Goal: Task Accomplishment & Management: Use online tool/utility

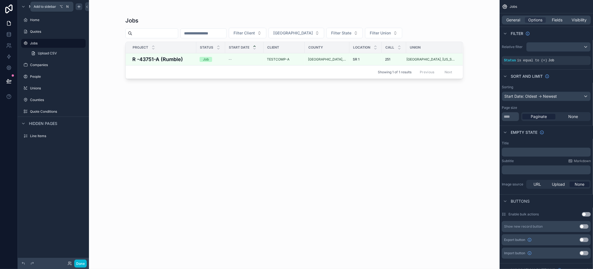
click at [80, 8] on icon "scrollable content" at bounding box center [79, 6] width 4 height 4
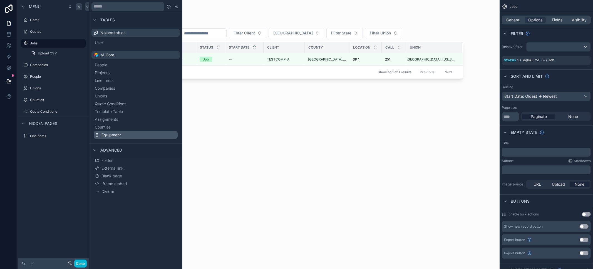
click at [122, 137] on button "Equipment" at bounding box center [136, 135] width 84 height 8
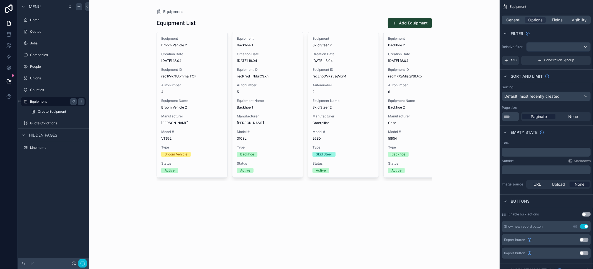
click at [42, 102] on label "Equipment" at bounding box center [52, 101] width 44 height 4
click at [26, 101] on icon "scrollable content" at bounding box center [25, 101] width 4 height 4
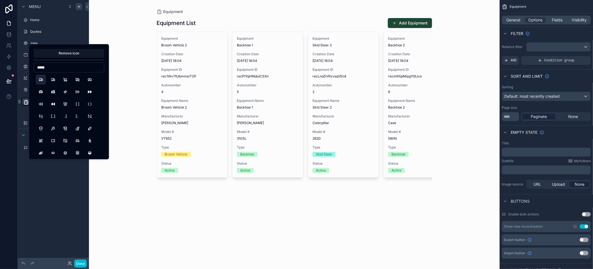
type input "*****"
click at [41, 80] on button "Truck" at bounding box center [41, 80] width 10 height 10
click at [144, 207] on div "Equipment Equipment List Add Equipment Equipment Broom Vehicle 2 Creation Date …" at bounding box center [294, 134] width 410 height 269
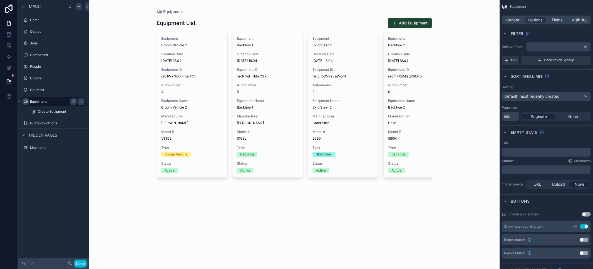
click at [114, 119] on div "Equipment Equipment List Add Equipment Equipment Broom Vehicle 2 Creation Date …" at bounding box center [294, 134] width 410 height 269
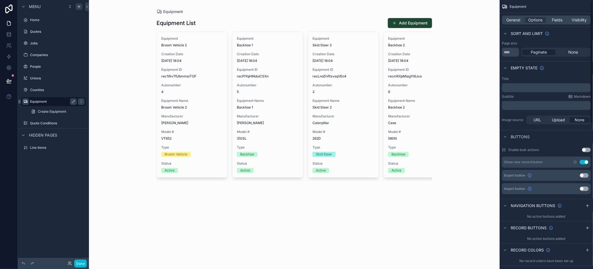
scroll to position [124, 0]
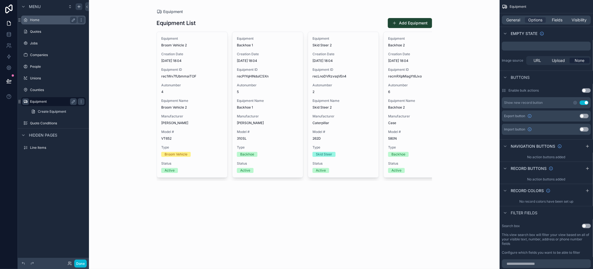
click at [40, 19] on label "Home" at bounding box center [52, 20] width 44 height 4
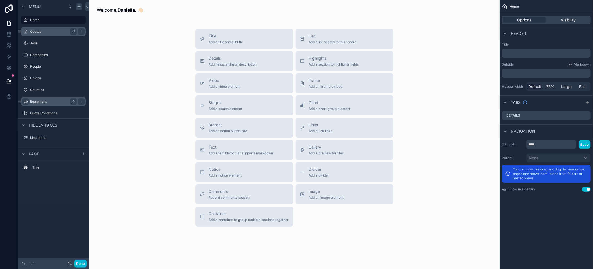
click at [47, 27] on div "Quotes" at bounding box center [53, 31] width 62 height 9
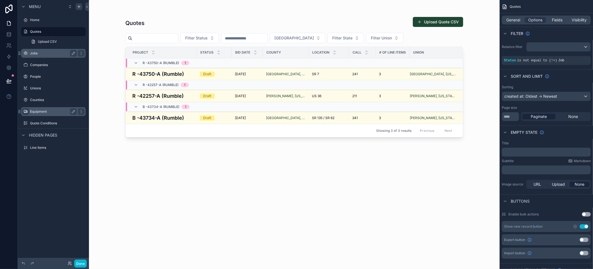
click at [48, 58] on div "Jobs" at bounding box center [53, 53] width 62 height 9
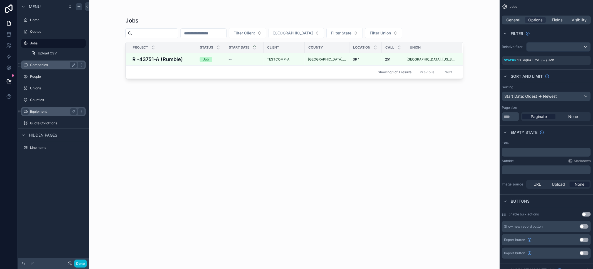
click at [48, 66] on label "Companies" at bounding box center [52, 65] width 44 height 4
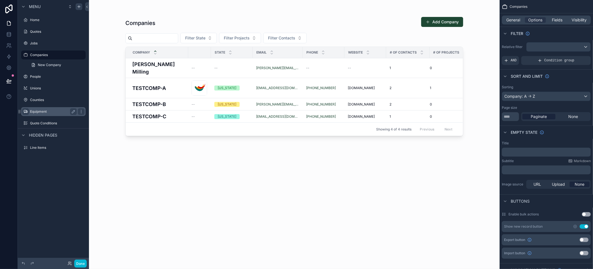
click at [44, 114] on div "Equipment" at bounding box center [53, 111] width 47 height 7
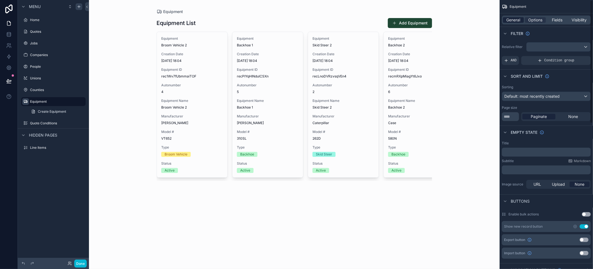
click at [513, 19] on span "General" at bounding box center [513, 20] width 14 height 6
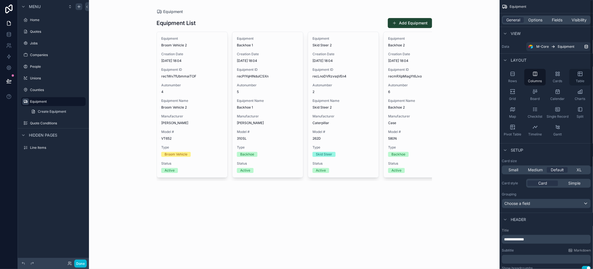
click at [579, 74] on icon "scrollable content" at bounding box center [579, 74] width 0 height 4
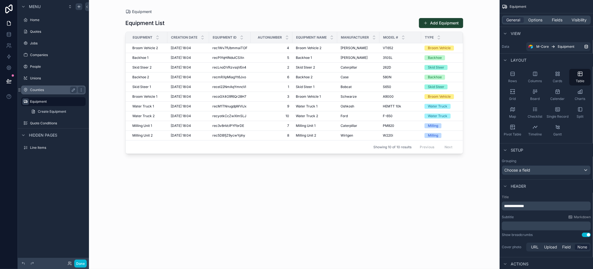
click at [43, 91] on label "Counties" at bounding box center [52, 90] width 44 height 4
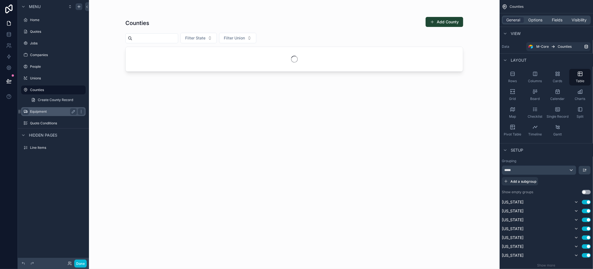
click at [43, 112] on label "Equipment" at bounding box center [52, 111] width 44 height 4
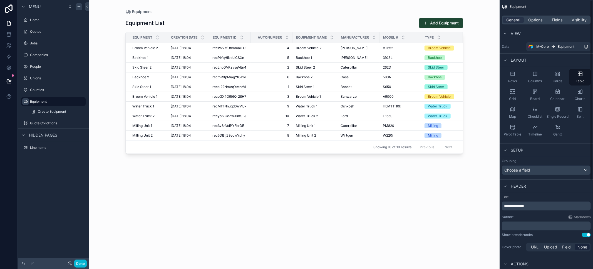
click at [531, 206] on p "**********" at bounding box center [547, 206] width 86 height 6
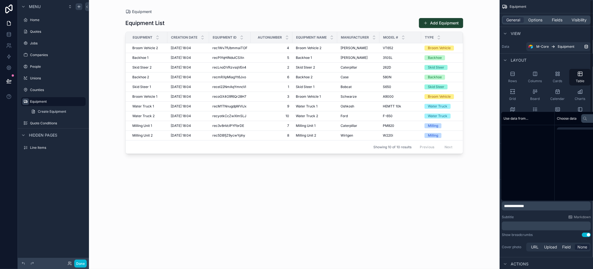
click at [531, 206] on p "**********" at bounding box center [547, 206] width 86 height 6
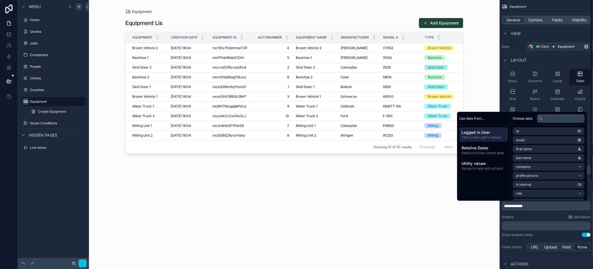
click at [522, 204] on span "**********" at bounding box center [513, 206] width 19 height 4
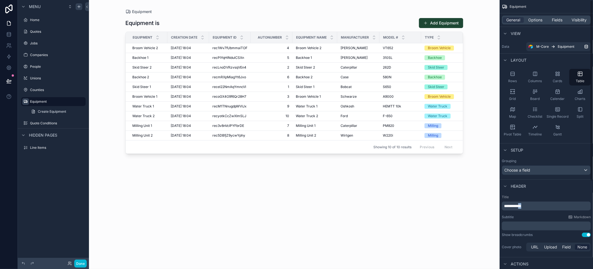
drag, startPoint x: 527, startPoint y: 206, endPoint x: 525, endPoint y: 205, distance: 2.9
click at [525, 205] on p "**********" at bounding box center [547, 206] width 86 height 6
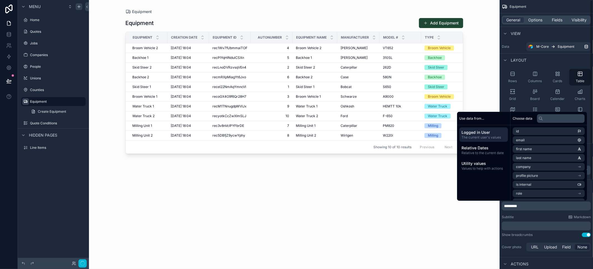
click at [588, 236] on button "Use setting" at bounding box center [586, 235] width 9 height 4
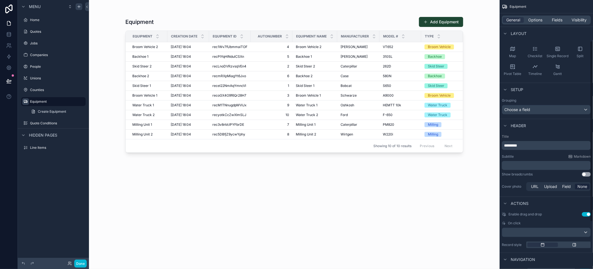
scroll to position [65, 0]
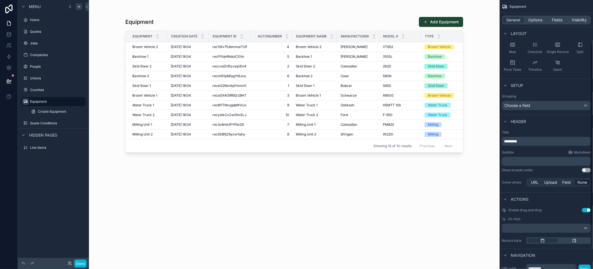
click at [589, 207] on div "Enable drag and drop Use setting On click Record style" at bounding box center [545, 226] width 93 height 41
click at [589, 208] on button "Use setting" at bounding box center [586, 210] width 9 height 4
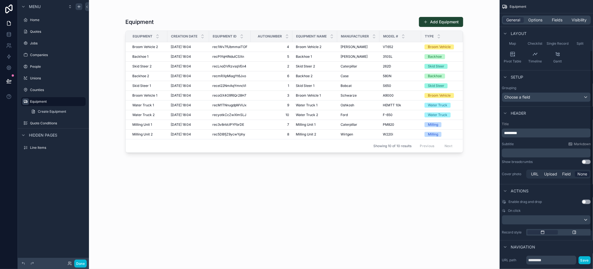
scroll to position [78, 0]
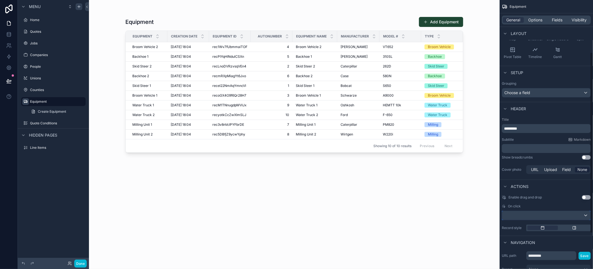
click at [552, 213] on div "scrollable content" at bounding box center [546, 215] width 88 height 9
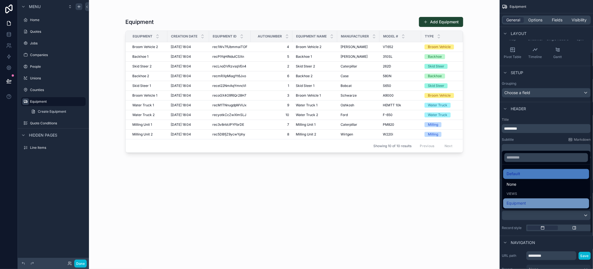
click at [530, 201] on div "Equipment" at bounding box center [545, 203] width 79 height 7
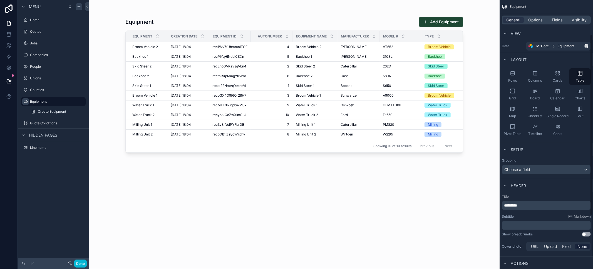
scroll to position [0, 0]
click at [529, 172] on span "Choose a field" at bounding box center [517, 170] width 26 height 5
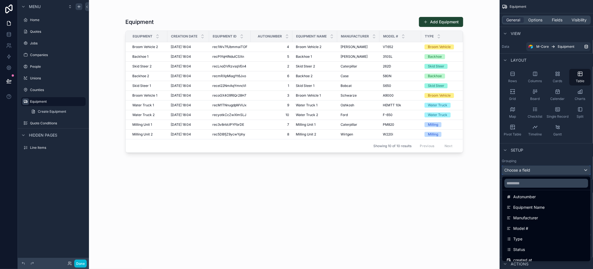
scroll to position [92, 0]
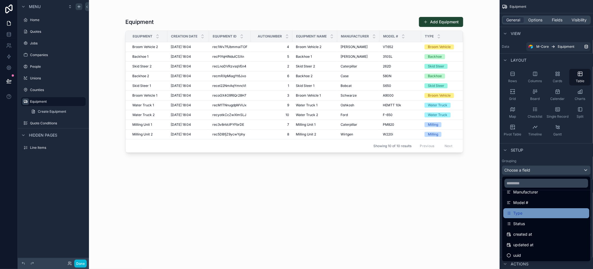
click at [533, 215] on div "Type" at bounding box center [546, 213] width 79 height 7
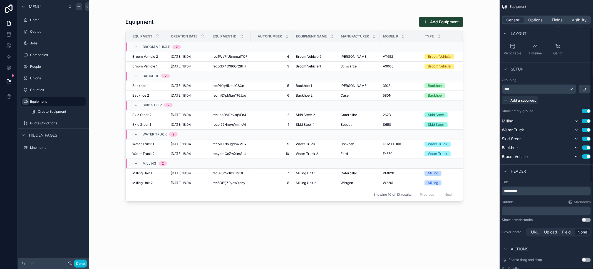
scroll to position [0, 0]
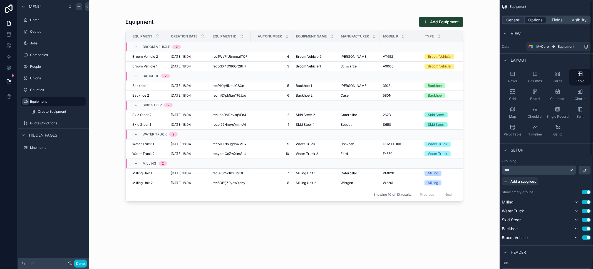
click at [536, 21] on span "Options" at bounding box center [535, 20] width 14 height 6
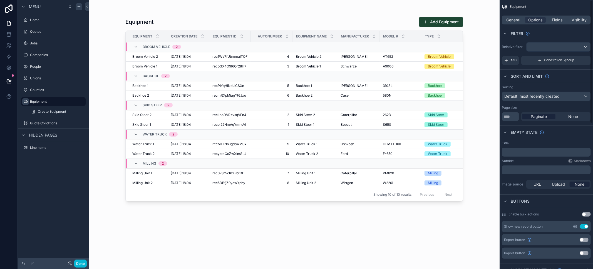
click at [575, 226] on icon "scrollable content" at bounding box center [575, 227] width 4 height 4
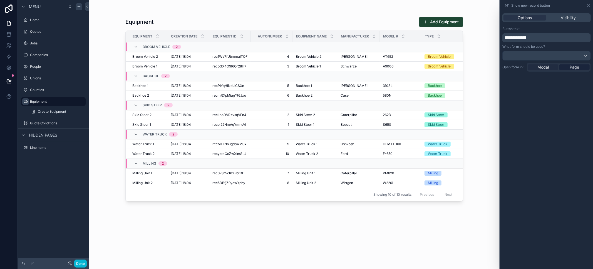
click at [551, 66] on div "Modal" at bounding box center [543, 67] width 30 height 6
click at [587, 4] on icon at bounding box center [588, 5] width 4 height 4
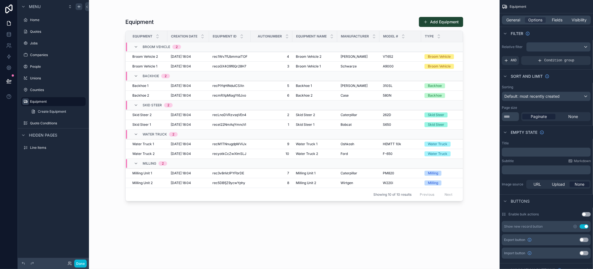
click at [217, 11] on div "scrollable content" at bounding box center [293, 131] width 355 height 263
click at [554, 21] on span "Fields" at bounding box center [557, 20] width 11 height 6
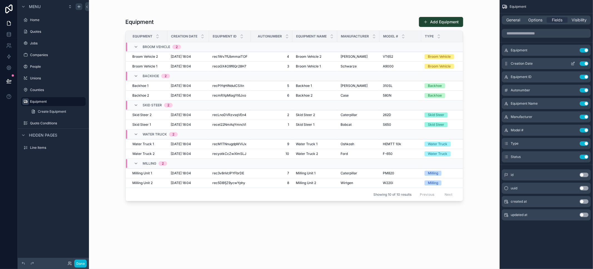
click at [584, 62] on button "Use setting" at bounding box center [583, 63] width 9 height 4
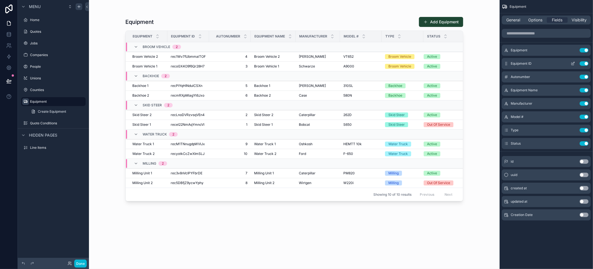
click at [584, 64] on button "Use setting" at bounding box center [583, 63] width 9 height 4
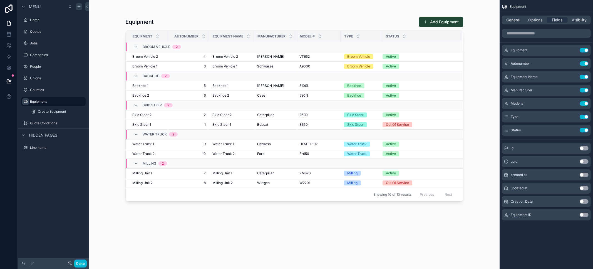
click at [584, 64] on button "Use setting" at bounding box center [583, 63] width 9 height 4
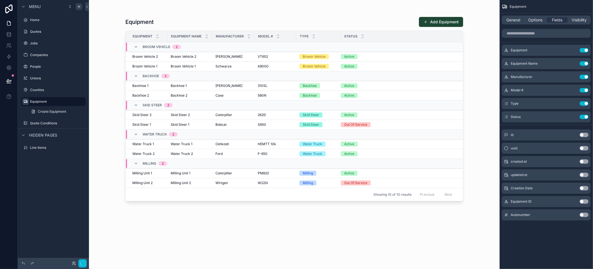
click at [584, 64] on button "Use setting" at bounding box center [583, 63] width 9 height 4
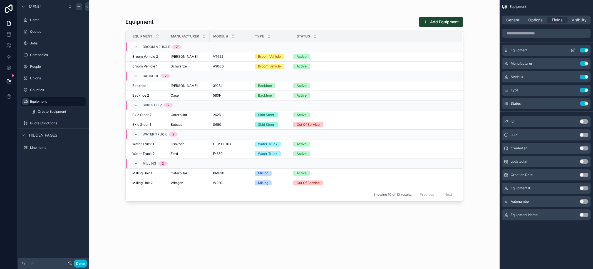
click at [572, 51] on icon "scrollable content" at bounding box center [573, 50] width 4 height 4
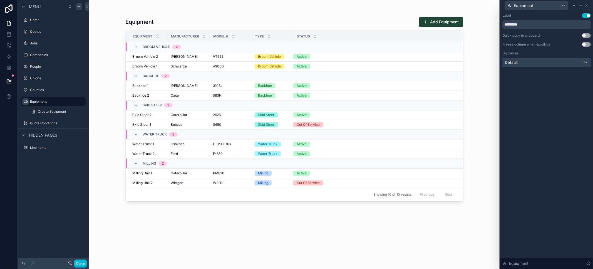
click at [533, 66] on div "Default" at bounding box center [546, 62] width 88 height 9
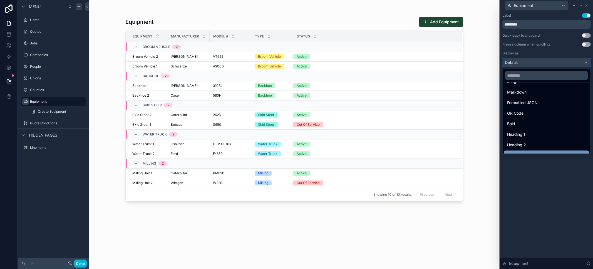
scroll to position [60, 0]
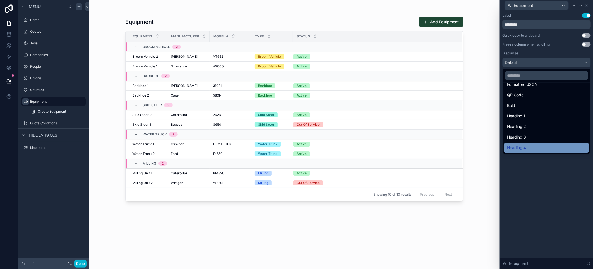
click at [535, 147] on div "Heading 4" at bounding box center [546, 148] width 79 height 7
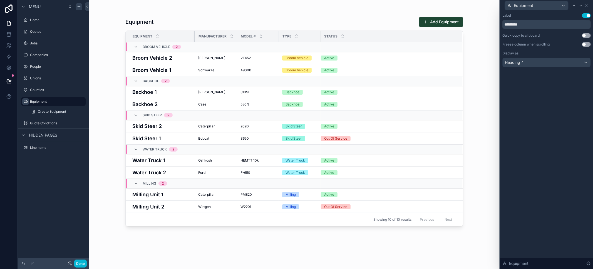
drag, startPoint x: 166, startPoint y: 34, endPoint x: 193, endPoint y: 34, distance: 26.1
click at [194, 34] on div "scrollable content" at bounding box center [195, 36] width 2 height 11
click at [236, 36] on th "Model #" at bounding box center [257, 36] width 42 height 11
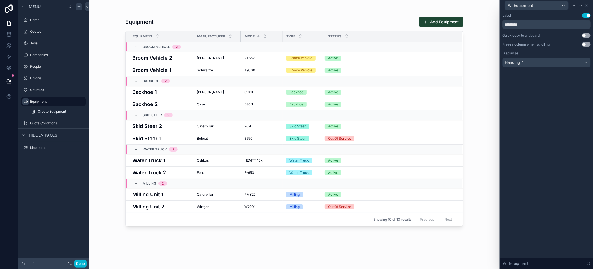
drag, startPoint x: 235, startPoint y: 36, endPoint x: 240, endPoint y: 36, distance: 5.9
click at [240, 36] on div "scrollable content" at bounding box center [241, 36] width 2 height 11
click at [587, 4] on icon at bounding box center [586, 5] width 4 height 4
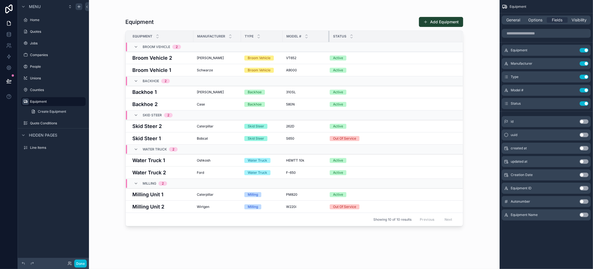
drag, startPoint x: 323, startPoint y: 36, endPoint x: 330, endPoint y: 37, distance: 6.4
click at [330, 37] on div "scrollable content" at bounding box center [329, 36] width 2 height 11
click at [508, 21] on span "General" at bounding box center [513, 20] width 14 height 6
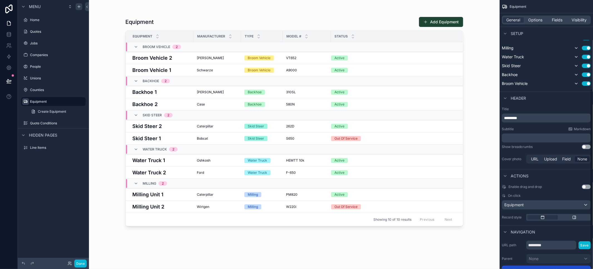
scroll to position [196, 0]
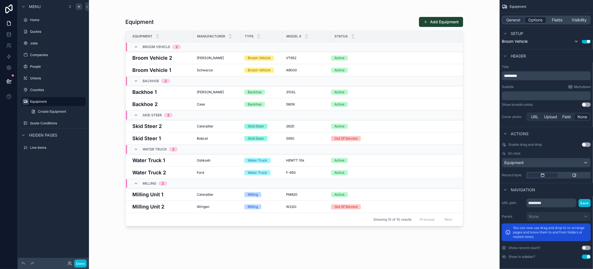
click at [537, 22] on span "Options" at bounding box center [535, 20] width 14 height 6
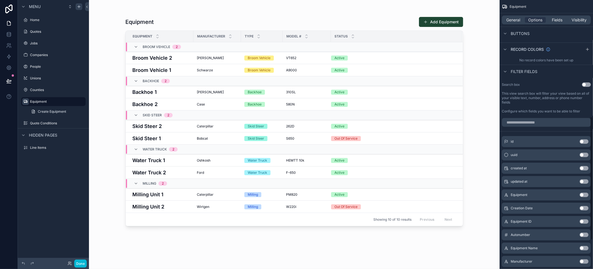
scroll to position [255, 0]
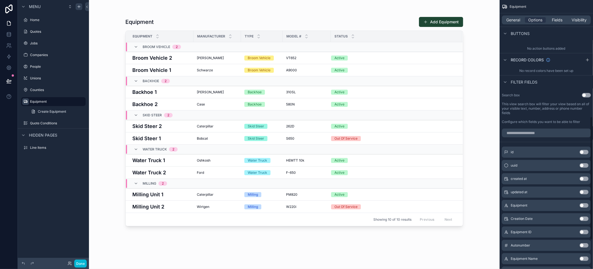
click at [586, 94] on button "Use setting" at bounding box center [586, 95] width 9 height 4
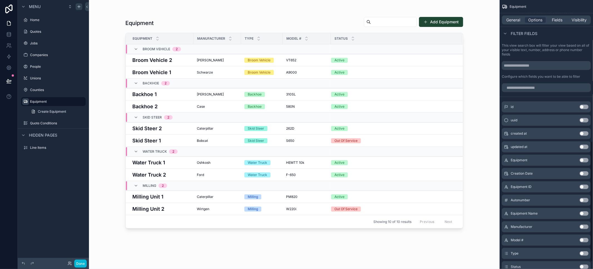
scroll to position [326, 0]
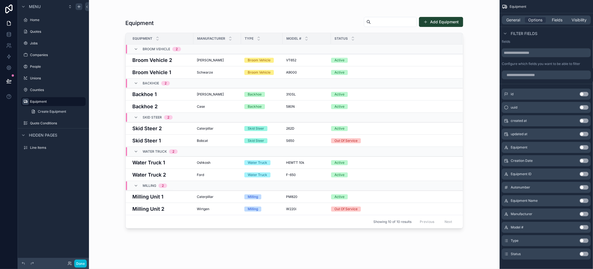
click at [583, 240] on button "Use setting" at bounding box center [583, 241] width 9 height 4
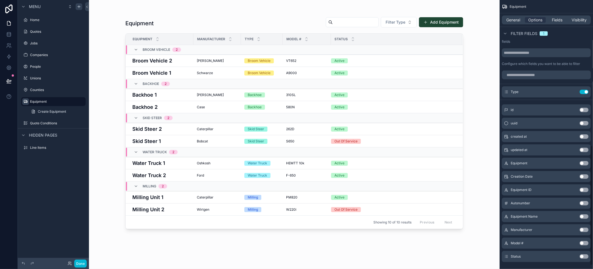
click at [584, 257] on button "Use setting" at bounding box center [583, 257] width 9 height 4
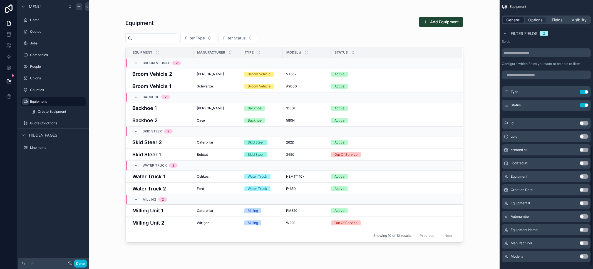
click at [518, 20] on span "General" at bounding box center [513, 20] width 14 height 6
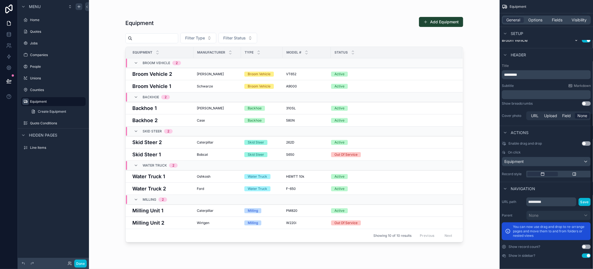
scroll to position [196, 0]
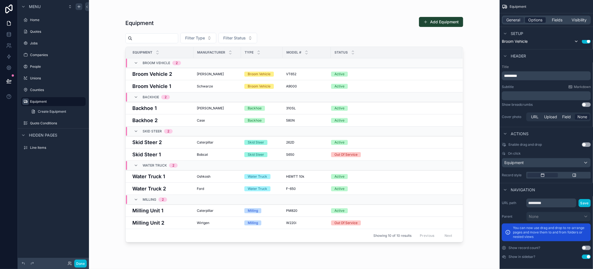
click at [531, 19] on span "Options" at bounding box center [535, 20] width 14 height 6
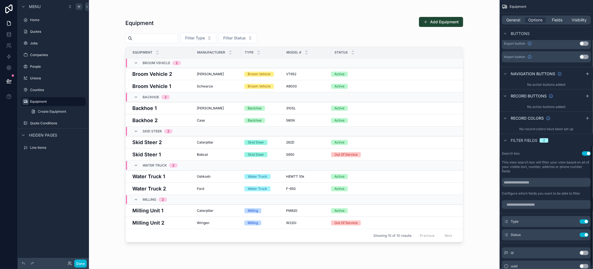
scroll to position [326, 0]
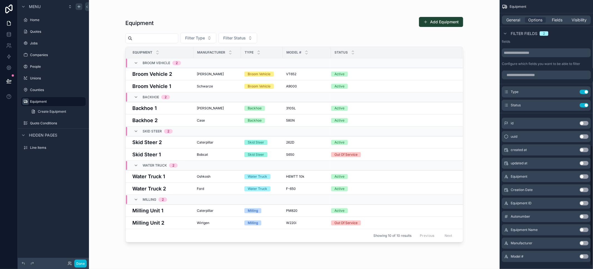
click at [518, 17] on div "General Options Fields Visibility" at bounding box center [546, 20] width 89 height 9
click at [519, 18] on span "General" at bounding box center [513, 20] width 14 height 6
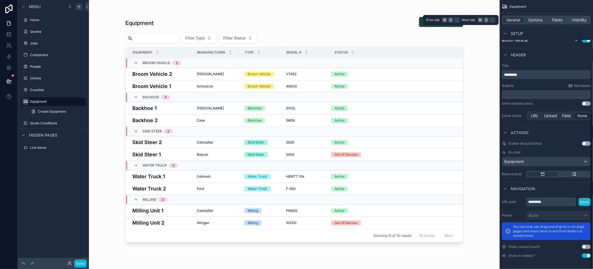
scroll to position [196, 0]
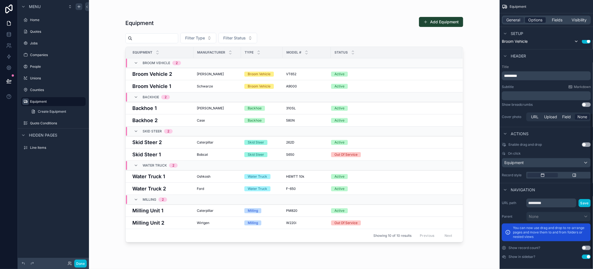
click at [526, 18] on div "Options" at bounding box center [535, 20] width 21 height 6
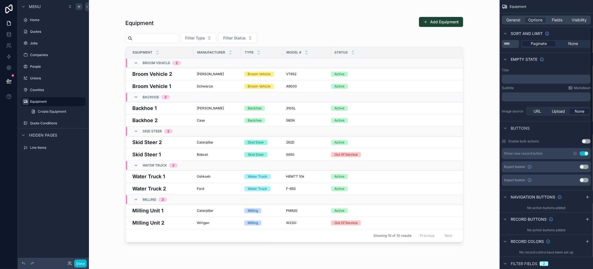
scroll to position [23, 0]
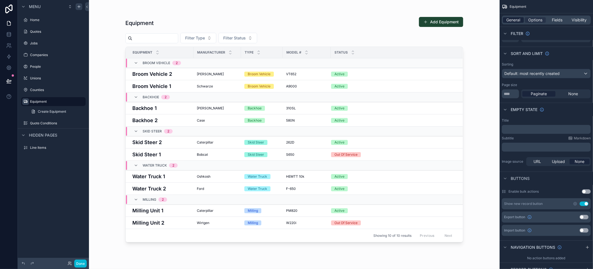
click at [517, 19] on span "General" at bounding box center [513, 20] width 14 height 6
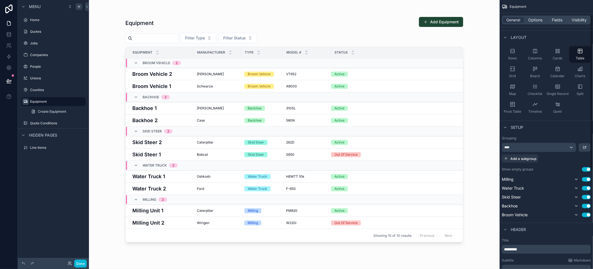
scroll to position [35, 0]
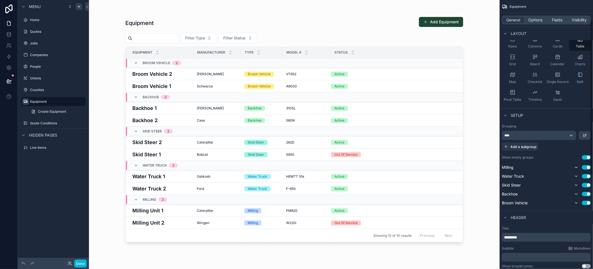
click at [587, 157] on button "Use setting" at bounding box center [586, 157] width 9 height 4
click at [589, 138] on button "scrollable content" at bounding box center [585, 135] width 12 height 8
click at [584, 150] on span "First -> Last" at bounding box center [574, 147] width 23 height 7
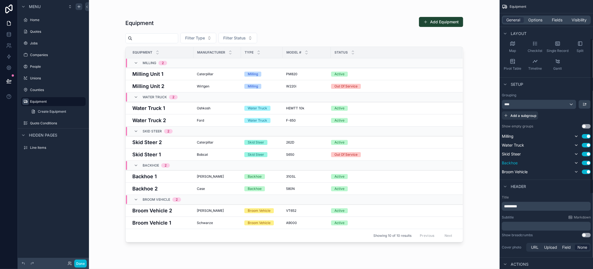
scroll to position [118, 0]
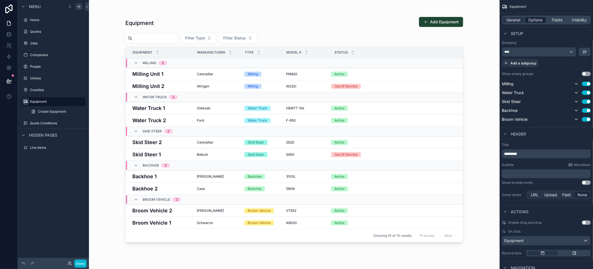
click at [532, 19] on span "Options" at bounding box center [535, 20] width 14 height 6
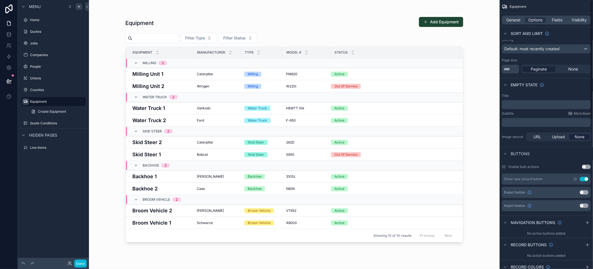
scroll to position [0, 0]
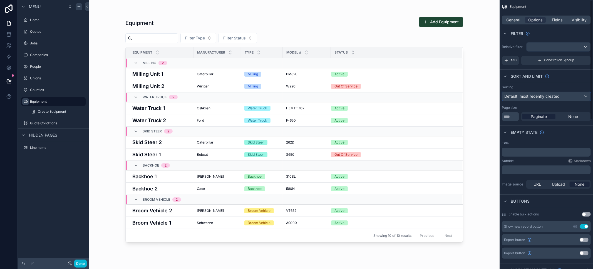
click at [535, 95] on span "Default: most recently created" at bounding box center [531, 96] width 55 height 5
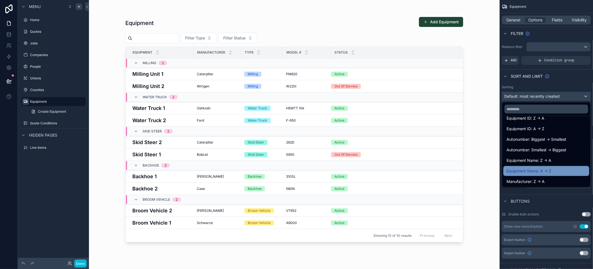
scroll to position [113, 0]
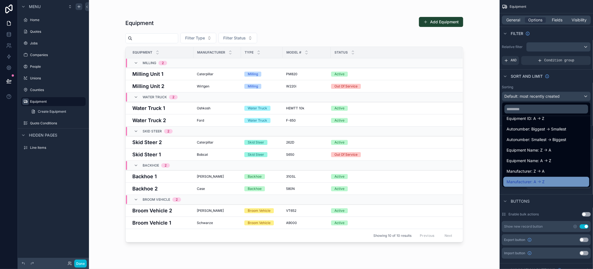
click at [547, 179] on div "Manufacturer: A -> Z" at bounding box center [546, 182] width 79 height 7
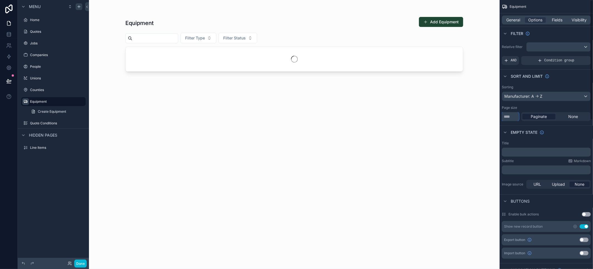
click at [512, 116] on input "**" at bounding box center [510, 116] width 17 height 9
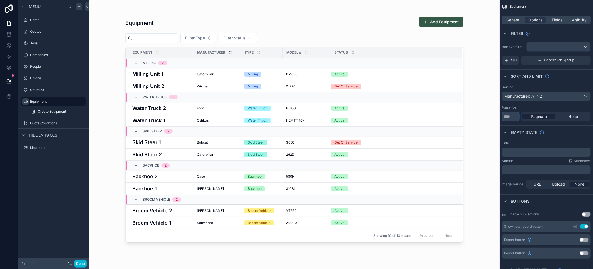
type input "***"
click at [453, 24] on button "Add Equipment" at bounding box center [441, 22] width 44 height 10
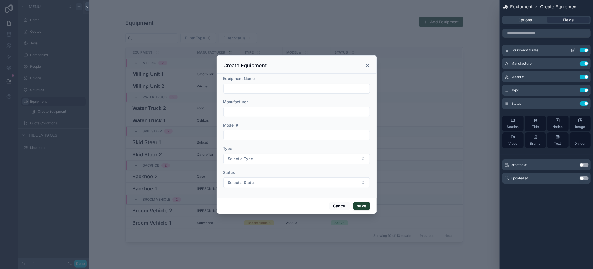
click at [574, 51] on icon at bounding box center [573, 50] width 4 height 4
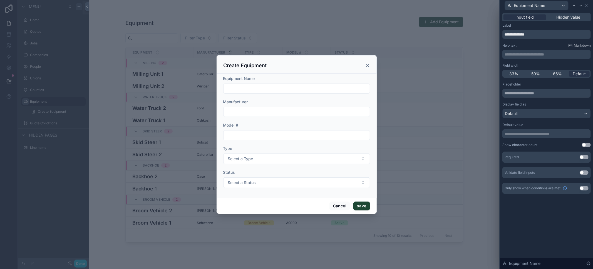
click at [586, 156] on button "Use setting" at bounding box center [583, 157] width 9 height 4
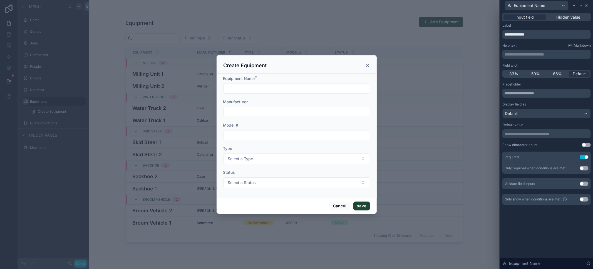
click at [586, 4] on icon at bounding box center [586, 5] width 4 height 4
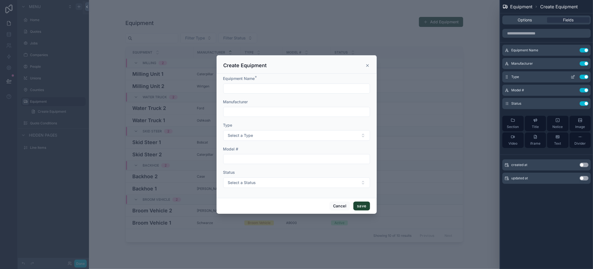
click at [575, 76] on icon at bounding box center [573, 77] width 4 height 4
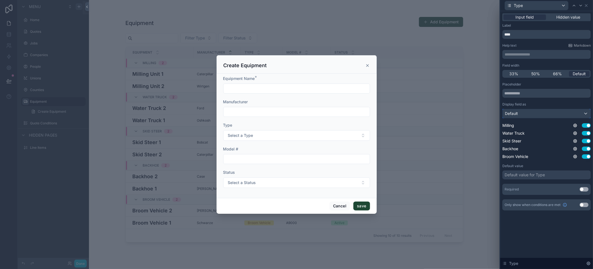
click at [536, 111] on div "Default" at bounding box center [546, 113] width 88 height 9
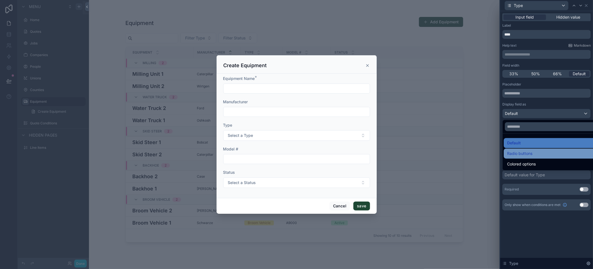
click at [537, 153] on div "Radio buttons" at bounding box center [553, 153] width 92 height 7
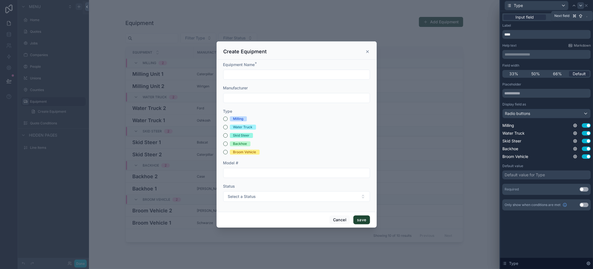
click at [580, 8] on div at bounding box center [580, 5] width 7 height 7
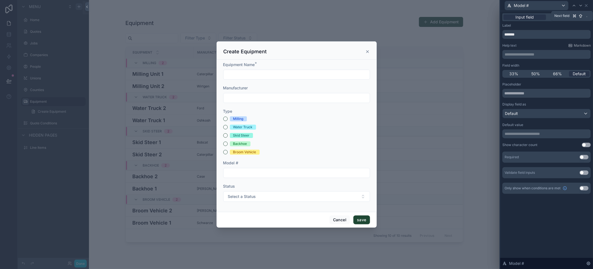
click at [580, 8] on div at bounding box center [580, 5] width 7 height 7
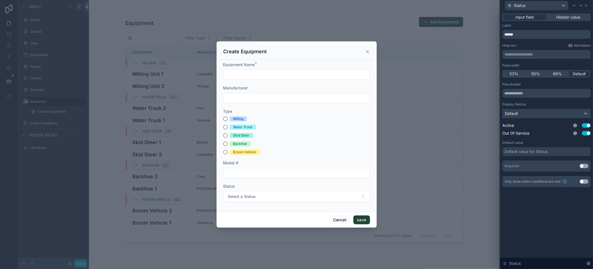
click at [569, 112] on div "Default" at bounding box center [546, 113] width 88 height 9
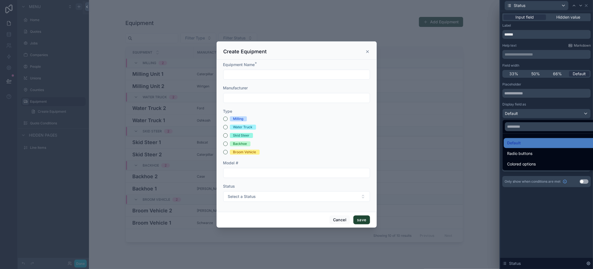
click at [569, 112] on div at bounding box center [546, 134] width 93 height 269
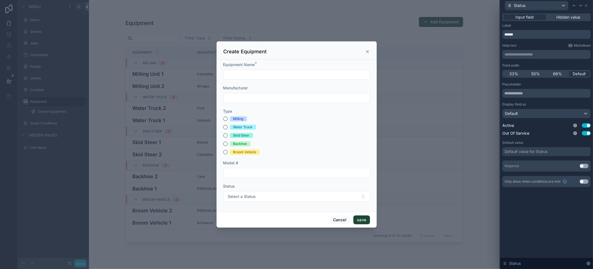
click at [587, 167] on button "Use setting" at bounding box center [583, 166] width 9 height 4
click at [552, 113] on div "Default" at bounding box center [546, 113] width 88 height 9
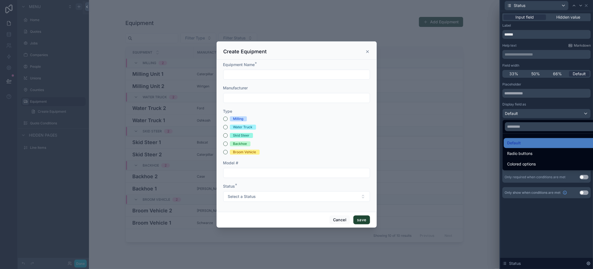
click at [552, 113] on div at bounding box center [546, 134] width 93 height 269
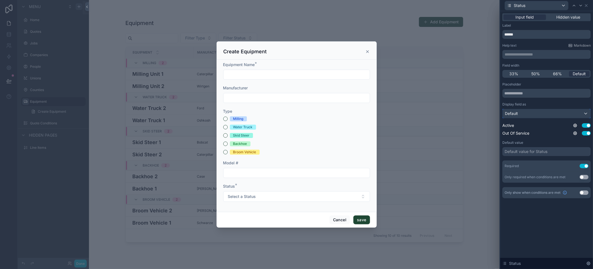
click at [552, 113] on div "Default" at bounding box center [546, 113] width 88 height 9
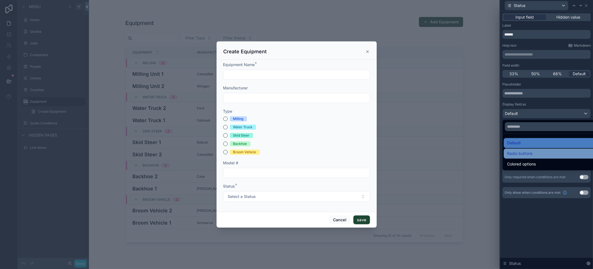
click at [540, 155] on div "Radio buttons" at bounding box center [553, 153] width 92 height 7
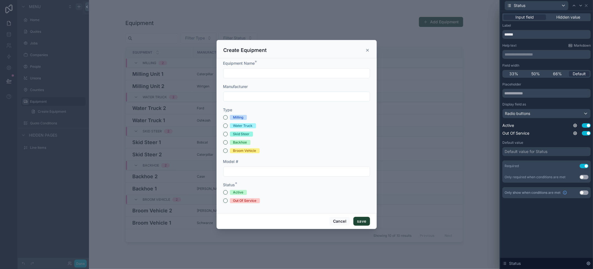
click at [582, 165] on button "Use setting" at bounding box center [583, 166] width 9 height 4
click at [367, 51] on icon "scrollable content" at bounding box center [367, 50] width 4 height 4
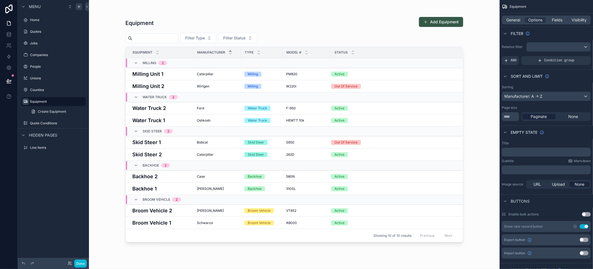
click at [433, 23] on button "Add Equipment" at bounding box center [441, 22] width 44 height 10
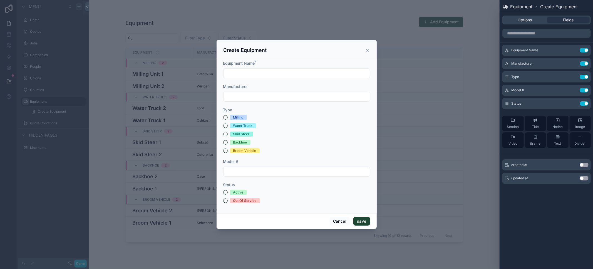
click at [298, 72] on input "scrollable content" at bounding box center [296, 73] width 146 height 8
type input "****"
click at [363, 222] on button "save" at bounding box center [361, 221] width 16 height 9
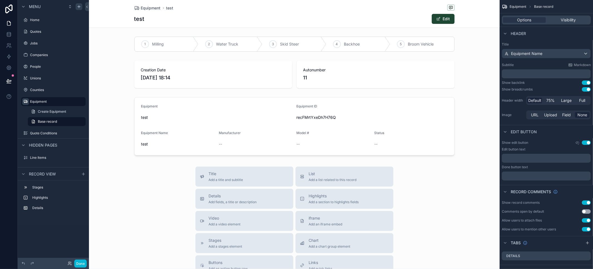
click at [298, 16] on div "test Edit" at bounding box center [294, 19] width 320 height 11
click at [581, 101] on span "Full" at bounding box center [582, 101] width 6 height 6
click at [585, 143] on button "Use setting" at bounding box center [586, 143] width 9 height 4
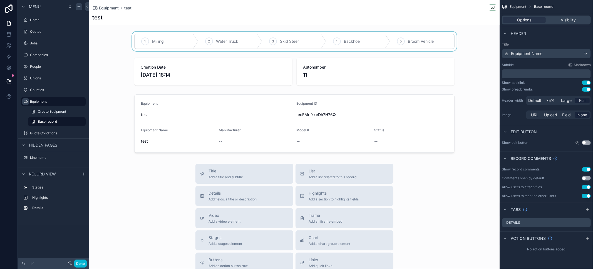
click at [153, 43] on div "scrollable content" at bounding box center [294, 41] width 410 height 19
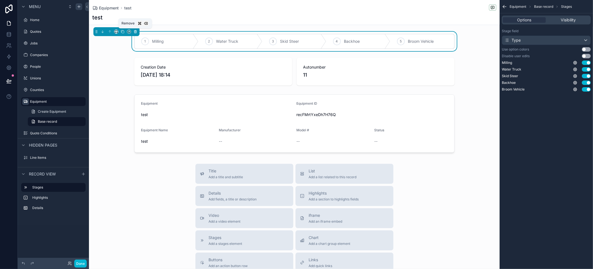
click at [135, 31] on icon "scrollable content" at bounding box center [135, 32] width 4 height 4
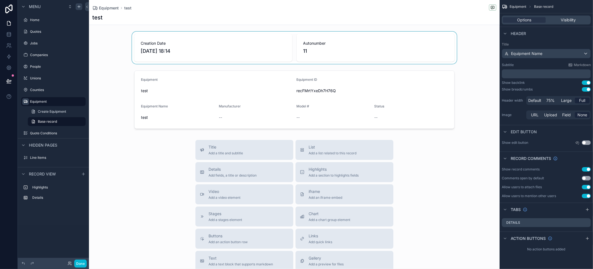
click at [148, 39] on div "scrollable content" at bounding box center [294, 48] width 410 height 32
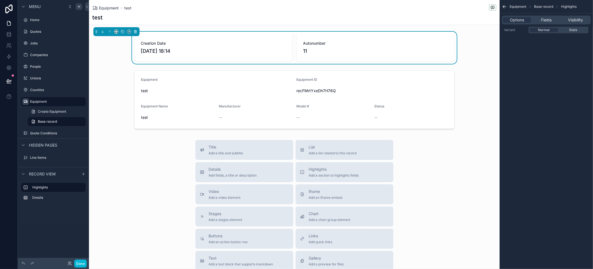
click at [135, 31] on icon "scrollable content" at bounding box center [135, 30] width 1 height 1
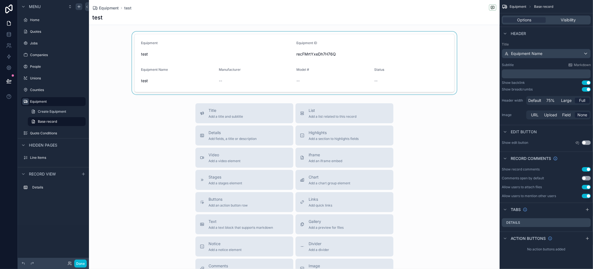
click at [139, 42] on div "scrollable content" at bounding box center [294, 63] width 410 height 63
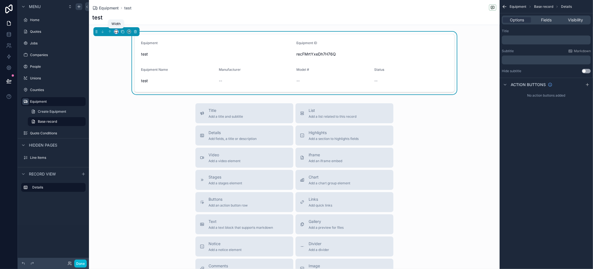
click at [117, 31] on icon "scrollable content" at bounding box center [116, 32] width 4 height 4
click at [133, 102] on span "Full width" at bounding box center [127, 105] width 17 height 7
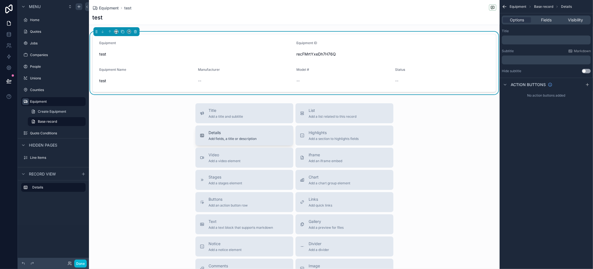
click at [221, 134] on span "Details" at bounding box center [233, 133] width 48 height 6
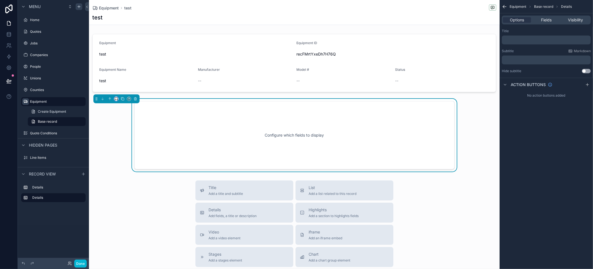
click at [116, 98] on icon "scrollable content" at bounding box center [116, 99] width 4 height 4
click at [136, 170] on span "Full width" at bounding box center [127, 171] width 17 height 7
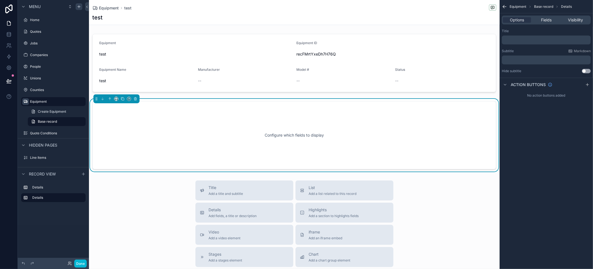
click at [519, 41] on p "﻿" at bounding box center [547, 40] width 86 height 4
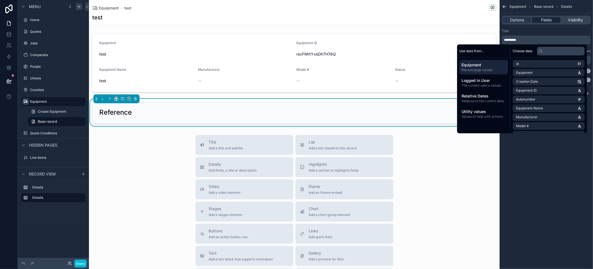
click at [552, 20] on div "Fields" at bounding box center [546, 20] width 28 height 6
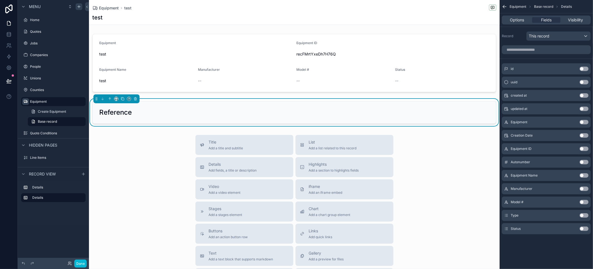
click at [586, 136] on button "Use setting" at bounding box center [583, 135] width 9 height 4
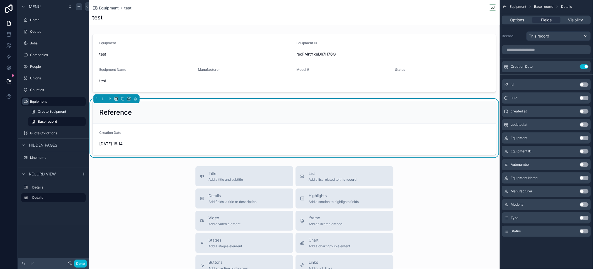
click at [581, 124] on button "Use setting" at bounding box center [583, 125] width 9 height 4
click at [572, 65] on icon "scrollable content" at bounding box center [573, 66] width 4 height 4
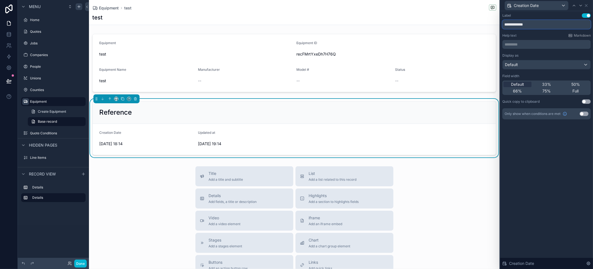
drag, startPoint x: 518, startPoint y: 24, endPoint x: 539, endPoint y: 25, distance: 20.9
click at [539, 24] on input "**********" at bounding box center [546, 24] width 88 height 9
drag, startPoint x: 513, startPoint y: 25, endPoint x: 534, endPoint y: 26, distance: 20.8
click at [534, 26] on input "**********" at bounding box center [546, 24] width 88 height 9
type input "*******"
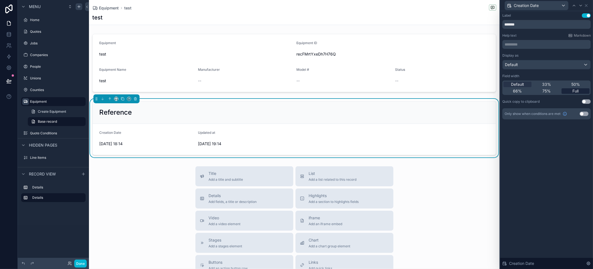
click at [578, 93] on span "Full" at bounding box center [575, 91] width 6 height 6
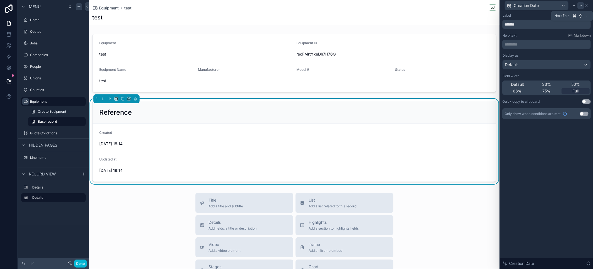
click at [579, 6] on icon at bounding box center [580, 5] width 4 height 4
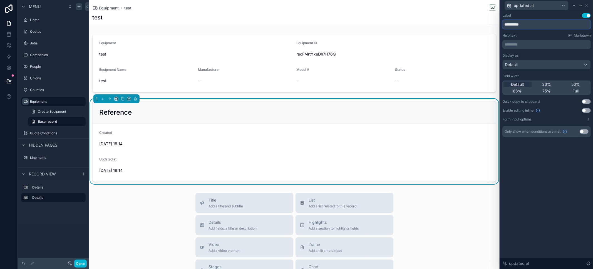
drag, startPoint x: 535, startPoint y: 22, endPoint x: 479, endPoint y: 25, distance: 56.2
click at [479, 25] on div "**********" at bounding box center [296, 134] width 593 height 269
click at [515, 24] on input "**********" at bounding box center [546, 24] width 88 height 9
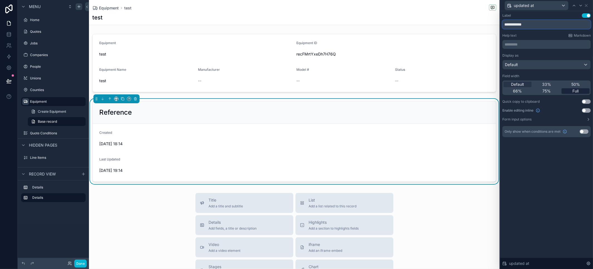
type input "**********"
click at [573, 90] on span "Full" at bounding box center [575, 91] width 6 height 6
click at [195, 53] on div "scrollable content" at bounding box center [294, 63] width 410 height 63
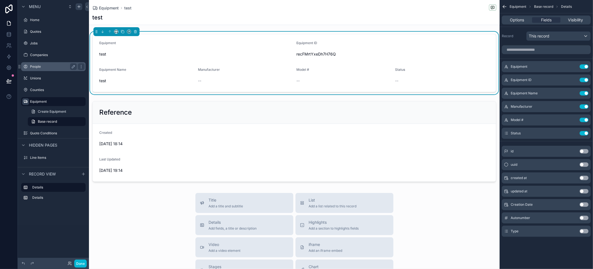
click at [43, 68] on label "People" at bounding box center [52, 66] width 44 height 4
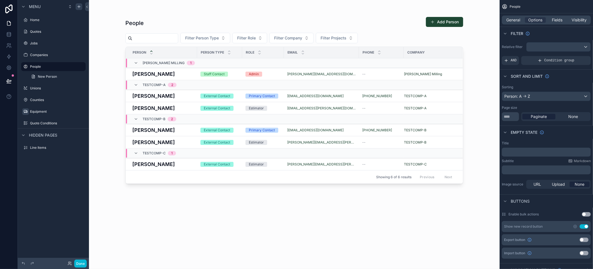
click at [42, 93] on div "Unions" at bounding box center [53, 88] width 71 height 10
click at [40, 91] on div "Unions" at bounding box center [53, 88] width 47 height 7
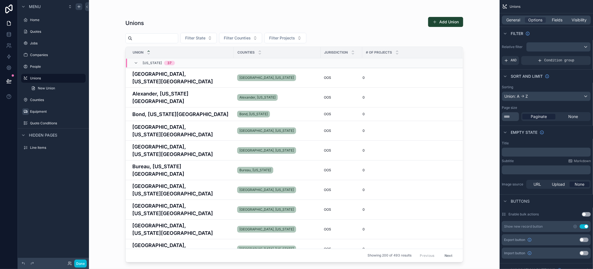
click at [184, 77] on div "scrollable content" at bounding box center [293, 131] width 355 height 263
click at [202, 73] on h4 "Adams, Illinois - OOS" at bounding box center [181, 77] width 98 height 15
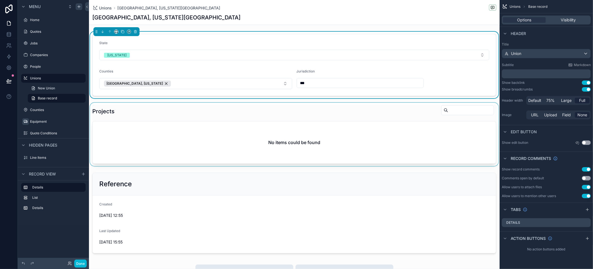
scroll to position [13, 0]
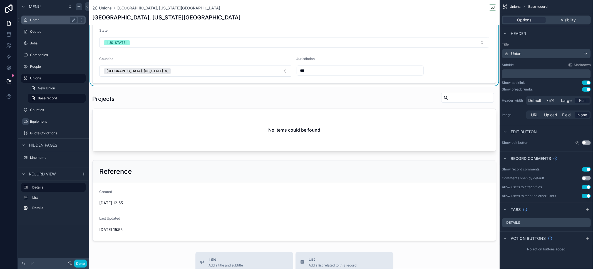
click at [44, 18] on label "Home" at bounding box center [52, 20] width 44 height 4
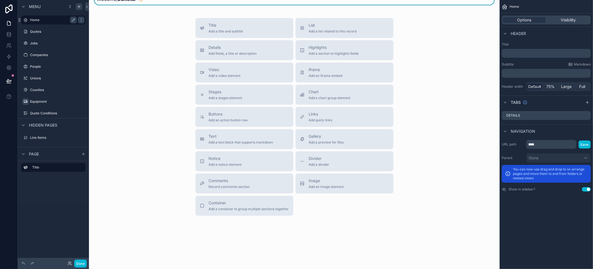
scroll to position [11, 0]
click at [44, 27] on div "Quotes" at bounding box center [53, 31] width 62 height 9
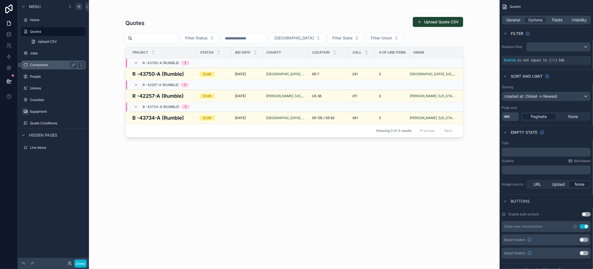
click at [45, 61] on div "Companies" at bounding box center [53, 65] width 62 height 9
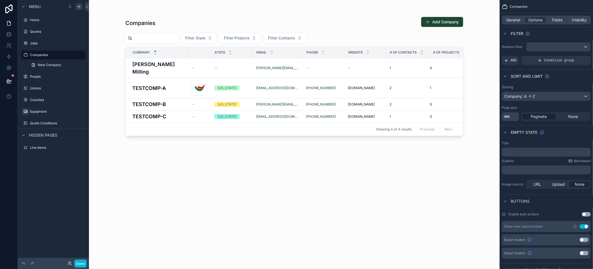
click at [173, 65] on div "scrollable content" at bounding box center [293, 131] width 355 height 263
click at [172, 84] on h4 "TESTCOMP-A" at bounding box center [158, 88] width 53 height 8
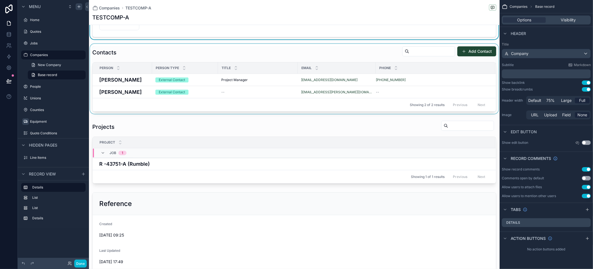
scroll to position [171, 0]
click at [181, 54] on div "scrollable content" at bounding box center [294, 79] width 410 height 70
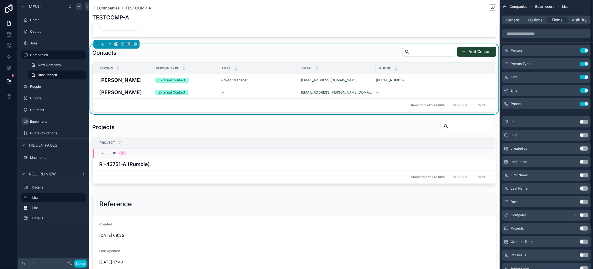
click at [516, 23] on div "General Options Fields Visibility" at bounding box center [546, 20] width 89 height 9
click at [516, 21] on span "General" at bounding box center [513, 20] width 14 height 6
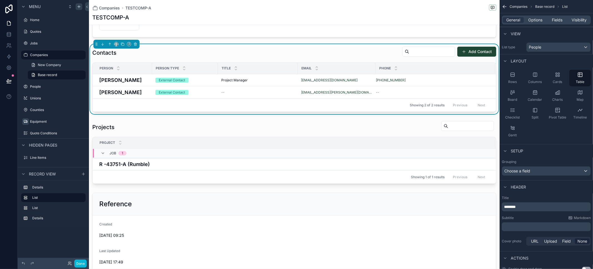
scroll to position [35, 0]
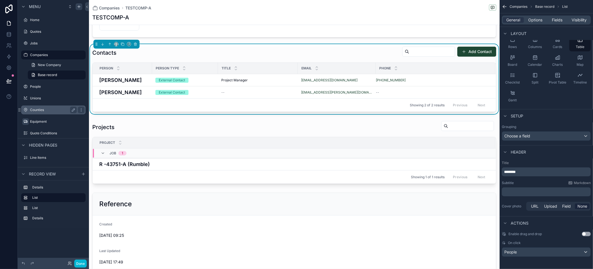
click at [42, 110] on label "Counties" at bounding box center [52, 110] width 44 height 4
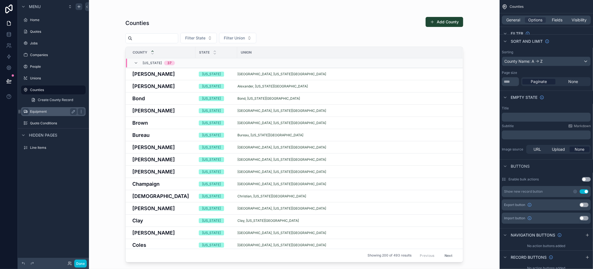
click at [41, 113] on label "Equipment" at bounding box center [52, 111] width 44 height 4
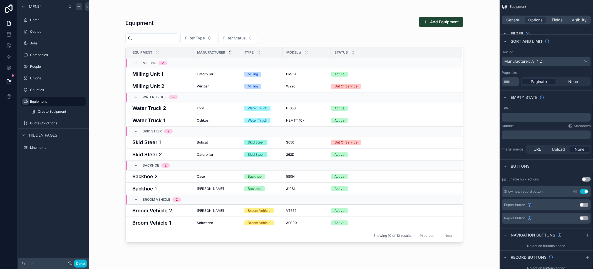
click at [171, 72] on div "scrollable content" at bounding box center [293, 131] width 355 height 263
click at [179, 74] on h4 "Milling Unit 1" at bounding box center [161, 74] width 58 height 8
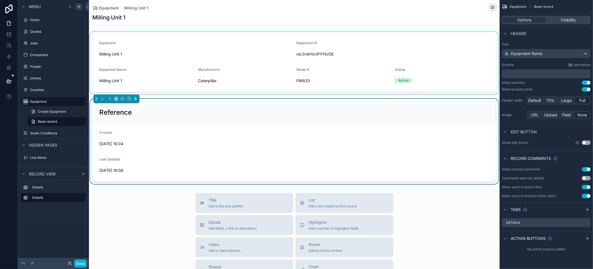
click at [188, 49] on div "scrollable content" at bounding box center [294, 63] width 410 height 63
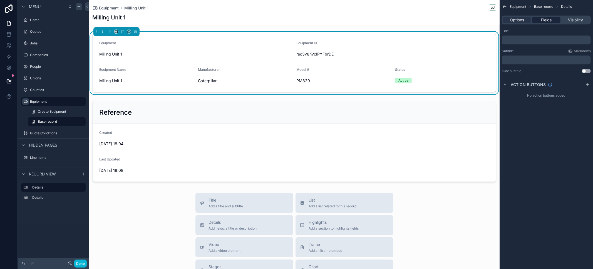
click at [554, 19] on div "Fields" at bounding box center [546, 20] width 28 height 6
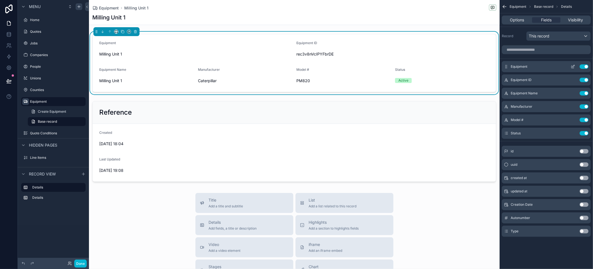
click at [582, 66] on button "Use setting" at bounding box center [583, 66] width 9 height 4
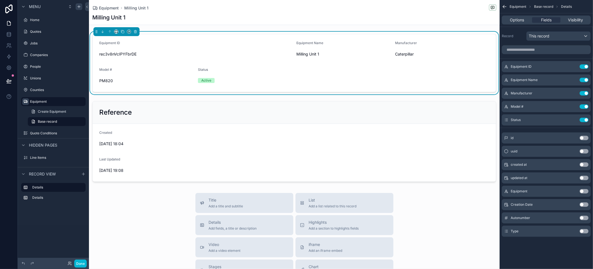
click at [582, 66] on button "Use setting" at bounding box center [583, 66] width 9 height 4
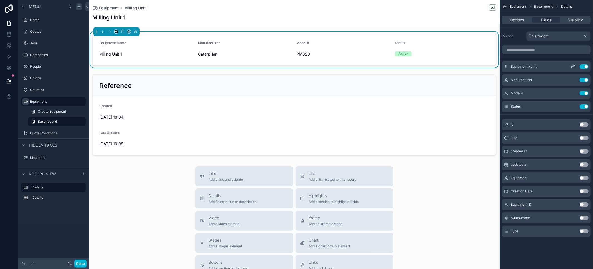
click at [572, 67] on icon "scrollable content" at bounding box center [573, 66] width 4 height 4
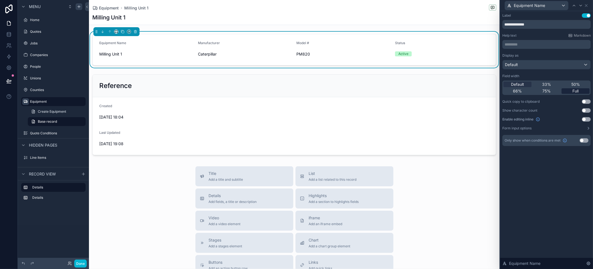
click at [582, 90] on div "Full" at bounding box center [575, 91] width 28 height 6
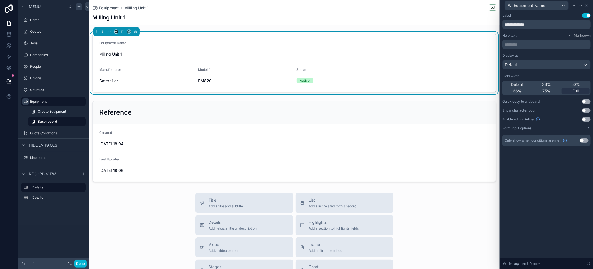
click at [586, 120] on button "Use setting" at bounding box center [586, 119] width 9 height 4
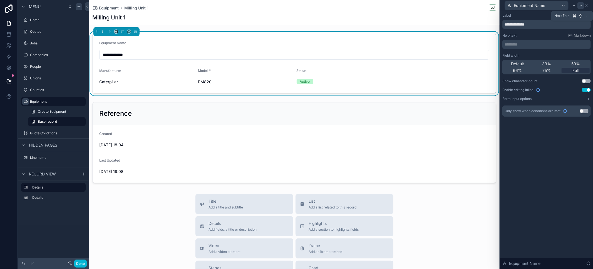
click at [581, 6] on icon at bounding box center [580, 5] width 4 height 4
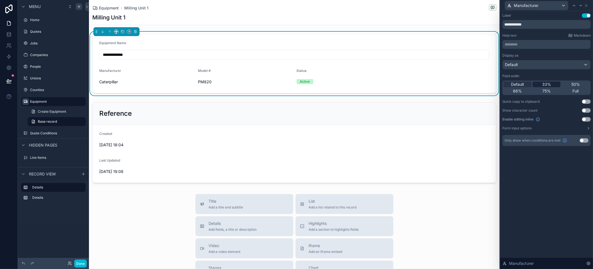
click at [553, 84] on div "33%" at bounding box center [546, 85] width 28 height 6
click at [587, 119] on button "Use setting" at bounding box center [586, 119] width 9 height 4
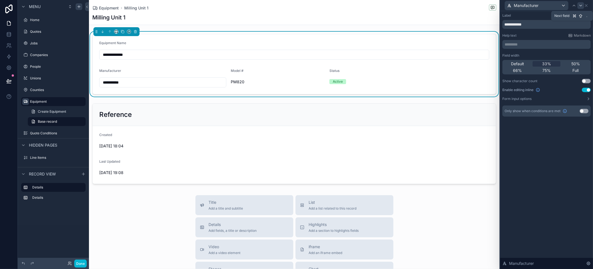
click at [582, 6] on icon at bounding box center [580, 5] width 4 height 4
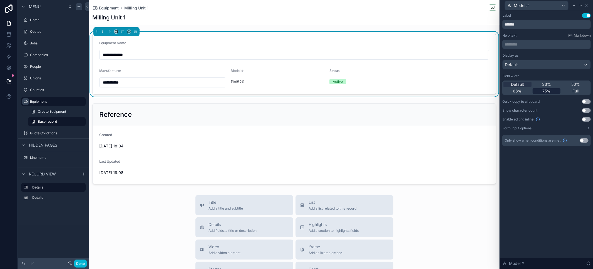
click at [551, 88] on div "75%" at bounding box center [546, 91] width 28 height 6
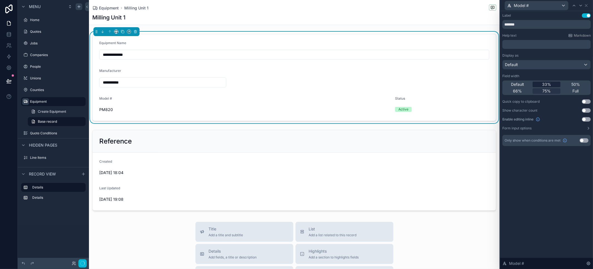
click at [551, 85] on div "33%" at bounding box center [546, 85] width 28 height 6
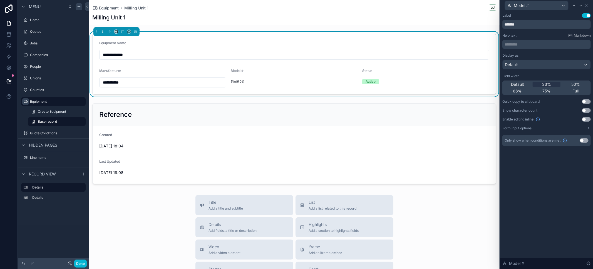
click at [584, 120] on button "Use setting" at bounding box center [586, 119] width 9 height 4
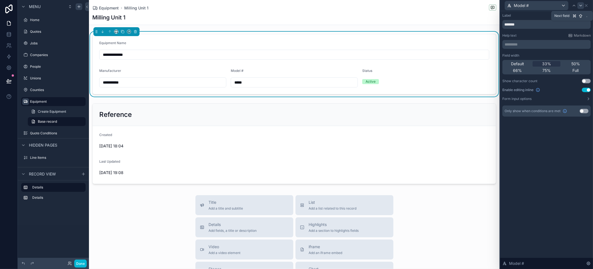
click at [578, 4] on icon at bounding box center [580, 5] width 4 height 4
click at [557, 65] on div "33%" at bounding box center [546, 64] width 28 height 6
click at [585, 81] on button "Use setting" at bounding box center [586, 81] width 9 height 4
click at [586, 7] on icon at bounding box center [586, 5] width 4 height 4
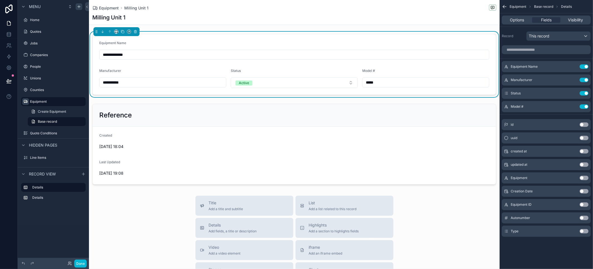
click at [582, 230] on button "Use setting" at bounding box center [583, 231] width 9 height 4
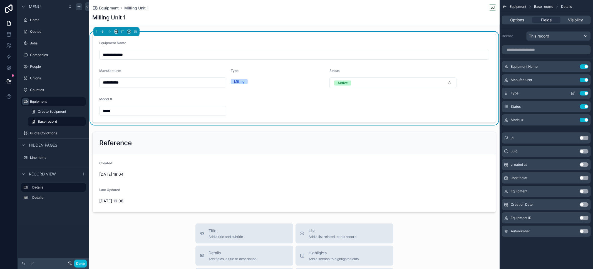
click at [573, 93] on icon "scrollable content" at bounding box center [573, 93] width 4 height 4
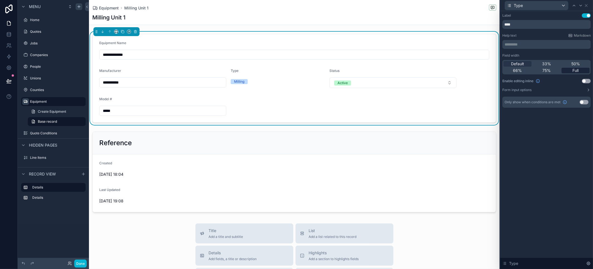
click at [571, 72] on div "Full" at bounding box center [575, 71] width 28 height 6
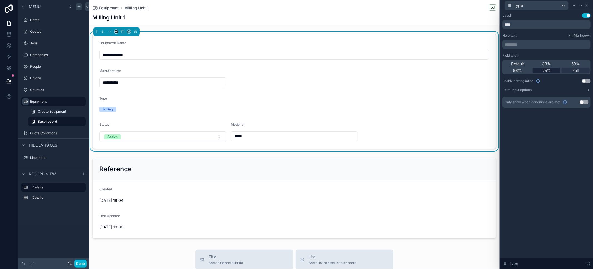
click at [547, 70] on span "75%" at bounding box center [546, 71] width 8 height 6
click at [557, 63] on div "33%" at bounding box center [546, 64] width 28 height 6
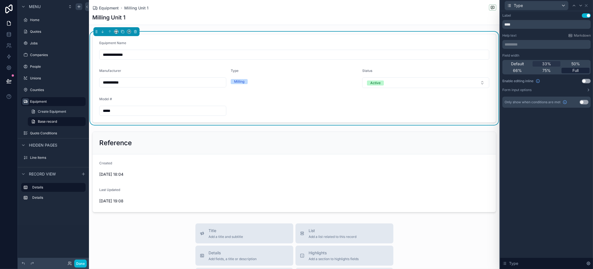
click at [584, 81] on button "Use setting" at bounding box center [586, 81] width 9 height 4
click at [581, 4] on icon at bounding box center [580, 5] width 4 height 4
click at [580, 71] on div "Full" at bounding box center [575, 71] width 28 height 6
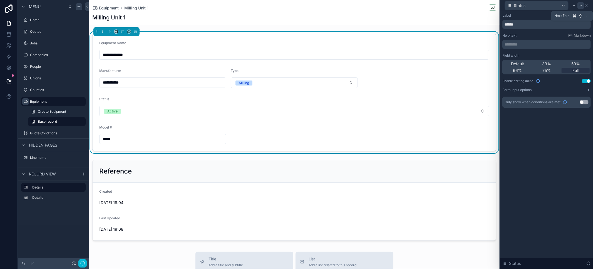
click at [581, 6] on icon at bounding box center [580, 5] width 4 height 4
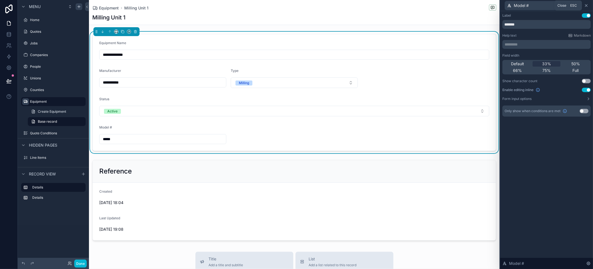
click at [587, 6] on icon at bounding box center [586, 5] width 4 height 4
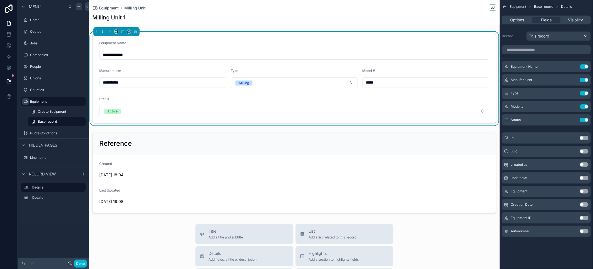
drag, startPoint x: 507, startPoint y: 119, endPoint x: 460, endPoint y: 6, distance: 122.5
click at [182, 14] on div "Milling Unit 1" at bounding box center [294, 18] width 404 height 8
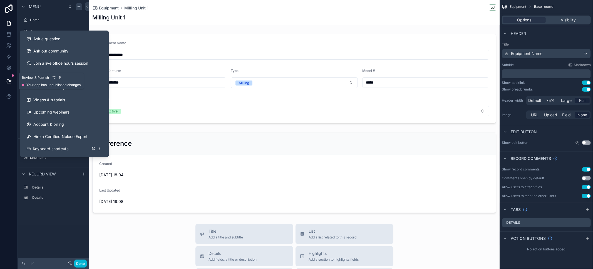
click at [11, 81] on icon at bounding box center [8, 80] width 5 height 3
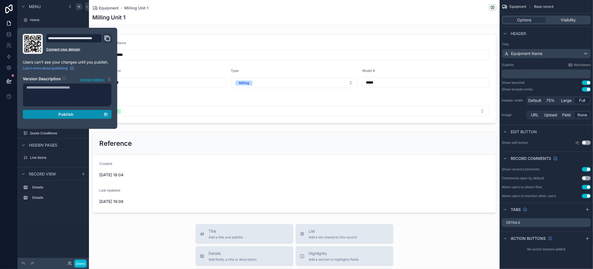
click at [108, 115] on button "Publish" at bounding box center [67, 114] width 89 height 9
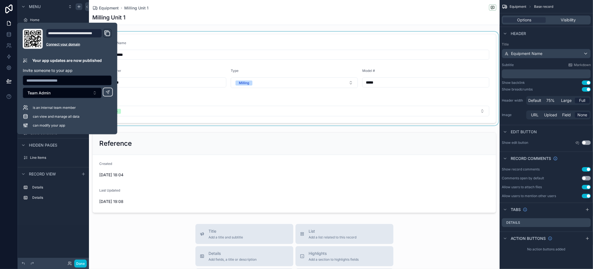
click at [347, 121] on div "scrollable content" at bounding box center [294, 79] width 410 height 94
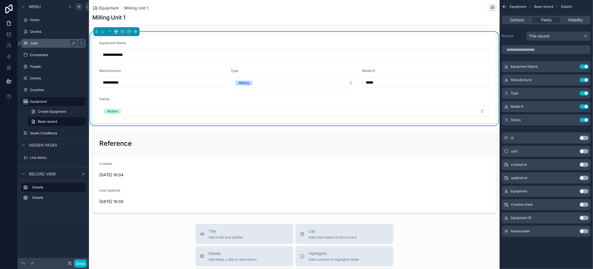
click at [39, 42] on label "Jobs" at bounding box center [52, 43] width 44 height 4
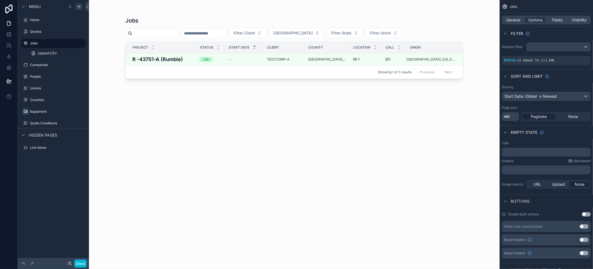
click at [181, 56] on div "scrollable content" at bounding box center [293, 131] width 355 height 263
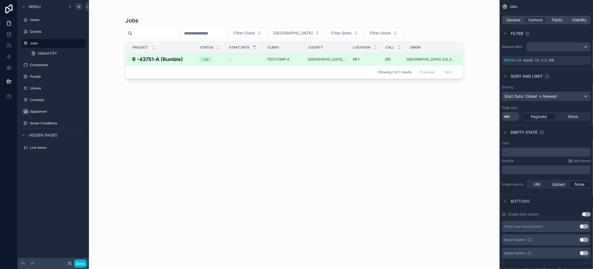
click at [184, 58] on h4 "R -43751-A (Rumble)" at bounding box center [162, 60] width 61 height 8
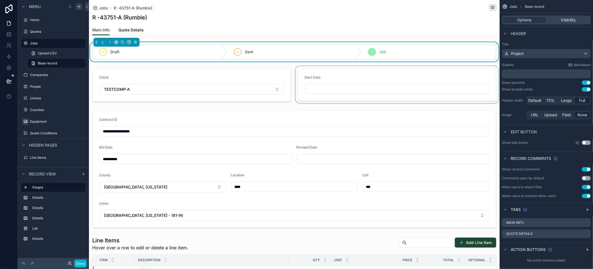
click at [394, 81] on div "scrollable content" at bounding box center [396, 85] width 205 height 38
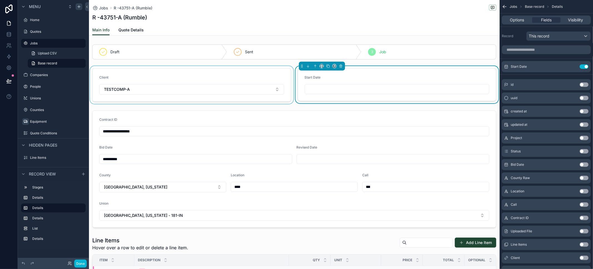
click at [252, 74] on div "scrollable content" at bounding box center [191, 85] width 205 height 38
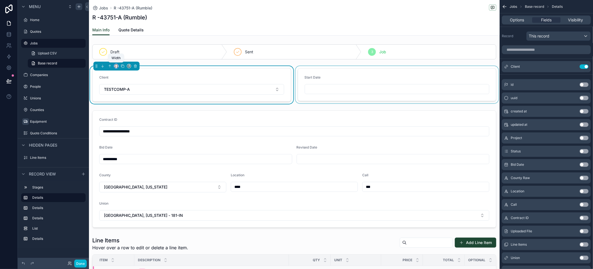
click at [116, 65] on icon "scrollable content" at bounding box center [116, 66] width 4 height 4
click at [130, 100] on div "33%" at bounding box center [127, 97] width 17 height 7
click at [310, 82] on div "scrollable content" at bounding box center [326, 85] width 205 height 38
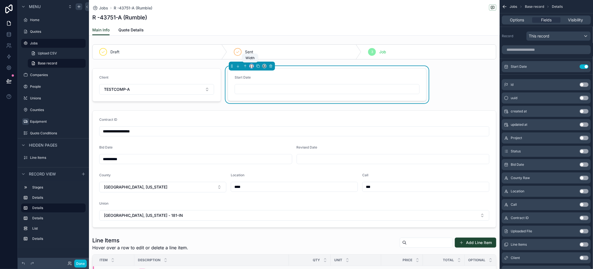
click at [250, 64] on icon "scrollable content" at bounding box center [252, 66] width 4 height 4
click at [258, 96] on span "33%" at bounding box center [257, 97] width 9 height 7
click at [440, 88] on div "**********" at bounding box center [294, 244] width 410 height 405
click at [423, 88] on div "**********" at bounding box center [294, 244] width 410 height 405
click at [257, 67] on icon "scrollable content" at bounding box center [258, 66] width 4 height 4
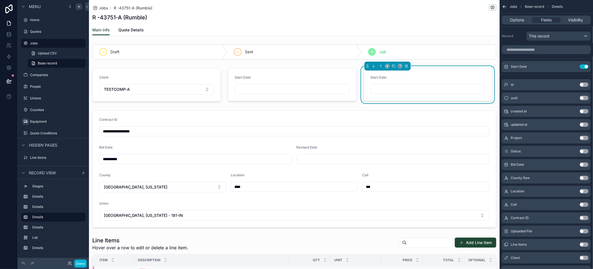
click at [399, 87] on input "scrollable content" at bounding box center [427, 89] width 114 height 8
click at [440, 76] on div "Start Date" at bounding box center [427, 78] width 115 height 7
click at [534, 50] on input "scrollable content" at bounding box center [546, 49] width 89 height 9
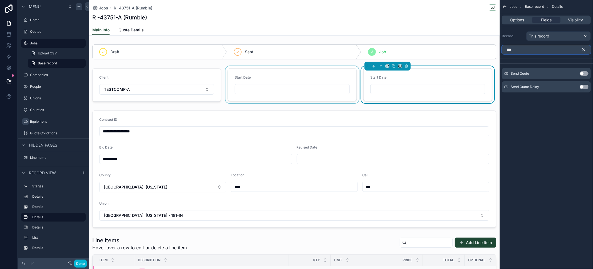
type input "***"
click at [323, 73] on div "scrollable content" at bounding box center [291, 85] width 135 height 38
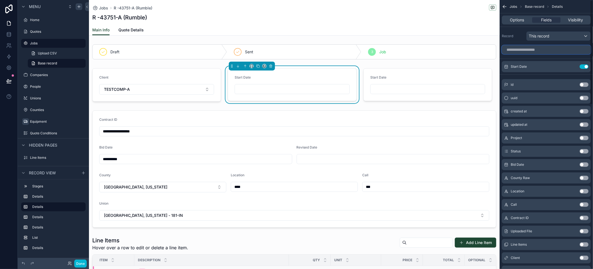
click at [545, 52] on input "scrollable content" at bounding box center [546, 49] width 89 height 9
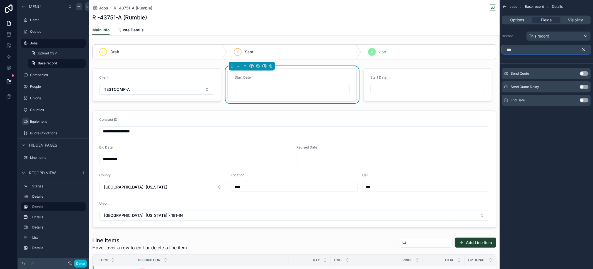
type input "***"
click at [584, 100] on button "Use setting" at bounding box center [583, 100] width 9 height 4
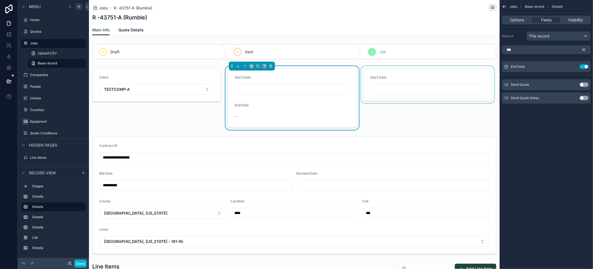
click at [388, 74] on div "scrollable content" at bounding box center [427, 98] width 135 height 64
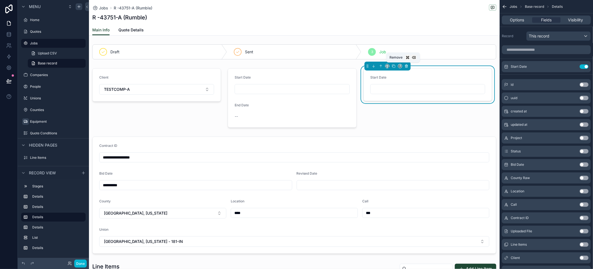
click at [405, 66] on icon "scrollable content" at bounding box center [406, 66] width 2 height 2
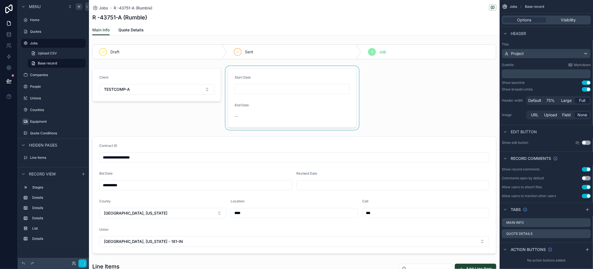
click at [300, 70] on div "scrollable content" at bounding box center [291, 98] width 135 height 64
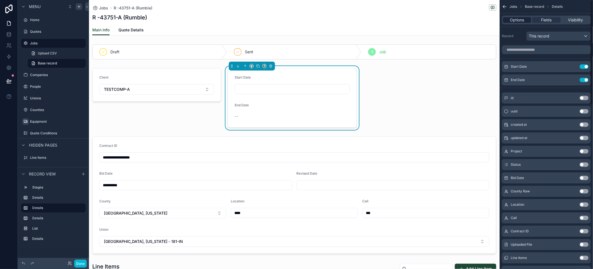
click at [516, 19] on span "Options" at bounding box center [517, 20] width 14 height 6
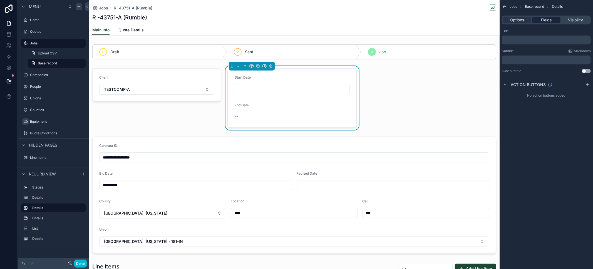
click at [546, 20] on span "Fields" at bounding box center [546, 20] width 11 height 6
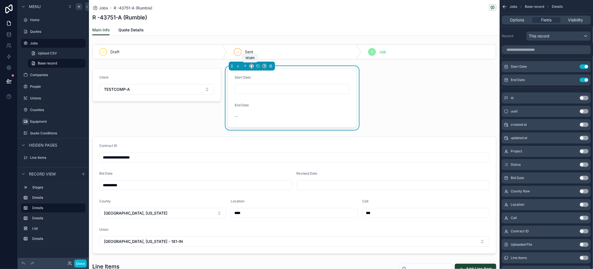
click at [250, 67] on icon "scrollable content" at bounding box center [252, 66] width 4 height 4
click at [262, 119] on div "66%" at bounding box center [261, 118] width 17 height 7
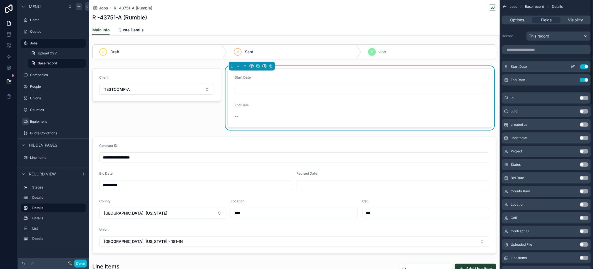
click at [572, 66] on icon "scrollable content" at bounding box center [573, 66] width 4 height 4
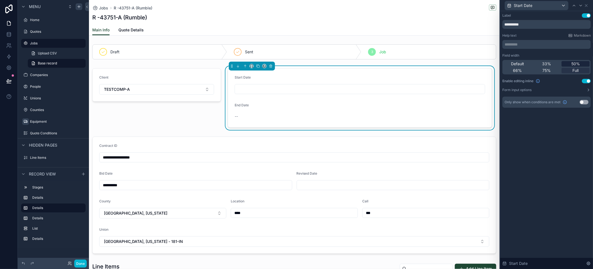
click at [569, 63] on div "50%" at bounding box center [575, 64] width 28 height 6
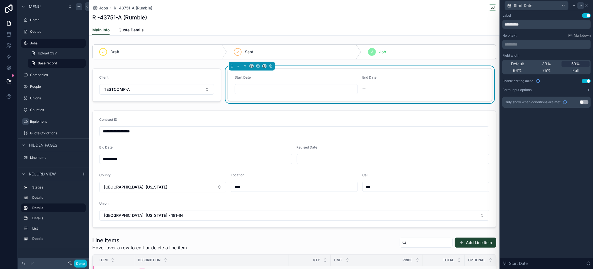
click at [581, 6] on icon at bounding box center [580, 5] width 4 height 4
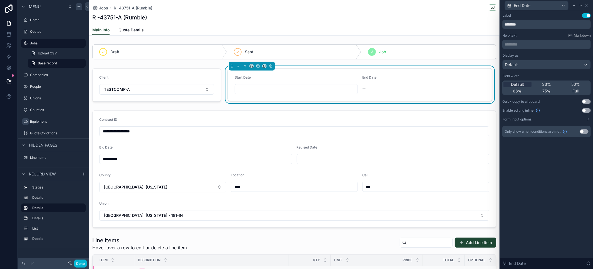
click at [576, 81] on div "Default 33% 50% 66% 75% Full" at bounding box center [546, 88] width 88 height 14
click at [576, 83] on span "50%" at bounding box center [575, 85] width 9 height 6
click at [587, 111] on button "Use setting" at bounding box center [586, 110] width 9 height 4
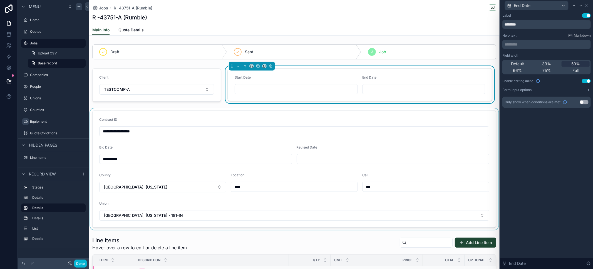
click at [184, 108] on div "scrollable content" at bounding box center [294, 169] width 410 height 122
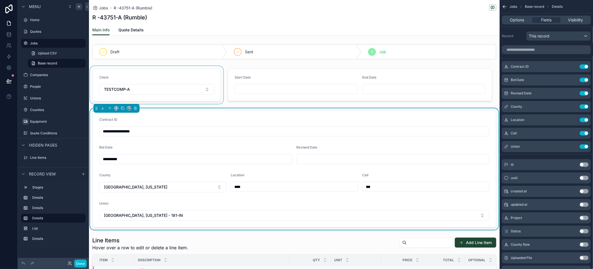
click at [177, 78] on div "scrollable content" at bounding box center [156, 85] width 135 height 38
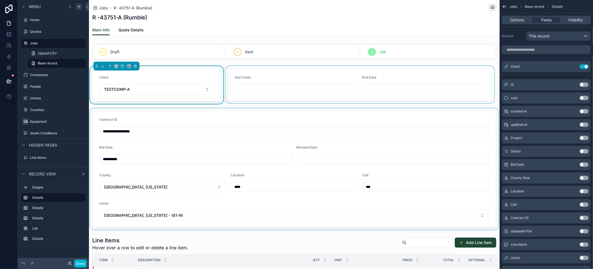
click at [261, 79] on div "scrollable content" at bounding box center [359, 85] width 271 height 38
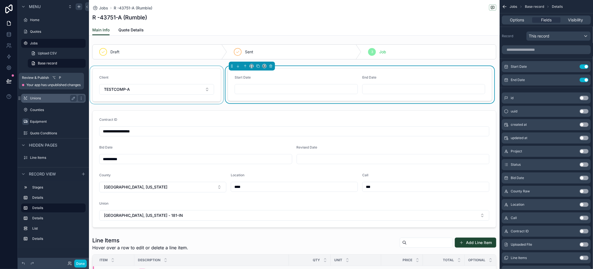
drag, startPoint x: 6, startPoint y: 81, endPoint x: 48, endPoint y: 98, distance: 44.6
click at [7, 81] on icon at bounding box center [9, 81] width 6 height 6
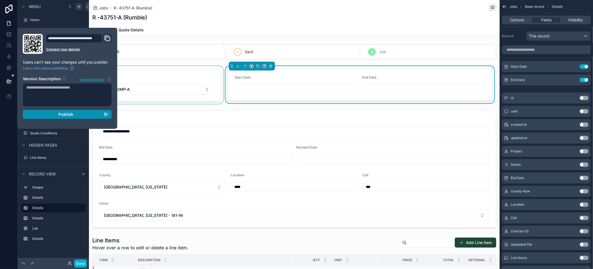
click at [62, 113] on span "Publish" at bounding box center [65, 114] width 15 height 5
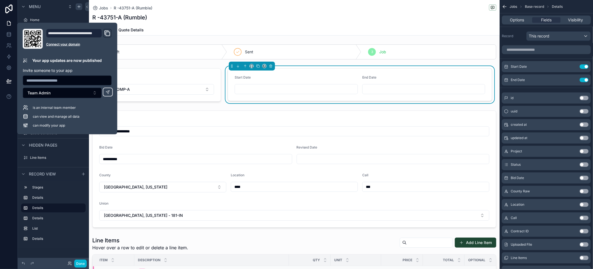
click at [254, 23] on div "Jobs R -43751-A (Rumble) R -43751-A (Rumble)" at bounding box center [294, 12] width 404 height 25
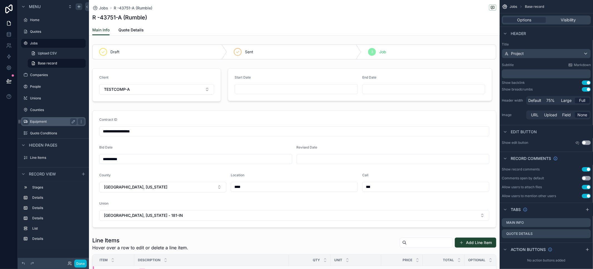
click at [49, 120] on label "Equipment" at bounding box center [52, 121] width 44 height 4
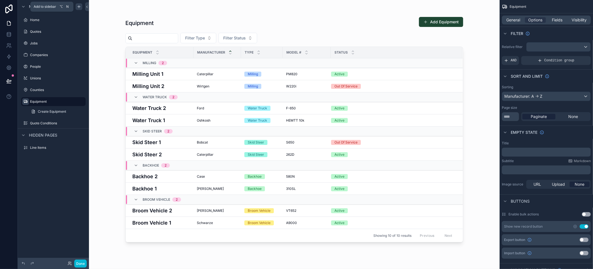
click at [78, 8] on icon "scrollable content" at bounding box center [79, 6] width 4 height 4
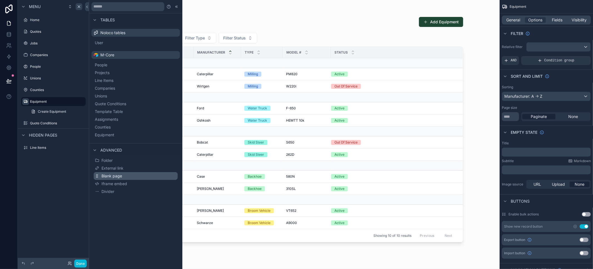
click at [114, 178] on span "Blank page" at bounding box center [111, 176] width 21 height 6
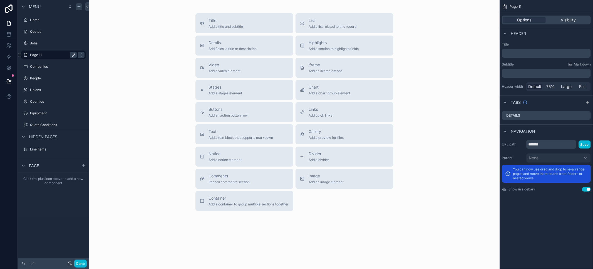
click at [74, 55] on icon "scrollable content" at bounding box center [73, 55] width 4 height 4
click at [55, 55] on input "*******" at bounding box center [49, 55] width 38 height 7
type input "**********"
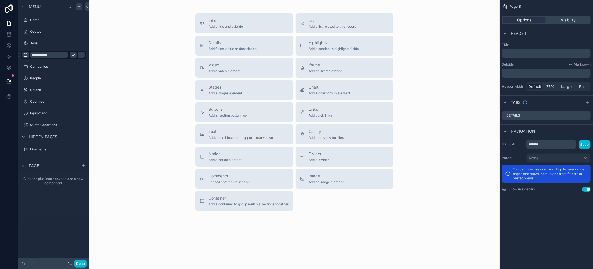
click at [26, 56] on icon "scrollable content" at bounding box center [25, 55] width 4 height 4
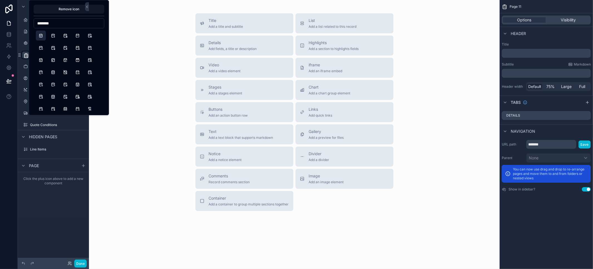
type input "********"
click at [41, 37] on button "Calendar" at bounding box center [41, 36] width 10 height 10
click at [54, 71] on button "CalendarMonth" at bounding box center [53, 72] width 10 height 10
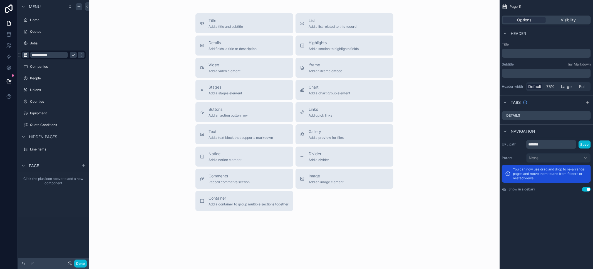
click at [124, 53] on div "Title Add a title and subtitle List Add a list related to this record Details A…" at bounding box center [294, 112] width 402 height 198
click at [74, 55] on icon "scrollable content" at bounding box center [73, 55] width 4 height 4
click at [546, 147] on input "*******" at bounding box center [551, 144] width 50 height 9
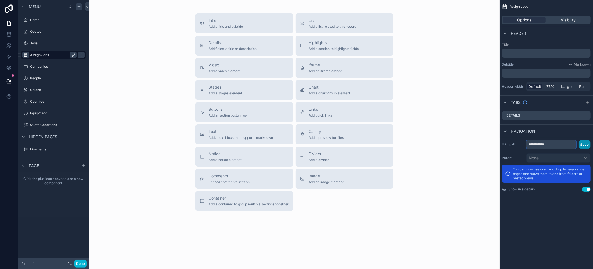
type input "**********"
click at [584, 143] on button "Save" at bounding box center [584, 145] width 12 height 8
click at [585, 87] on span "Full" at bounding box center [582, 87] width 6 height 6
click at [313, 28] on span "Add a list related to this record" at bounding box center [333, 26] width 48 height 4
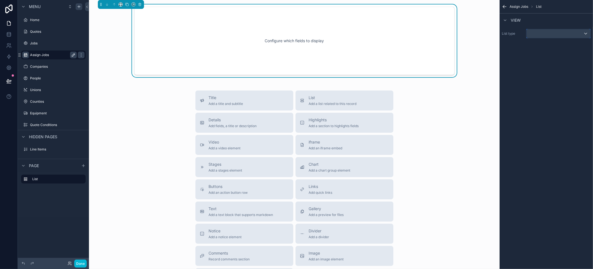
click at [549, 36] on div "scrollable content" at bounding box center [558, 33] width 64 height 9
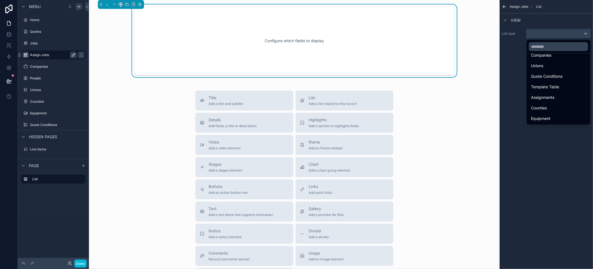
scroll to position [20, 0]
click at [545, 76] on div "Projects" at bounding box center [557, 81] width 61 height 10
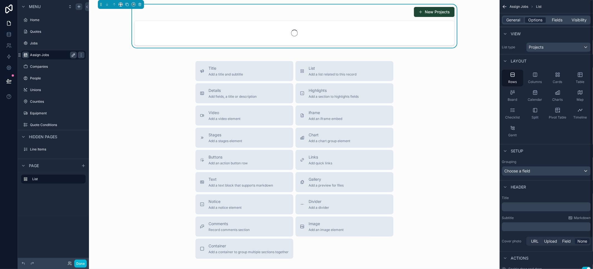
click at [538, 19] on span "Options" at bounding box center [535, 20] width 14 height 6
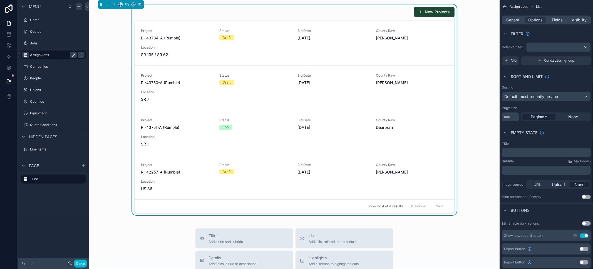
click at [583, 235] on button "Use setting" at bounding box center [583, 236] width 9 height 4
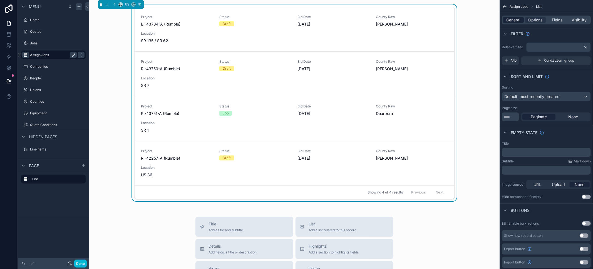
click at [514, 19] on span "General" at bounding box center [513, 20] width 14 height 6
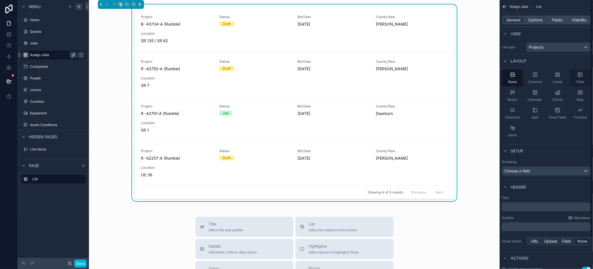
click at [587, 82] on div "Table" at bounding box center [579, 78] width 21 height 17
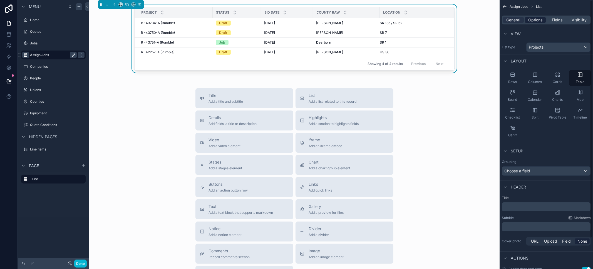
click at [534, 21] on span "Options" at bounding box center [535, 20] width 14 height 6
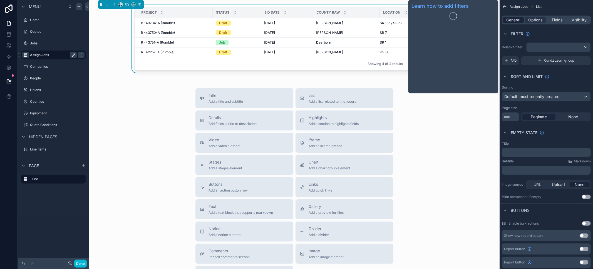
click at [515, 21] on span "General" at bounding box center [513, 20] width 14 height 6
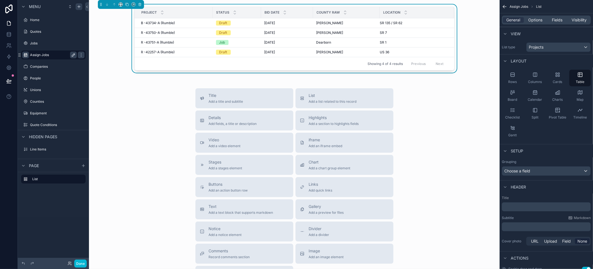
click at [523, 206] on p "﻿" at bounding box center [547, 207] width 86 height 6
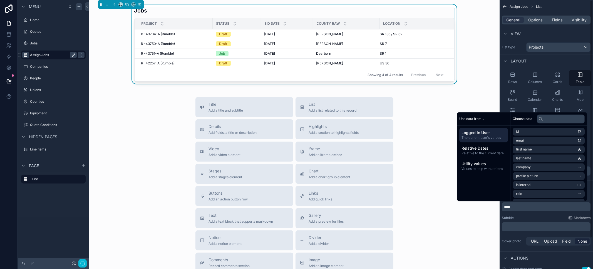
click at [533, 218] on div "Subtitle Markdown" at bounding box center [546, 218] width 89 height 4
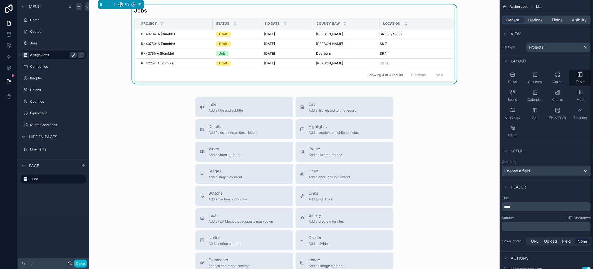
click at [538, 173] on div "Choose a field" at bounding box center [546, 171] width 88 height 9
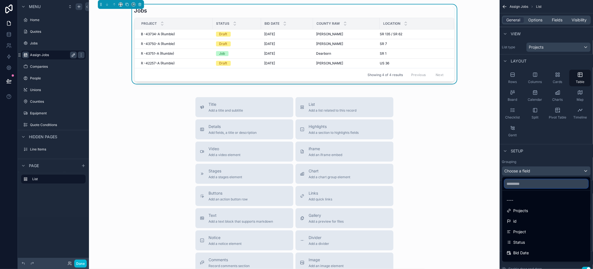
click at [539, 184] on input "text" at bounding box center [546, 184] width 84 height 9
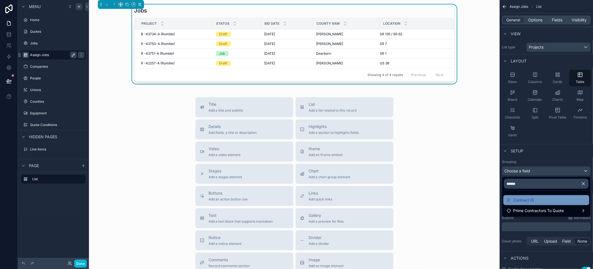
type input "******"
click at [539, 202] on div "Contract ID" at bounding box center [546, 200] width 79 height 7
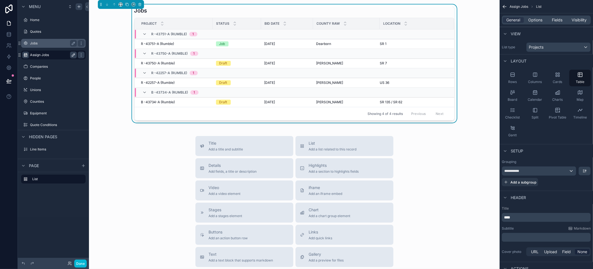
click at [44, 43] on label "Jobs" at bounding box center [52, 43] width 44 height 4
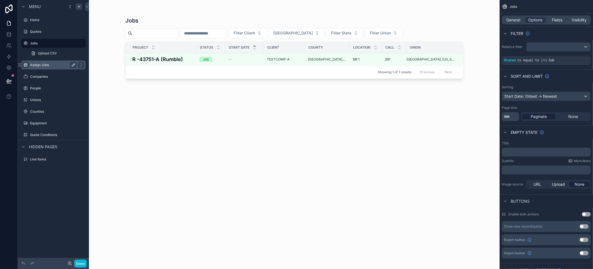
click at [50, 68] on div "Assign Jobs" at bounding box center [53, 65] width 47 height 7
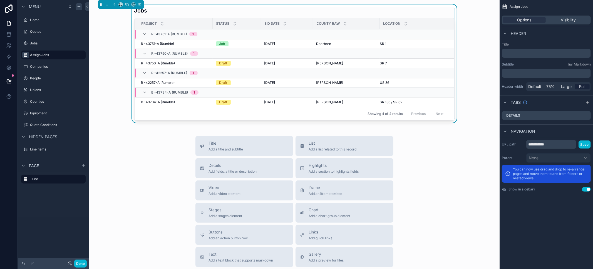
click at [398, 35] on td "scrollable content" at bounding box center [417, 34] width 74 height 10
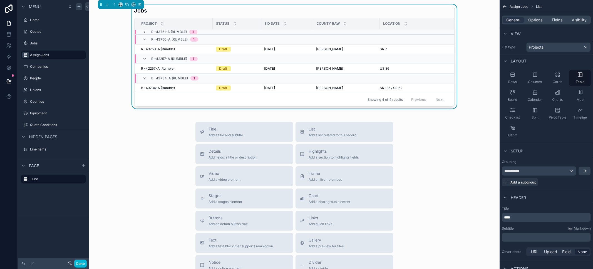
click at [382, 32] on td "scrollable content" at bounding box center [417, 31] width 74 height 5
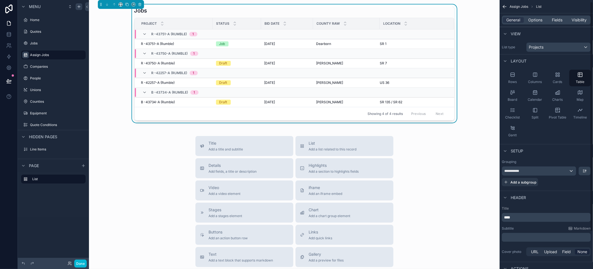
scroll to position [10, 0]
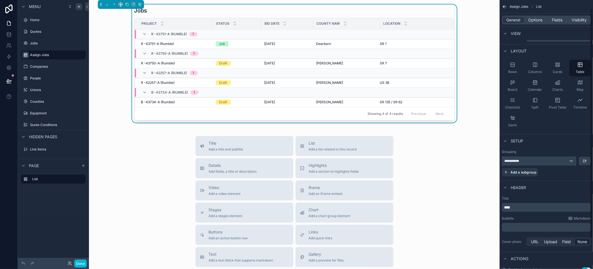
click at [563, 158] on div "**********" at bounding box center [539, 161] width 74 height 9
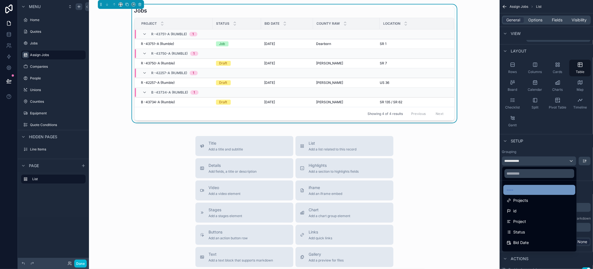
click at [520, 191] on div "----" at bounding box center [539, 190] width 65 height 7
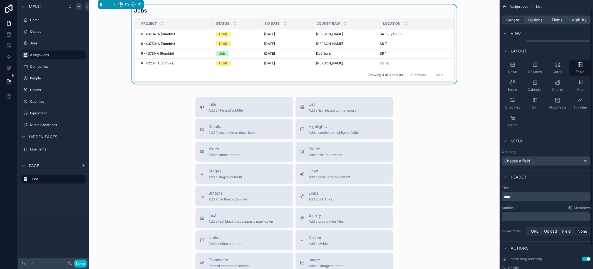
click at [560, 184] on div "Title **** Subtitle Markdown ﻿ Cover photo URL Upload Field None" at bounding box center [545, 212] width 93 height 56
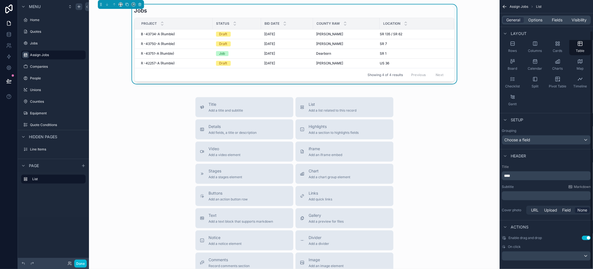
scroll to position [35, 0]
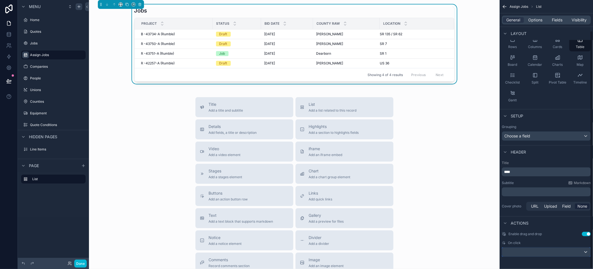
click at [581, 253] on div "scrollable content" at bounding box center [546, 252] width 88 height 9
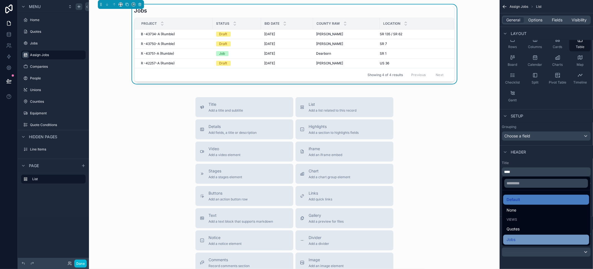
click at [549, 238] on div "Jobs" at bounding box center [545, 239] width 79 height 7
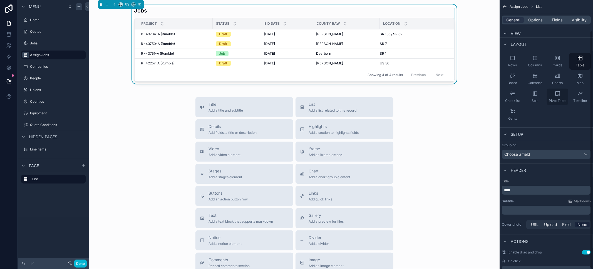
scroll to position [0, 0]
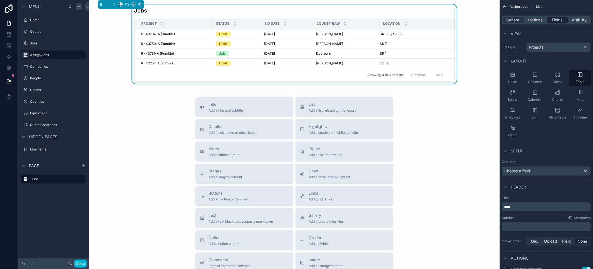
click at [558, 22] on span "Fields" at bounding box center [557, 20] width 11 height 6
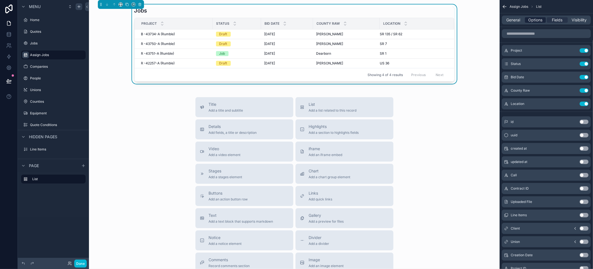
click at [534, 20] on span "Options" at bounding box center [535, 20] width 14 height 6
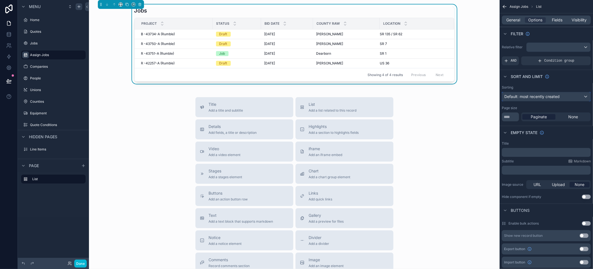
click at [553, 100] on div "Default: most recently created" at bounding box center [546, 96] width 88 height 9
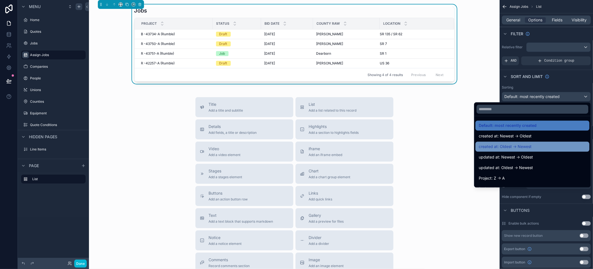
click at [541, 143] on div "created at: Oldest -> Newest" at bounding box center [532, 146] width 107 height 7
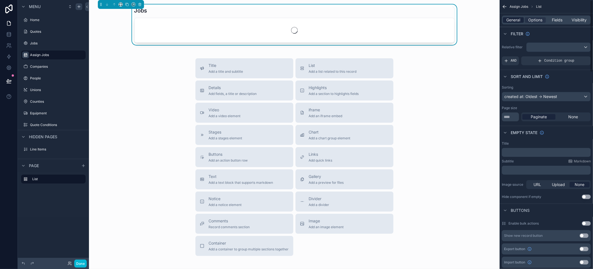
click at [516, 20] on span "General" at bounding box center [513, 20] width 14 height 6
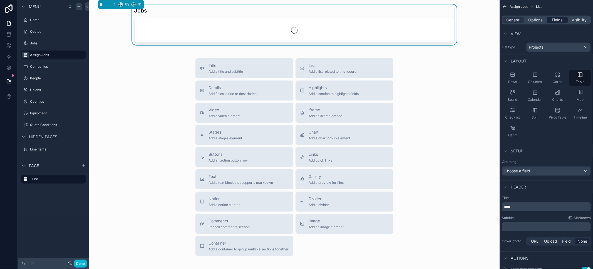
click at [559, 21] on span "Fields" at bounding box center [557, 20] width 11 height 6
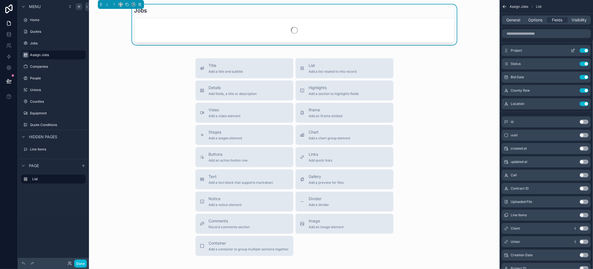
click at [573, 50] on icon "scrollable content" at bounding box center [573, 50] width 4 height 4
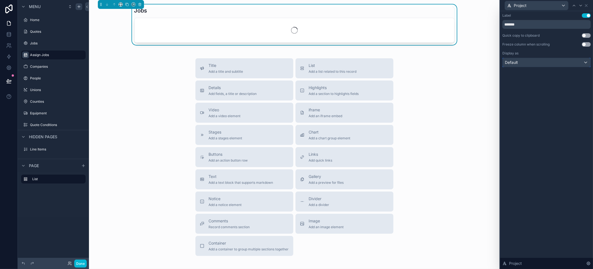
click at [551, 61] on div "Default" at bounding box center [546, 62] width 88 height 9
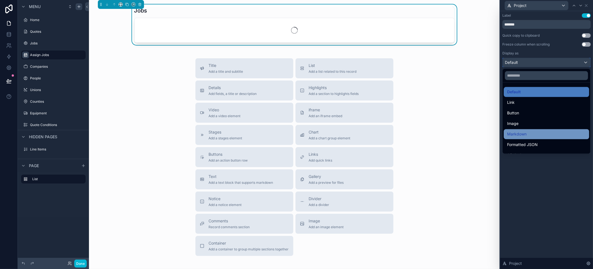
scroll to position [60, 0]
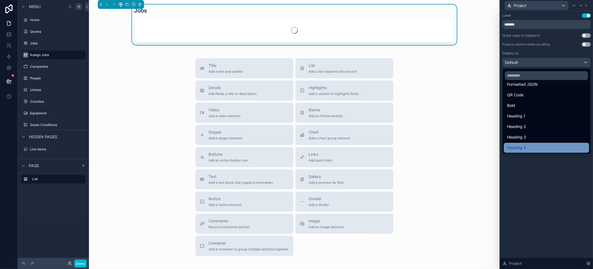
click at [543, 149] on div "Heading 4" at bounding box center [546, 148] width 79 height 7
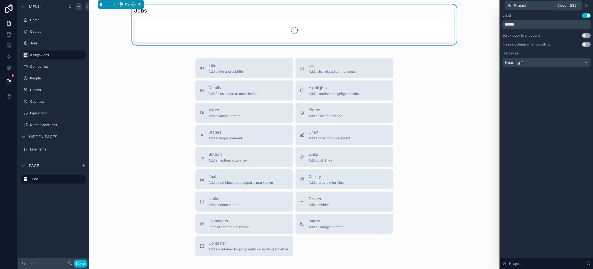
click at [588, 6] on icon at bounding box center [586, 5] width 4 height 4
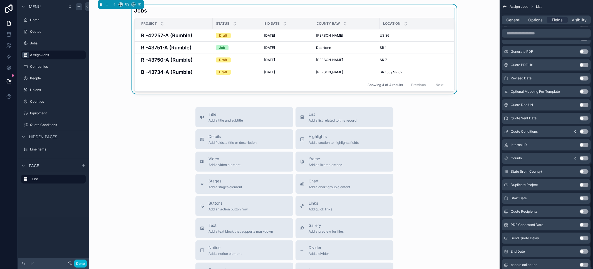
scroll to position [420, 0]
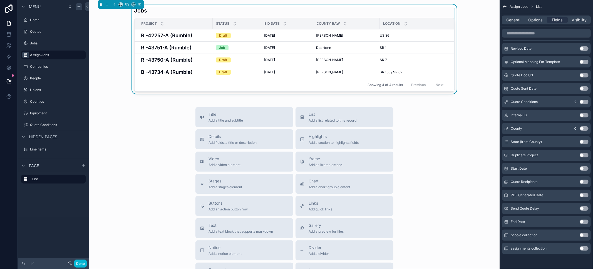
click at [582, 168] on button "Use setting" at bounding box center [583, 168] width 9 height 4
click at [584, 223] on button "Use setting" at bounding box center [583, 222] width 9 height 4
click at [113, 99] on div "Jobs Project Status Bid Date County Raw Location Start Date End Date R -42257-A…" at bounding box center [294, 175] width 410 height 350
click at [531, 17] on span "Options" at bounding box center [535, 20] width 14 height 6
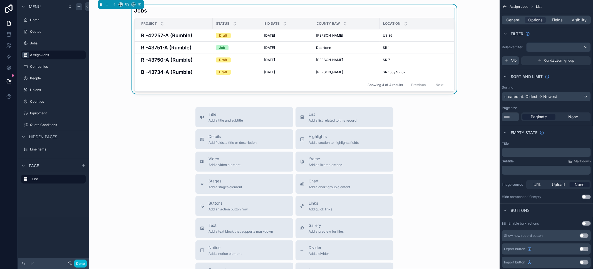
click at [510, 65] on div "AND" at bounding box center [510, 60] width 17 height 9
click at [574, 59] on div "scrollable content" at bounding box center [577, 57] width 8 height 8
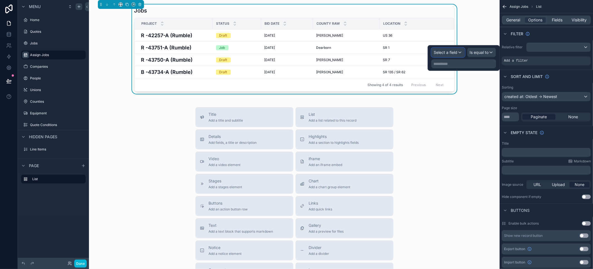
click at [460, 53] on div "Select a field" at bounding box center [447, 52] width 33 height 9
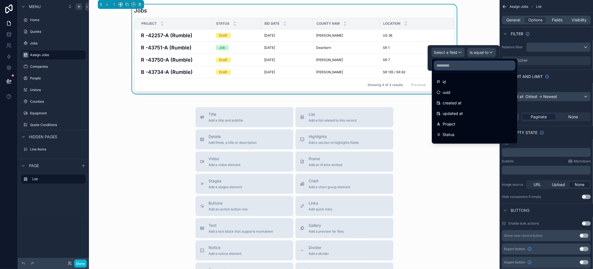
click at [460, 65] on input "text" at bounding box center [474, 65] width 81 height 9
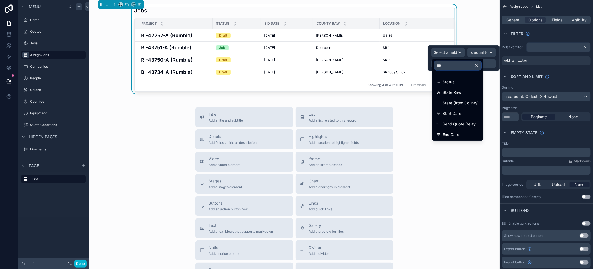
type input "****"
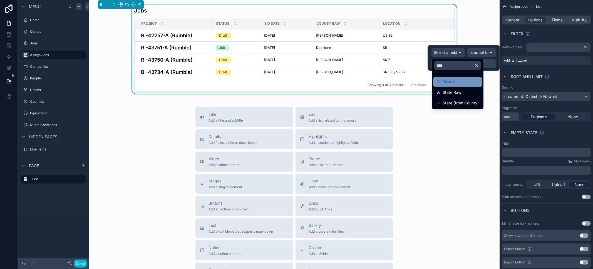
click at [460, 79] on div "Status" at bounding box center [457, 82] width 42 height 7
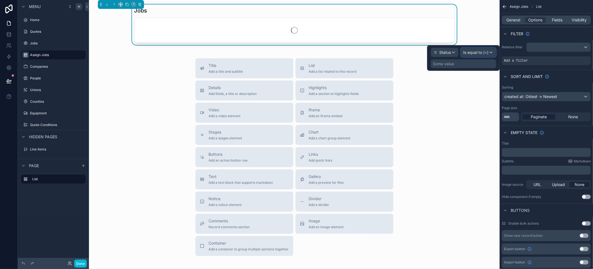
click at [481, 53] on span "Is equal to (=)" at bounding box center [475, 53] width 25 height 6
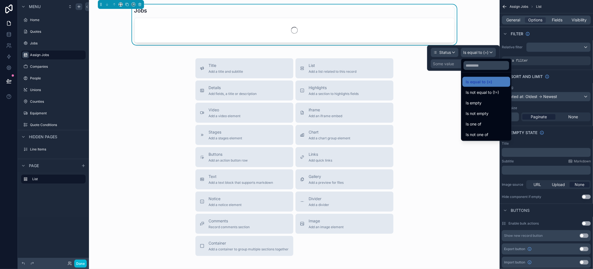
click at [460, 60] on div at bounding box center [463, 58] width 73 height 26
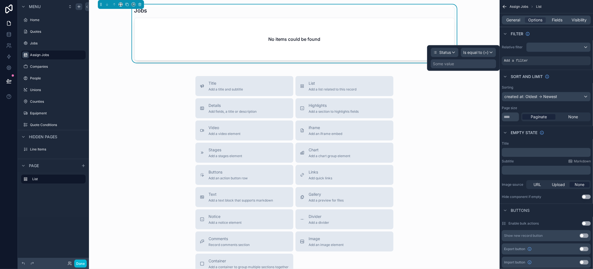
click at [457, 62] on div "Some value" at bounding box center [462, 63] width 65 height 9
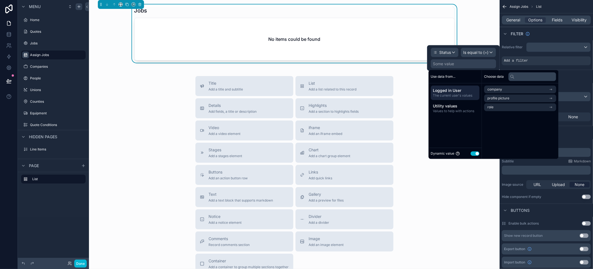
click at [475, 155] on button "Use setting" at bounding box center [474, 153] width 9 height 4
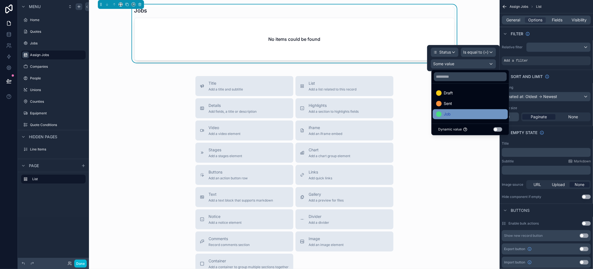
click at [466, 110] on div "Job" at bounding box center [470, 114] width 75 height 10
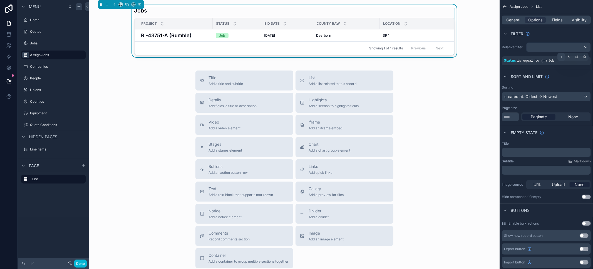
click at [562, 57] on icon "scrollable content" at bounding box center [560, 56] width 3 height 3
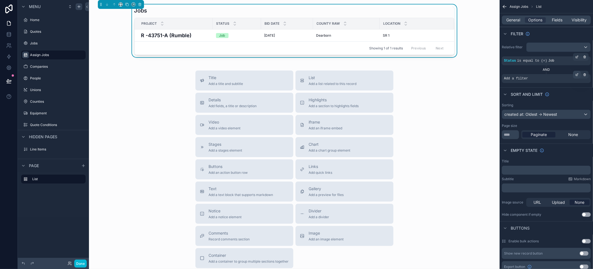
click at [576, 74] on icon "scrollable content" at bounding box center [576, 74] width 3 height 3
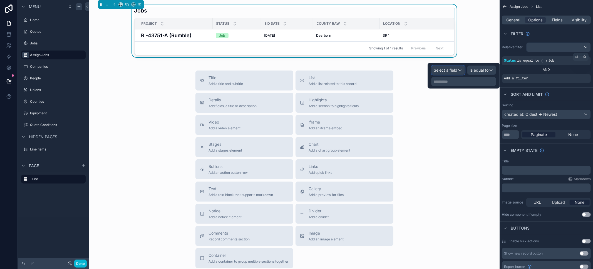
click at [457, 66] on div "Select a field" at bounding box center [447, 70] width 33 height 9
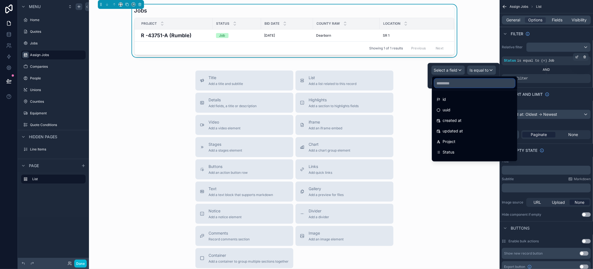
click at [458, 80] on input "text" at bounding box center [474, 83] width 81 height 9
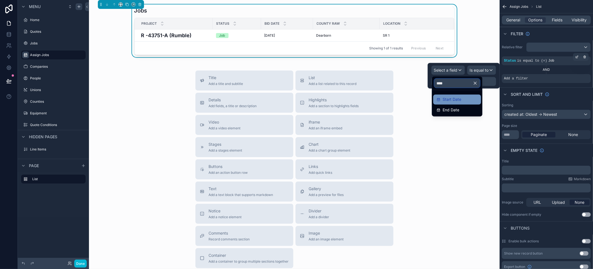
type input "*****"
click at [462, 102] on div "Start Date" at bounding box center [456, 99] width 41 height 7
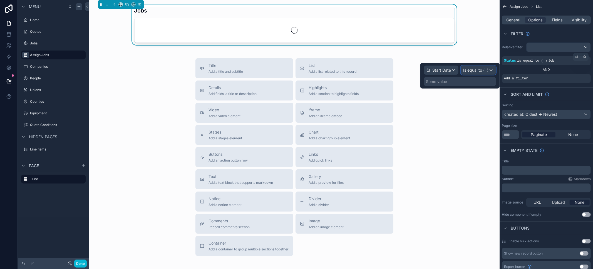
click at [475, 72] on span "Is equal to (=)" at bounding box center [475, 71] width 25 height 6
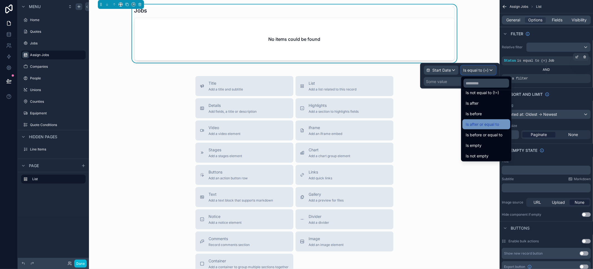
scroll to position [18, 0]
click at [492, 143] on div "Is empty" at bounding box center [485, 144] width 41 height 7
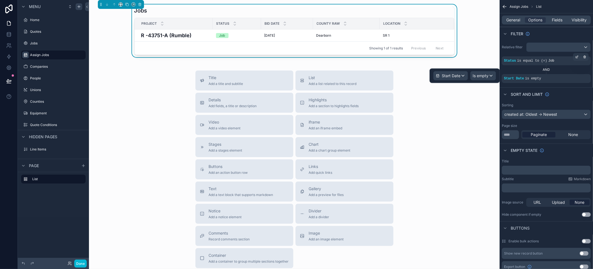
click at [143, 86] on div "Title Add a title and subtitle List Add a list related to this record Details A…" at bounding box center [294, 170] width 402 height 198
click at [512, 18] on span "General" at bounding box center [513, 20] width 14 height 6
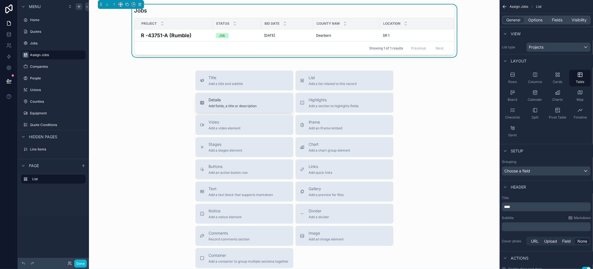
click at [282, 113] on button "Details Add fields, a title or description" at bounding box center [244, 103] width 98 height 20
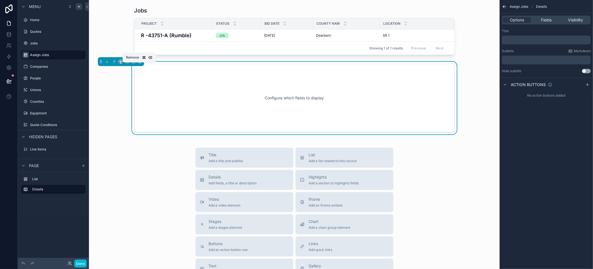
click at [140, 63] on icon "scrollable content" at bounding box center [140, 62] width 2 height 2
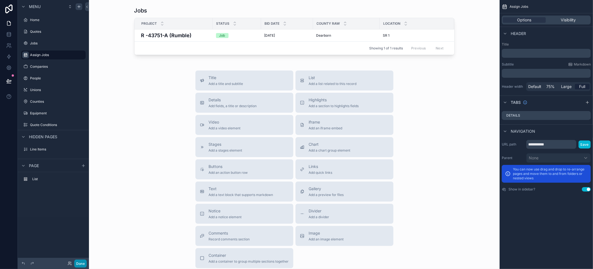
click at [76, 264] on button "Done" at bounding box center [80, 264] width 13 height 8
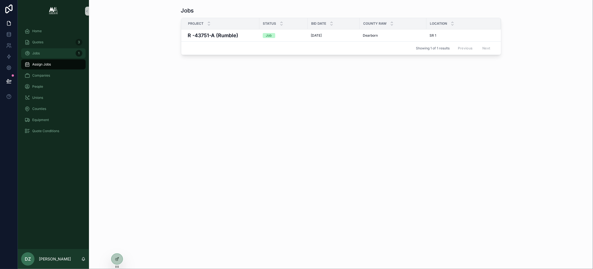
click at [40, 57] on div "Jobs 1" at bounding box center [53, 53] width 58 height 9
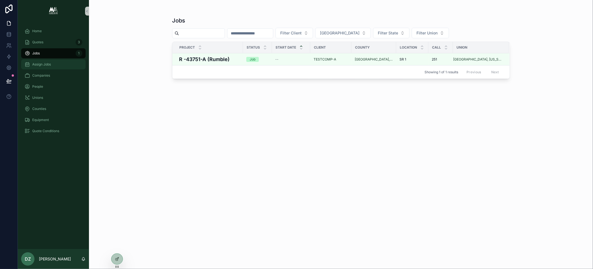
click at [42, 67] on div "Assign Jobs" at bounding box center [53, 64] width 58 height 9
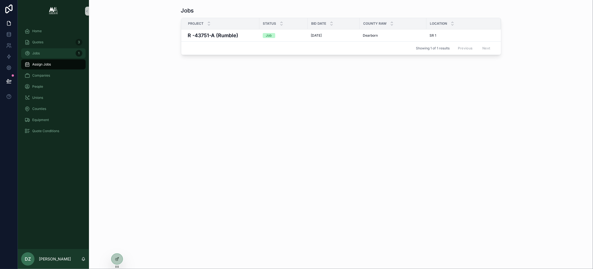
click at [44, 56] on div "Jobs 1" at bounding box center [53, 53] width 58 height 9
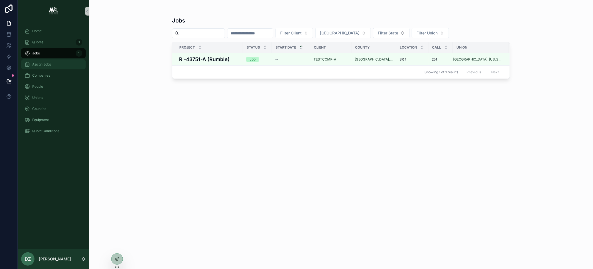
click at [46, 61] on div "Assign Jobs" at bounding box center [53, 64] width 58 height 9
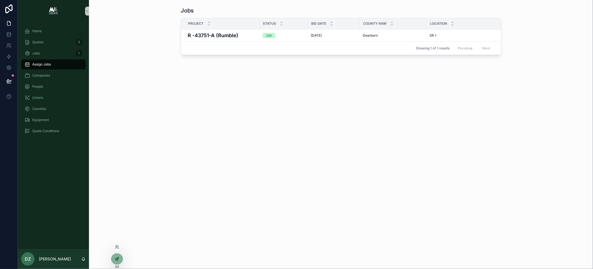
click at [116, 257] on icon at bounding box center [117, 259] width 4 height 4
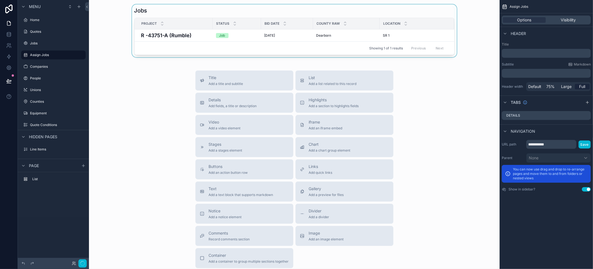
click at [184, 13] on div "scrollable content" at bounding box center [294, 30] width 402 height 53
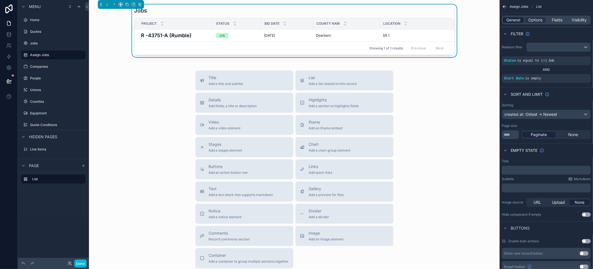
click at [517, 19] on span "General" at bounding box center [513, 20] width 14 height 6
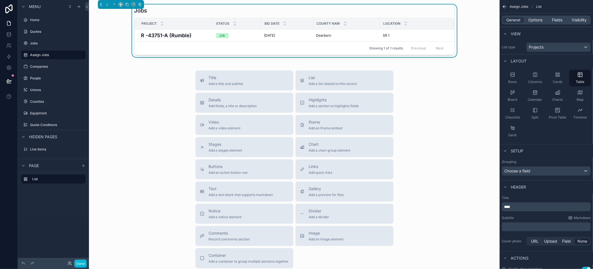
click at [505, 206] on span "****" at bounding box center [507, 207] width 6 height 4
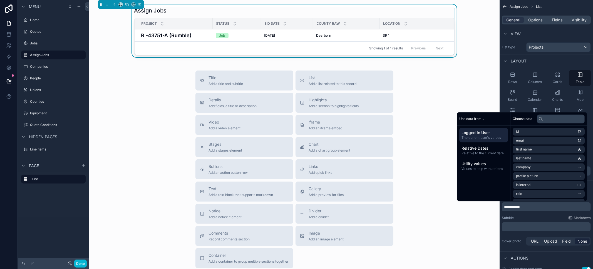
click at [133, 84] on div "Title Add a title and subtitle List Add a list related to this record Details A…" at bounding box center [294, 170] width 402 height 198
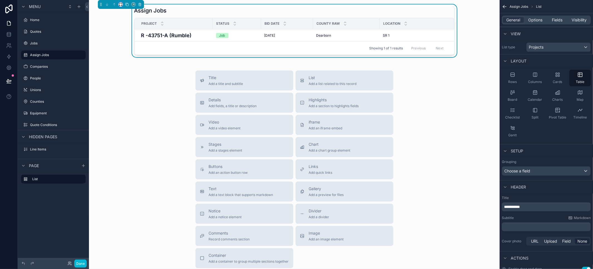
click at [121, 5] on icon "scrollable content" at bounding box center [121, 5] width 4 height 4
click at [129, 76] on span "Full width" at bounding box center [131, 78] width 17 height 7
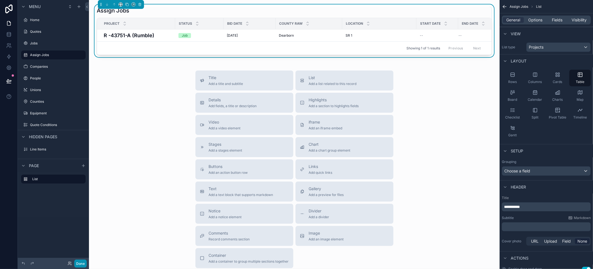
click at [78, 262] on button "Done" at bounding box center [80, 264] width 13 height 8
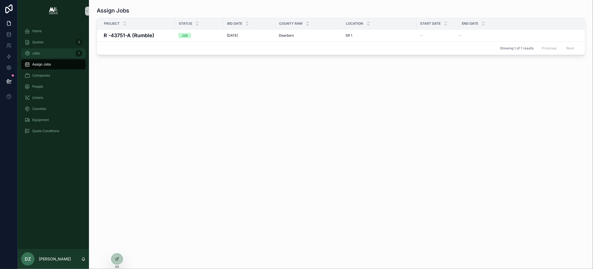
click at [52, 58] on link "Jobs 1" at bounding box center [53, 53] width 64 height 10
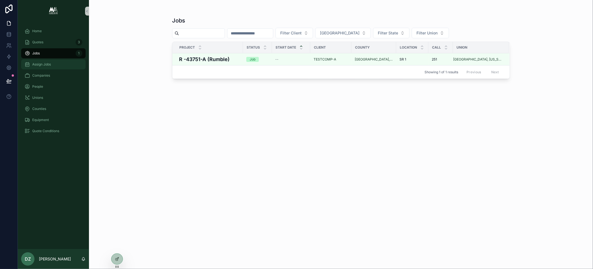
click at [55, 64] on div "Assign Jobs" at bounding box center [53, 64] width 58 height 9
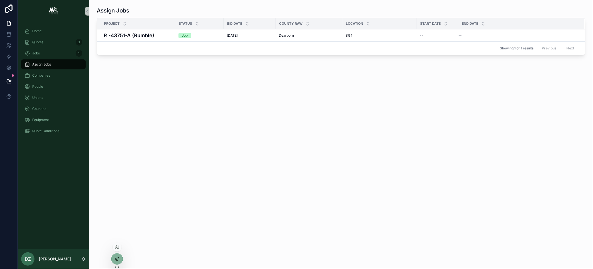
click at [113, 258] on div at bounding box center [116, 259] width 11 height 11
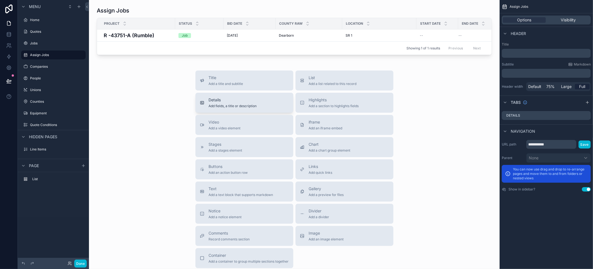
click at [249, 103] on span "Details" at bounding box center [233, 100] width 48 height 6
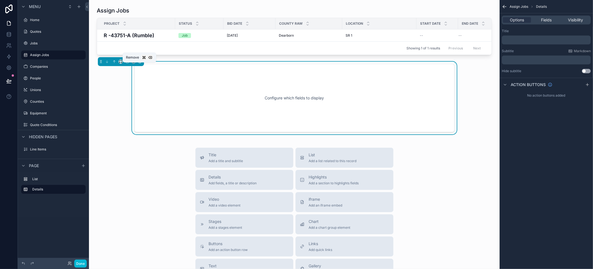
click at [139, 64] on icon "scrollable content" at bounding box center [140, 62] width 4 height 4
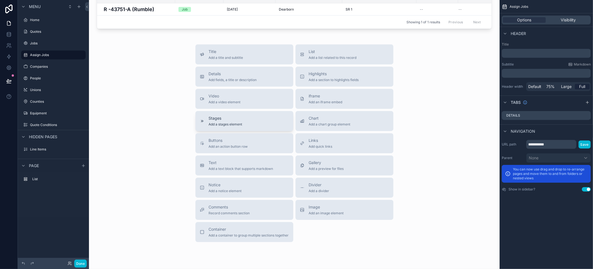
scroll to position [26, 0]
click at [317, 58] on div "List Add a list related to this record" at bounding box center [333, 54] width 48 height 11
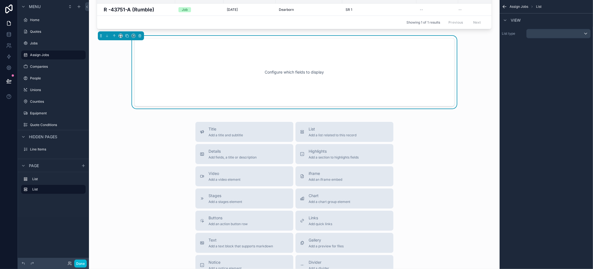
scroll to position [0, 0]
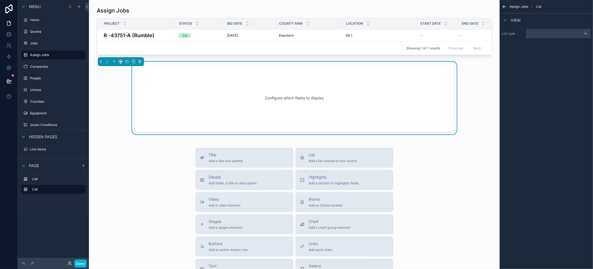
click at [553, 33] on div "scrollable content" at bounding box center [558, 33] width 64 height 9
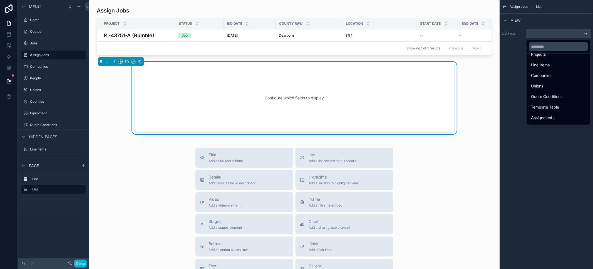
scroll to position [67, 0]
click at [553, 96] on span "Assignments" at bounding box center [542, 97] width 23 height 7
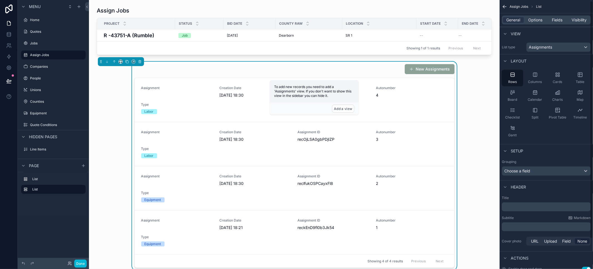
scroll to position [35, 0]
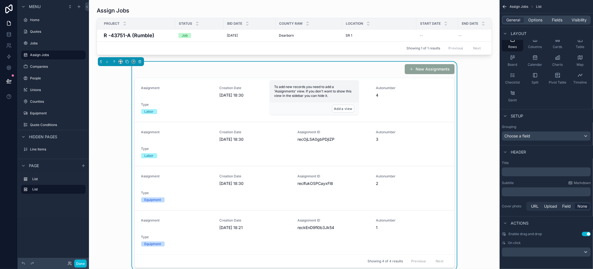
click at [524, 170] on p "﻿" at bounding box center [547, 172] width 86 height 6
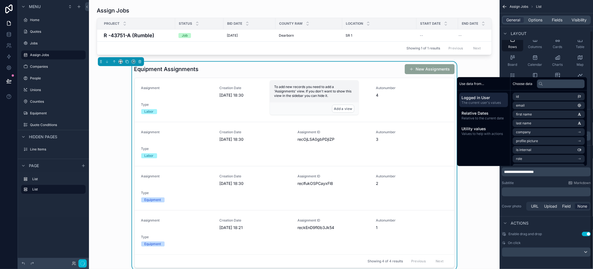
click at [582, 233] on button "Use setting" at bounding box center [586, 234] width 9 height 4
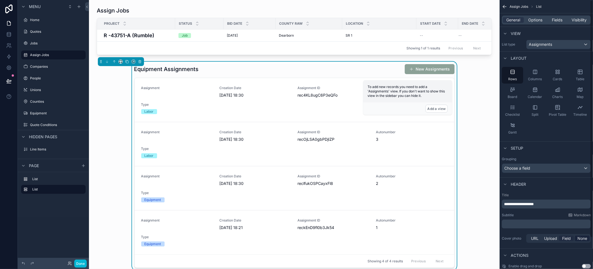
scroll to position [0, 0]
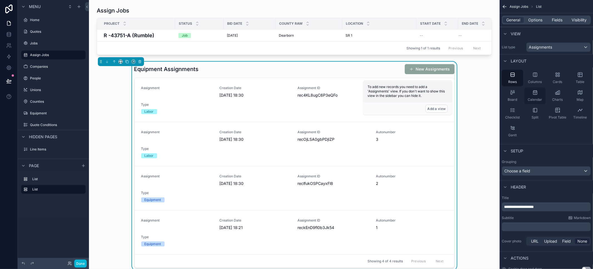
click at [540, 93] on div "Calendar" at bounding box center [534, 96] width 21 height 17
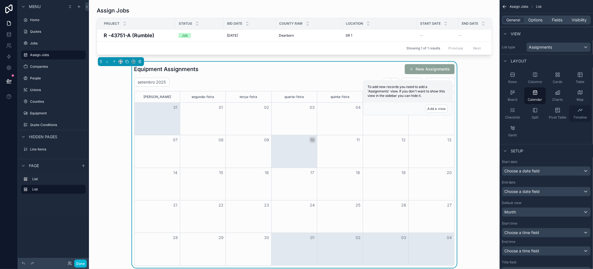
click at [583, 109] on div "Timeline" at bounding box center [579, 113] width 21 height 17
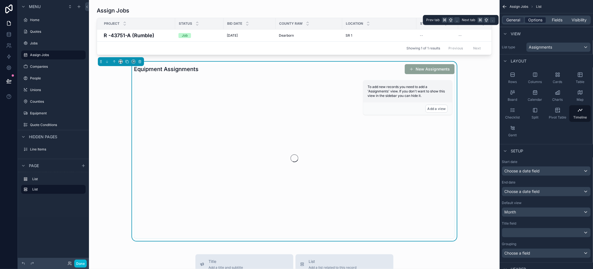
click at [539, 20] on span "Options" at bounding box center [535, 20] width 14 height 6
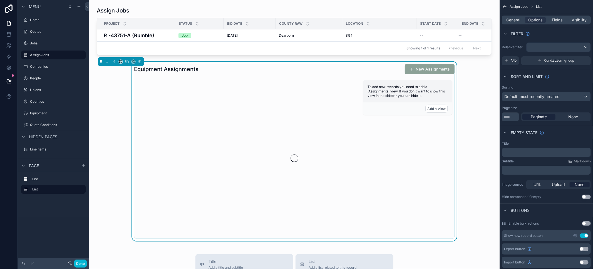
click at [585, 235] on button "Use setting" at bounding box center [583, 236] width 9 height 4
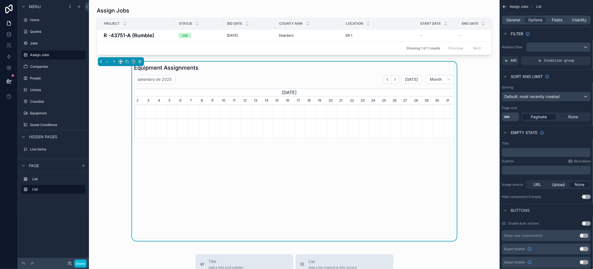
scroll to position [0, 320]
click at [586, 237] on button "Use setting" at bounding box center [583, 236] width 9 height 4
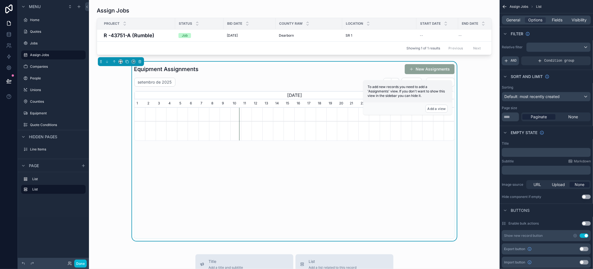
click at [510, 60] on div "AND" at bounding box center [510, 60] width 17 height 9
click at [564, 46] on div "scrollable content" at bounding box center [558, 47] width 64 height 9
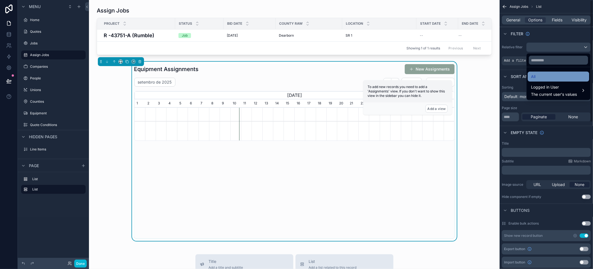
click at [553, 73] on div "All" at bounding box center [558, 76] width 55 height 7
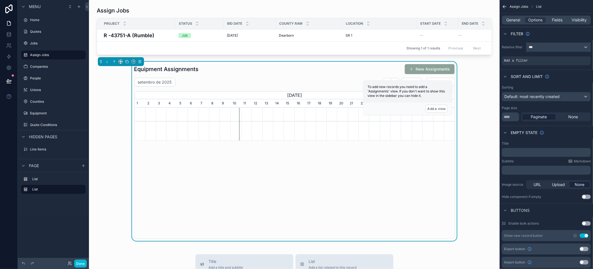
click at [549, 48] on div "***" at bounding box center [558, 47] width 64 height 9
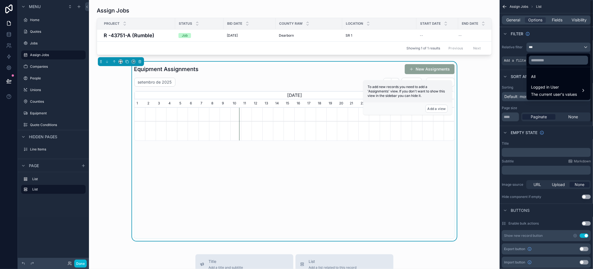
click at [554, 40] on div "scrollable content" at bounding box center [296, 134] width 593 height 269
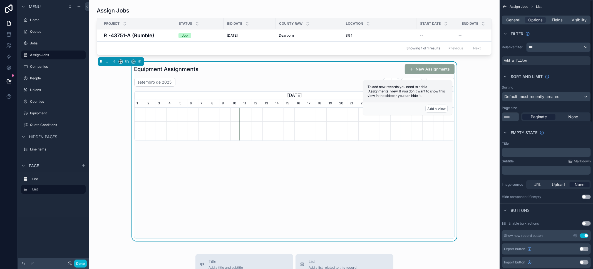
click at [534, 56] on div "Relative filter *** Add a filter" at bounding box center [545, 53] width 93 height 27
click at [533, 62] on div "Add a filter" at bounding box center [546, 60] width 89 height 9
click at [577, 56] on icon "scrollable content" at bounding box center [576, 56] width 3 height 3
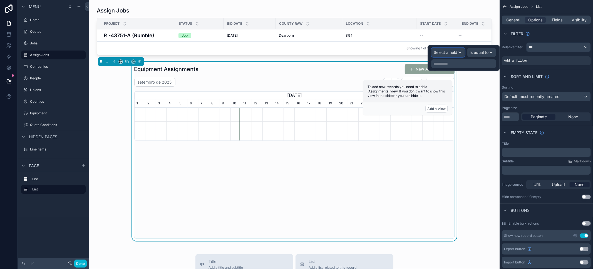
click at [452, 52] on span "Select a field" at bounding box center [446, 52] width 24 height 5
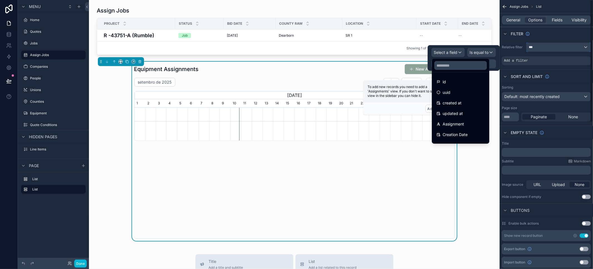
click at [547, 45] on div "***" at bounding box center [558, 47] width 64 height 9
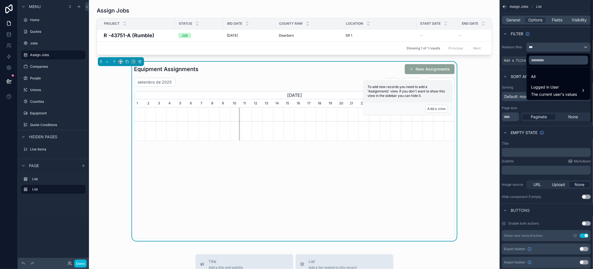
click at [507, 60] on div "scrollable content" at bounding box center [296, 134] width 593 height 269
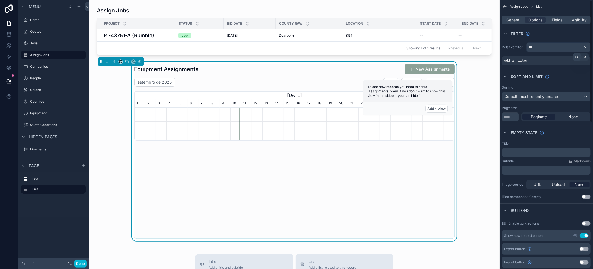
click at [577, 58] on icon "scrollable content" at bounding box center [577, 57] width 2 height 2
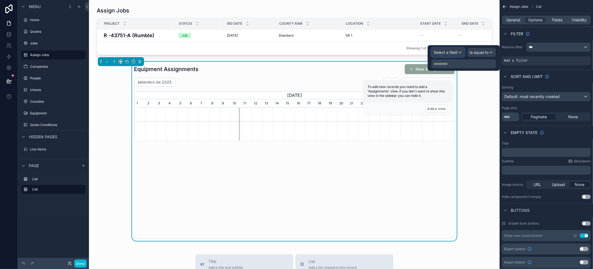
click at [461, 53] on div "Select a field" at bounding box center [447, 52] width 33 height 9
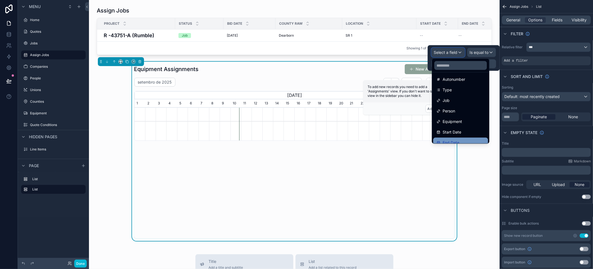
scroll to position [50, 0]
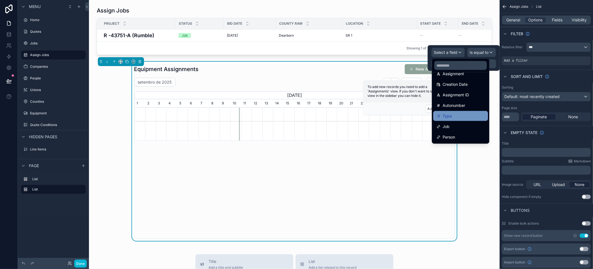
click at [458, 114] on div "Type" at bounding box center [460, 116] width 48 height 7
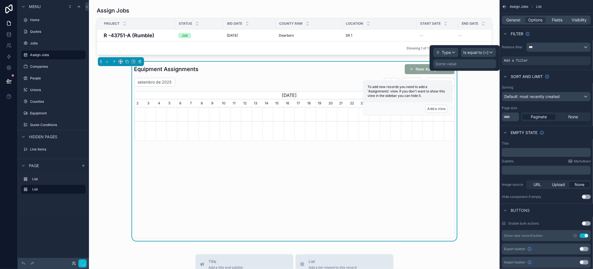
scroll to position [0, 320]
click at [477, 64] on div "Some value" at bounding box center [464, 63] width 63 height 9
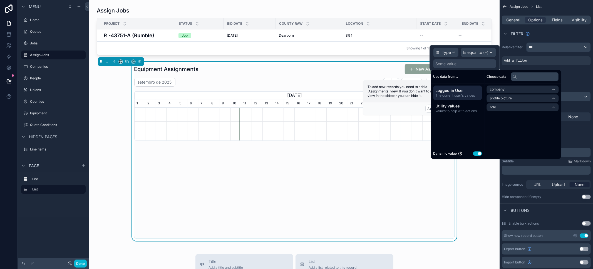
click at [480, 155] on button "Use setting" at bounding box center [477, 153] width 9 height 4
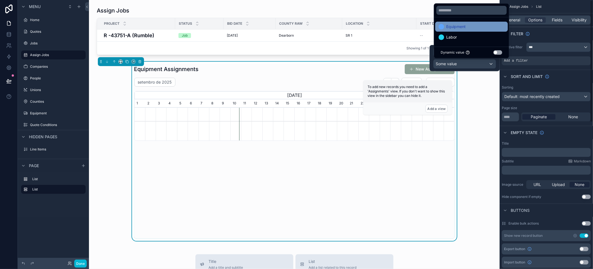
click at [464, 29] on span "Equipment" at bounding box center [455, 26] width 19 height 7
click at [119, 64] on icon "scrollable content" at bounding box center [121, 62] width 4 height 4
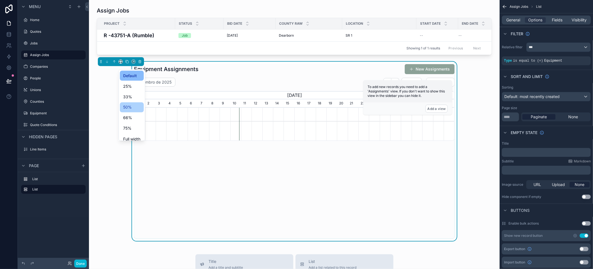
click at [132, 111] on div "50%" at bounding box center [132, 108] width 24 height 10
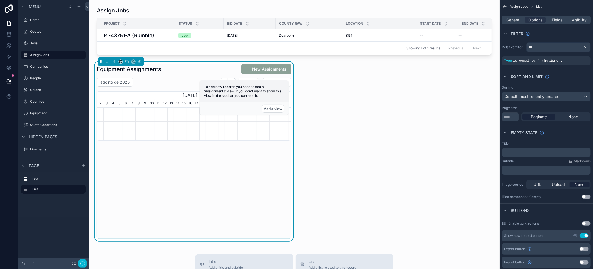
scroll to position [0, 191]
click at [345, 140] on div "Assign Jobs Project Status Bid Date County Raw Location Start Date End Date R -…" at bounding box center [294, 248] width 410 height 497
click at [246, 169] on div "agosto de 2025 Today Month August, 2025 September, 2025 October, 2025 2 3 4 5 6…" at bounding box center [194, 158] width 194 height 161
click at [520, 21] on span "General" at bounding box center [513, 20] width 14 height 6
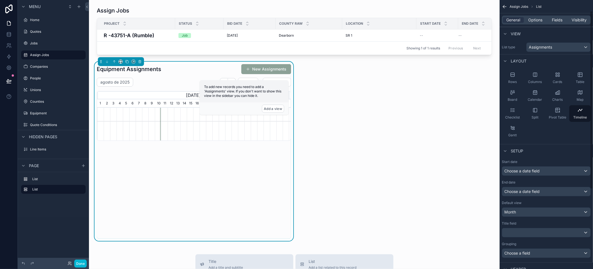
scroll to position [53, 0]
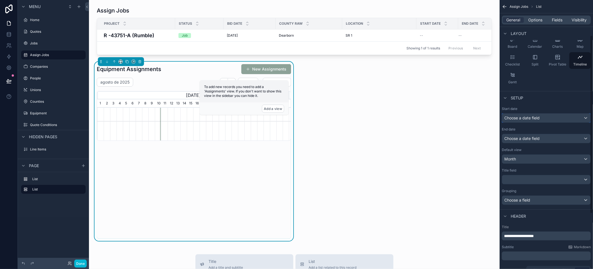
click at [525, 117] on span "Choose a date field" at bounding box center [521, 118] width 35 height 5
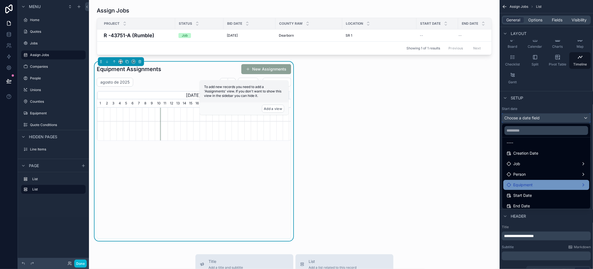
scroll to position [10, 0]
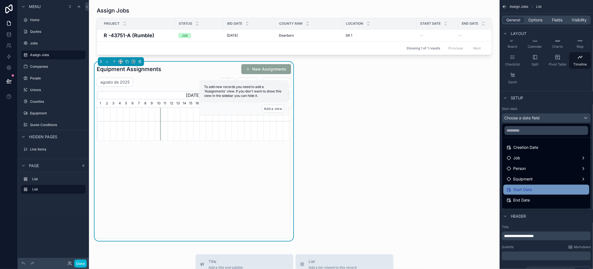
click at [535, 188] on div "Start Date" at bounding box center [546, 189] width 79 height 7
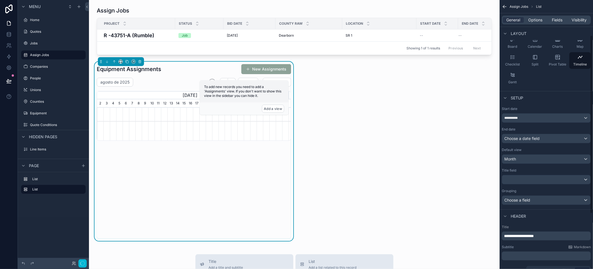
scroll to position [0, 191]
click at [529, 136] on span "Choose a date field" at bounding box center [521, 138] width 35 height 5
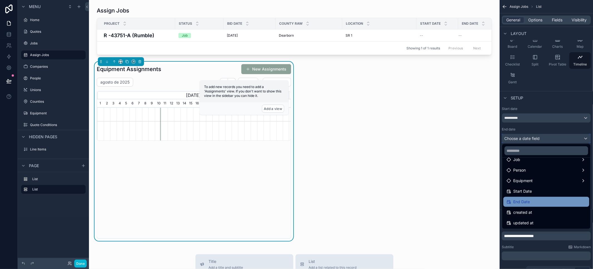
scroll to position [29, 0]
click at [531, 204] on div "End Date" at bounding box center [546, 202] width 79 height 7
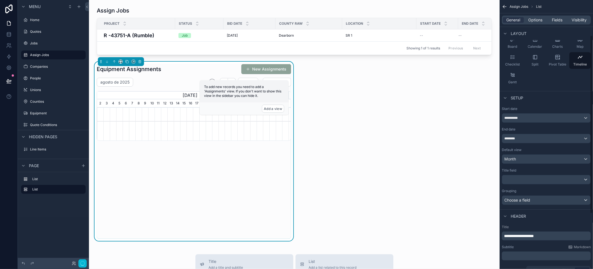
scroll to position [0, 191]
click at [533, 160] on div "Month" at bounding box center [546, 159] width 88 height 9
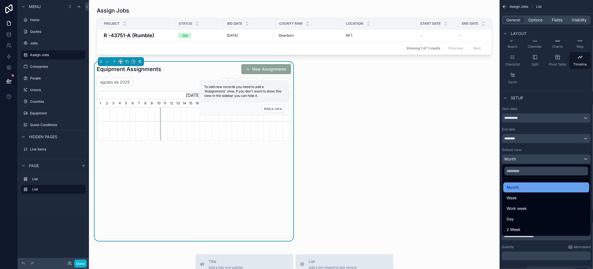
click at [524, 186] on div "Month" at bounding box center [546, 187] width 79 height 7
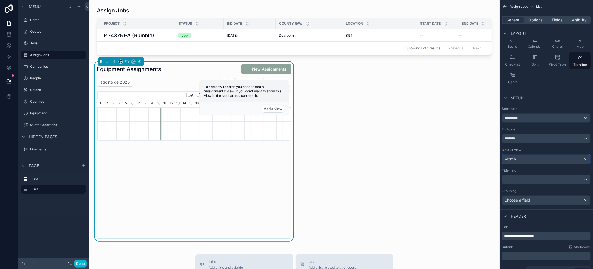
click at [524, 160] on div "Month" at bounding box center [546, 159] width 88 height 9
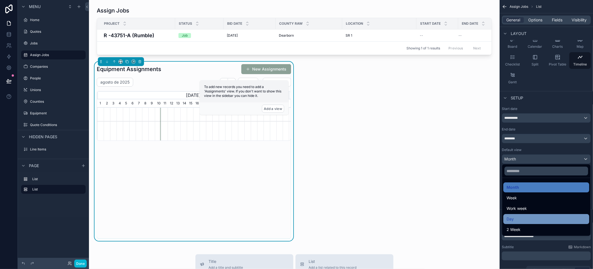
click at [527, 221] on div "Day" at bounding box center [546, 219] width 79 height 7
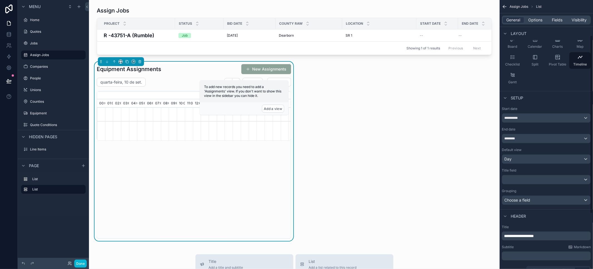
scroll to position [0, 1341]
click at [524, 157] on div "Day" at bounding box center [546, 159] width 88 height 9
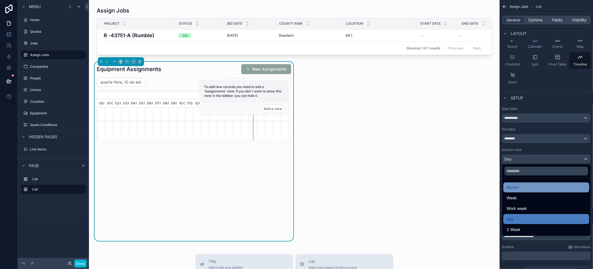
click at [525, 189] on div "Month" at bounding box center [546, 187] width 79 height 7
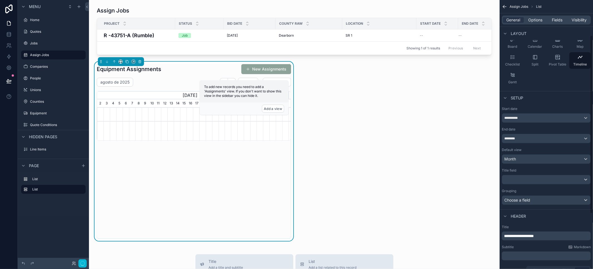
scroll to position [0, 0]
click at [527, 178] on div "scrollable content" at bounding box center [546, 179] width 88 height 9
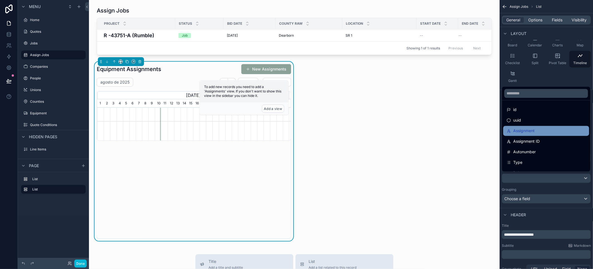
click at [534, 131] on span "Assignment" at bounding box center [523, 131] width 21 height 7
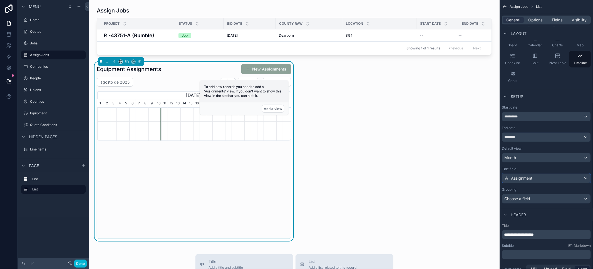
click at [545, 176] on div "Assignment" at bounding box center [546, 178] width 88 height 9
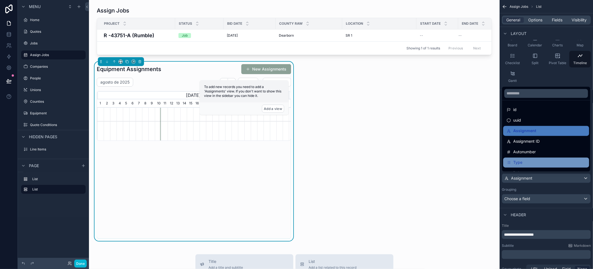
click at [532, 159] on div "Type" at bounding box center [546, 163] width 86 height 10
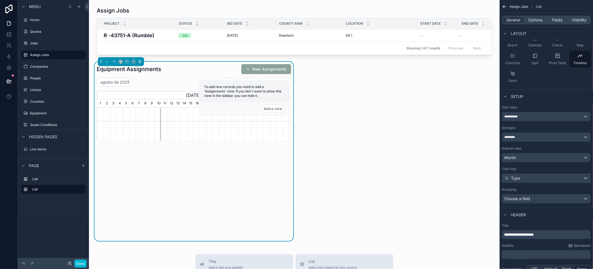
click at [528, 177] on div "Type" at bounding box center [546, 178] width 88 height 9
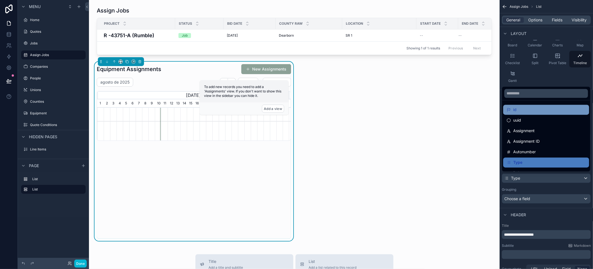
click at [528, 111] on div "id" at bounding box center [545, 110] width 79 height 7
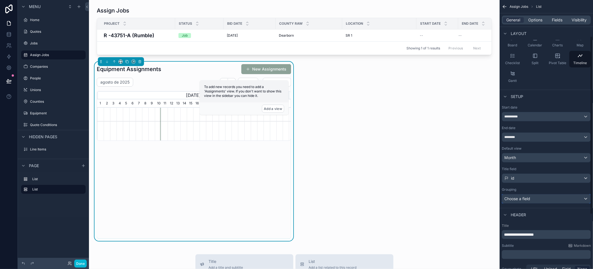
click at [540, 199] on div "Choose a field" at bounding box center [546, 199] width 88 height 9
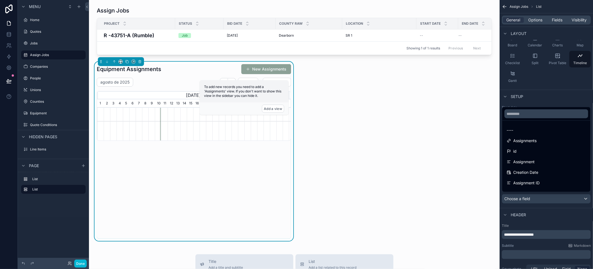
click at [540, 199] on div "scrollable content" at bounding box center [296, 134] width 593 height 269
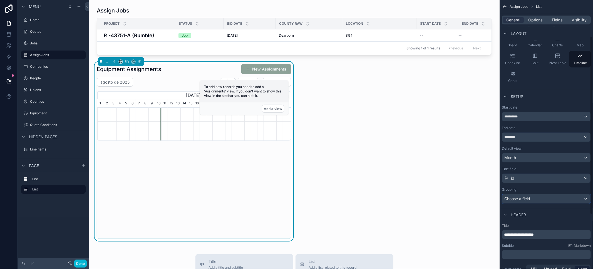
click at [540, 199] on div "Choose a field" at bounding box center [546, 199] width 88 height 9
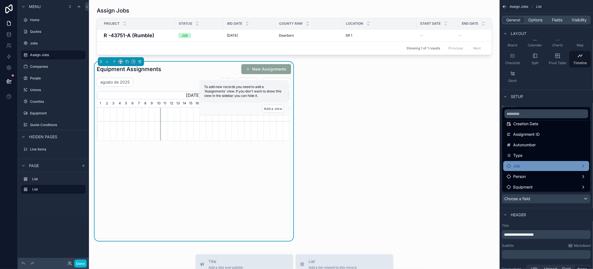
click at [538, 168] on div "Job" at bounding box center [546, 166] width 79 height 7
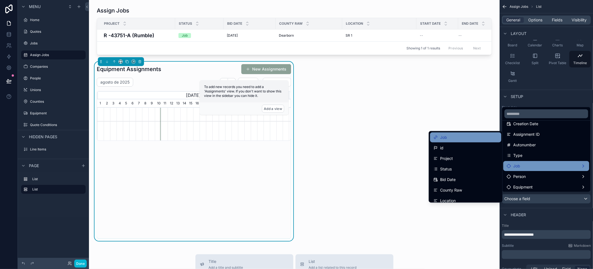
click at [462, 138] on div "Job" at bounding box center [465, 137] width 64 height 7
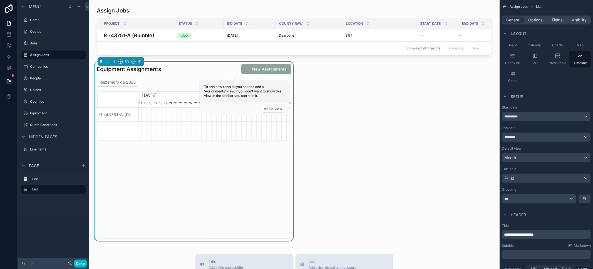
click at [133, 147] on div "dezembro de 2025 Today Month November, 2025 December, 2025 January, 2026 Februa…" at bounding box center [194, 158] width 194 height 161
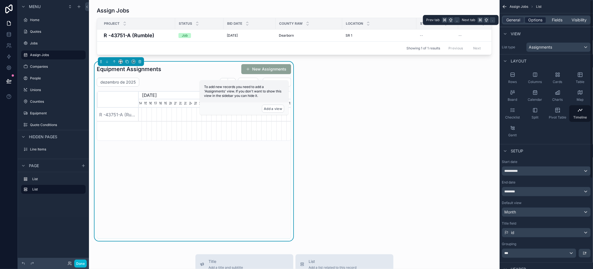
click at [534, 19] on span "Options" at bounding box center [535, 20] width 14 height 6
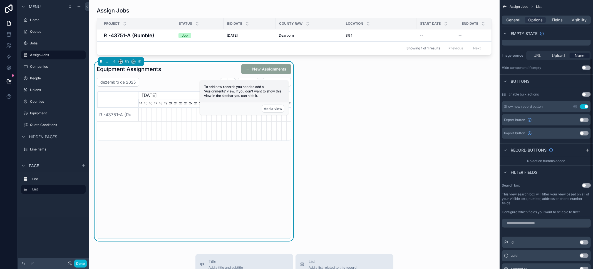
click at [588, 185] on button "Use setting" at bounding box center [586, 185] width 9 height 4
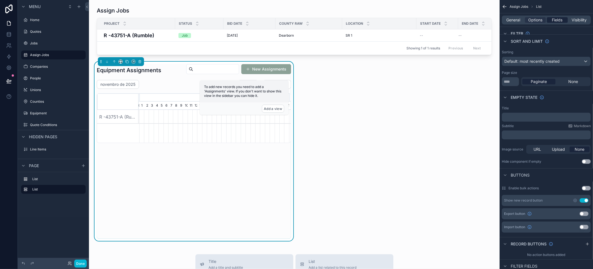
click at [558, 19] on span "Fields" at bounding box center [557, 20] width 11 height 6
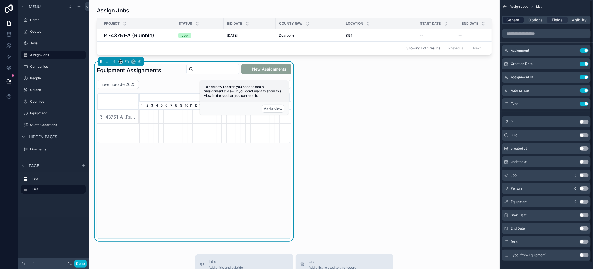
click at [514, 21] on span "General" at bounding box center [513, 20] width 14 height 6
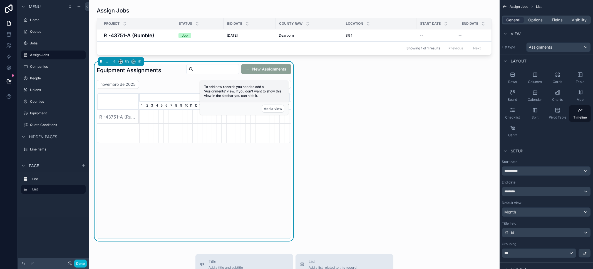
click at [252, 182] on div "novembro de 2025 Today Month October, 2025 November, 2025 December, 2025 Januar…" at bounding box center [194, 159] width 194 height 159
click at [126, 64] on icon "scrollable content" at bounding box center [127, 62] width 4 height 4
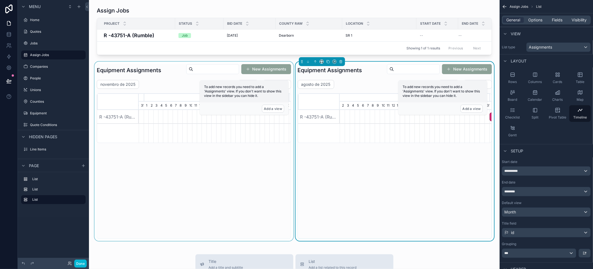
scroll to position [0, 150]
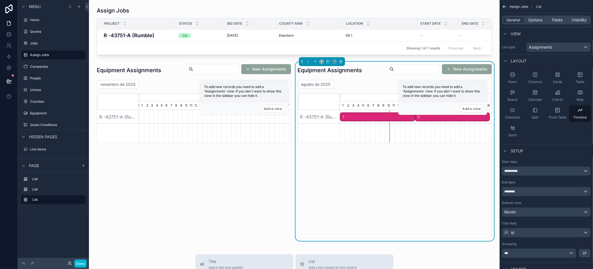
click at [360, 76] on div "Equipment Assignments New Assignments" at bounding box center [395, 70] width 194 height 13
click at [179, 79] on div "scrollable content" at bounding box center [193, 152] width 201 height 180
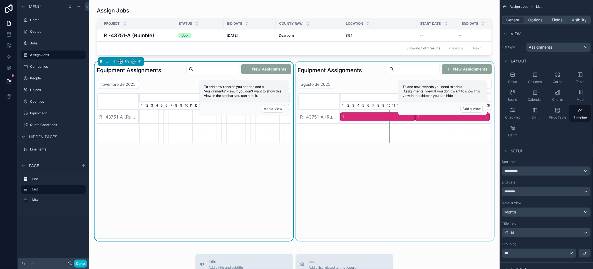
click at [346, 78] on div "scrollable content" at bounding box center [394, 152] width 201 height 180
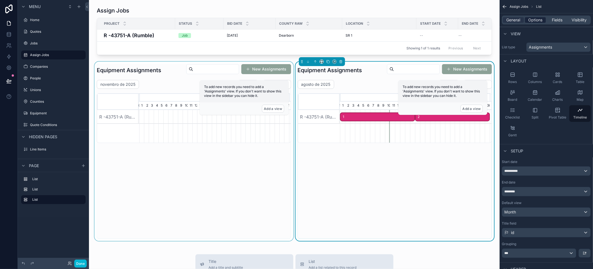
click at [539, 20] on span "Options" at bounding box center [535, 20] width 14 height 6
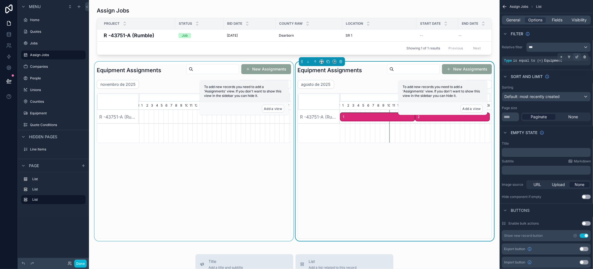
click at [576, 56] on icon "scrollable content" at bounding box center [576, 56] width 3 height 3
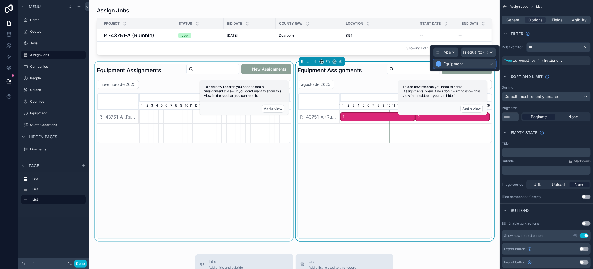
click at [466, 65] on div "Equipment" at bounding box center [464, 63] width 62 height 9
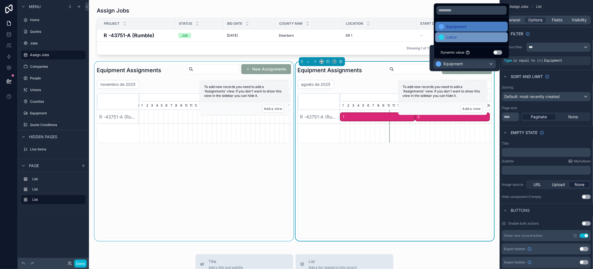
click at [459, 36] on div "Labor" at bounding box center [472, 37] width 66 height 7
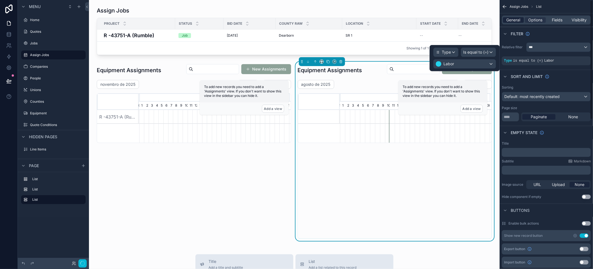
click at [518, 21] on span "General" at bounding box center [513, 20] width 14 height 6
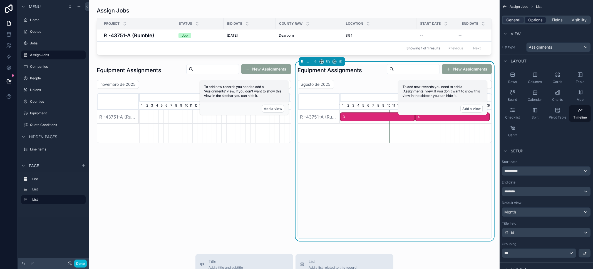
click at [535, 21] on span "Options" at bounding box center [535, 20] width 14 height 6
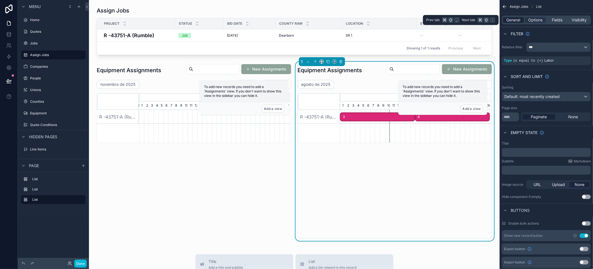
click at [509, 20] on span "General" at bounding box center [513, 20] width 14 height 6
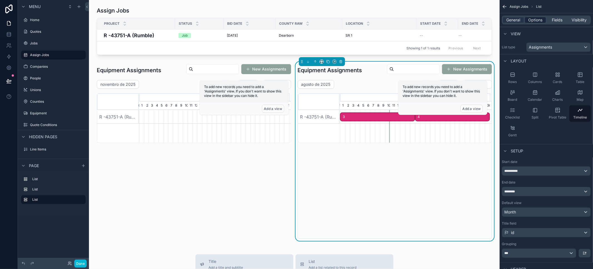
click at [541, 21] on span "Options" at bounding box center [535, 20] width 14 height 6
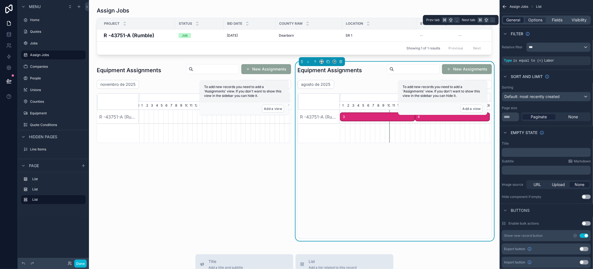
click at [516, 20] on span "General" at bounding box center [513, 20] width 14 height 6
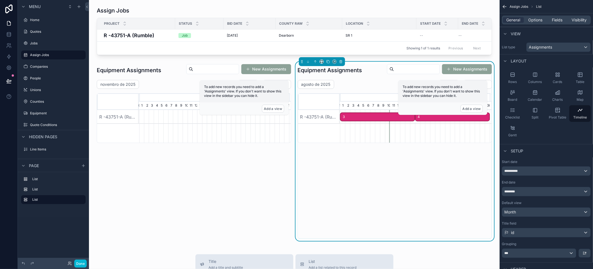
scroll to position [132, 0]
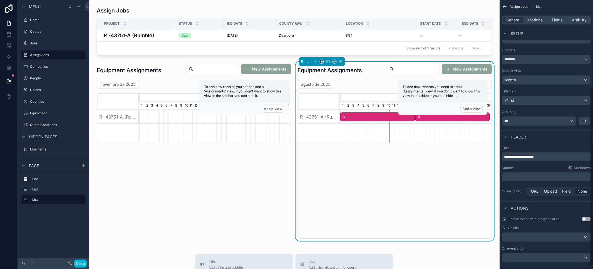
click at [513, 158] on p "**********" at bounding box center [547, 157] width 86 height 6
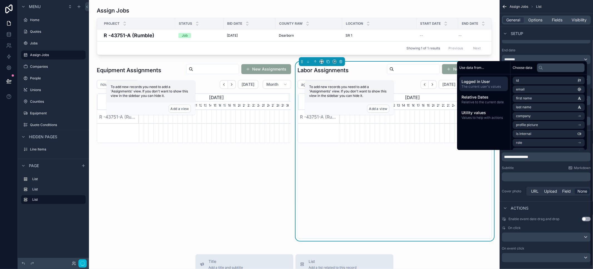
scroll to position [0, 150]
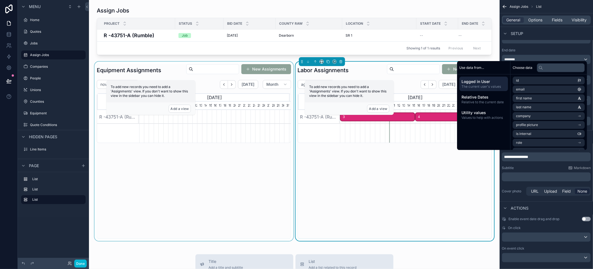
click at [196, 181] on div "scrollable content" at bounding box center [193, 152] width 201 height 180
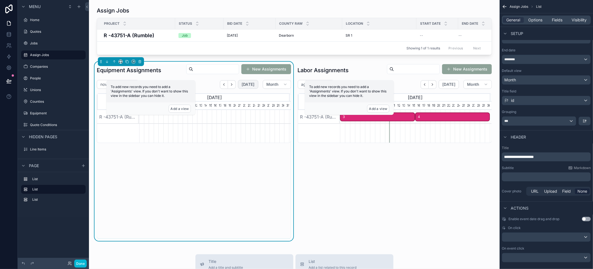
click at [248, 85] on button "[DATE]" at bounding box center [248, 84] width 20 height 9
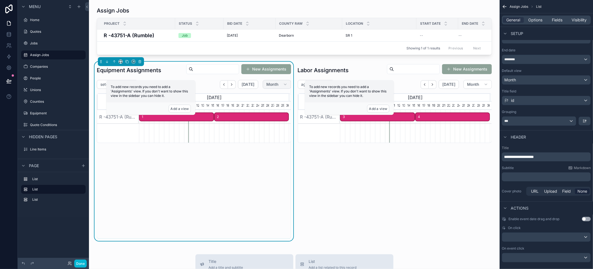
click at [266, 87] on span "Month" at bounding box center [272, 84] width 12 height 5
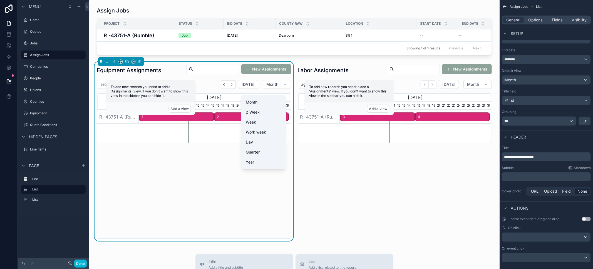
click at [210, 209] on div "setembro de 2025 Today Month August, 2025 September, 2025 October, 2025 2 3 4 5…" at bounding box center [194, 159] width 194 height 159
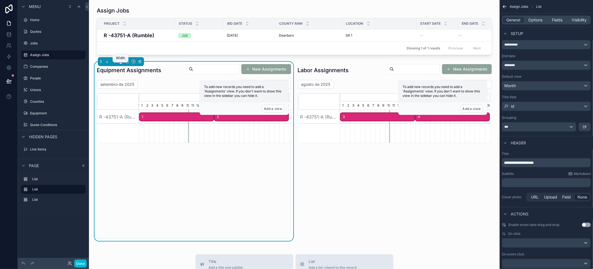
click at [121, 64] on icon "scrollable content" at bounding box center [121, 62] width 4 height 4
click at [131, 137] on span "Full width" at bounding box center [131, 139] width 17 height 7
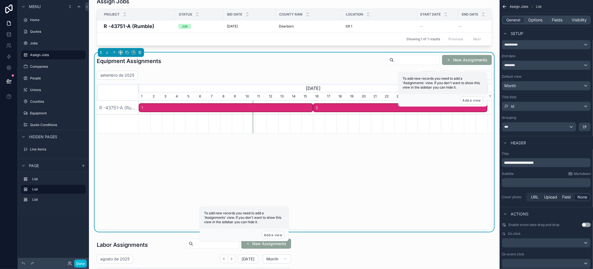
scroll to position [1, 0]
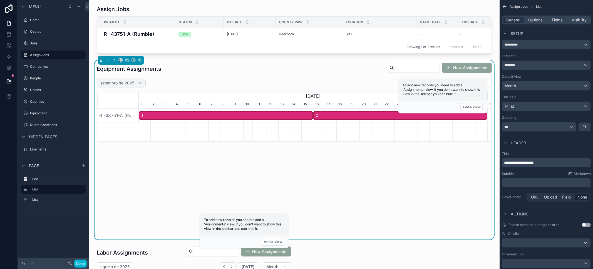
click at [113, 86] on h2 "setembro de 2025" at bounding box center [117, 83] width 34 height 6
select select "****"
select select "*"
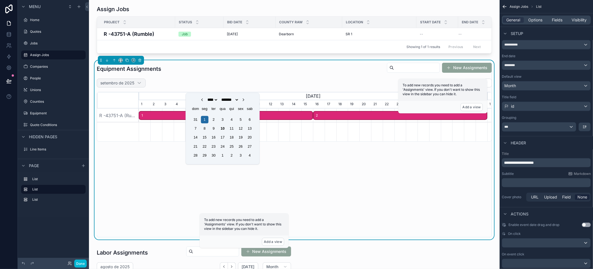
click at [113, 86] on h2 "setembro de 2025" at bounding box center [117, 83] width 34 height 6
select select "****"
select select "*"
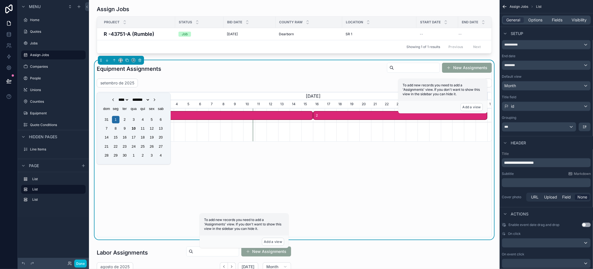
click at [300, 84] on div "setembro de 2025 Today Month" at bounding box center [294, 83] width 395 height 9
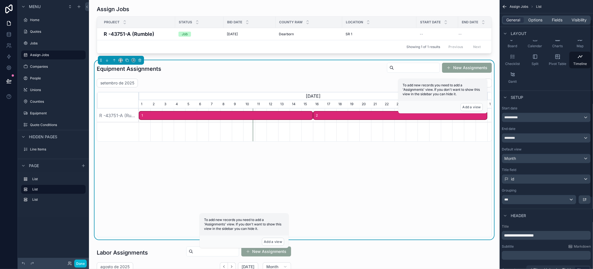
scroll to position [13, 0]
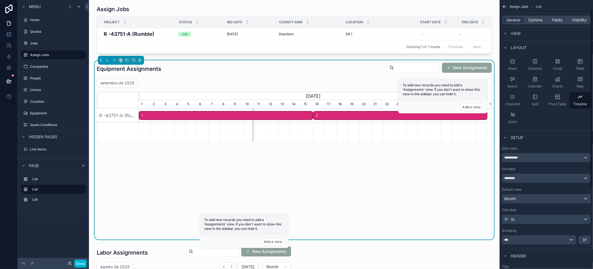
click at [541, 199] on div "Month" at bounding box center [546, 199] width 88 height 9
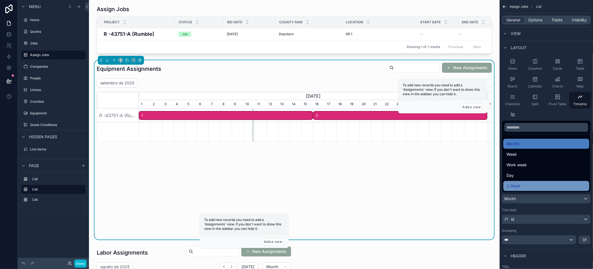
click at [532, 188] on div "2 Week" at bounding box center [546, 186] width 79 height 7
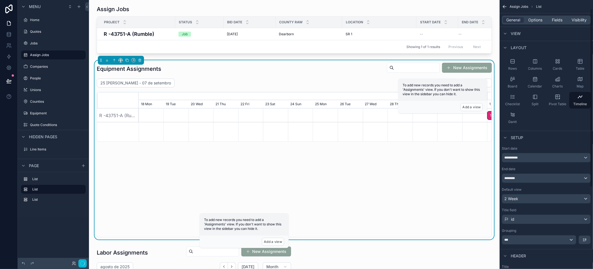
scroll to position [0, 150]
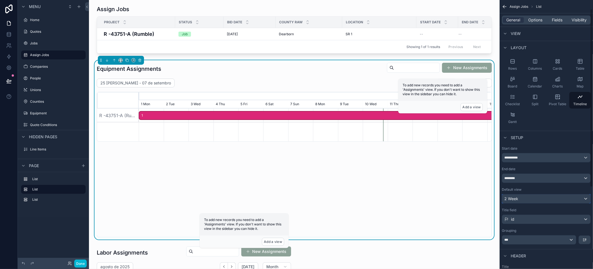
click at [530, 199] on div "2 Week" at bounding box center [546, 199] width 88 height 9
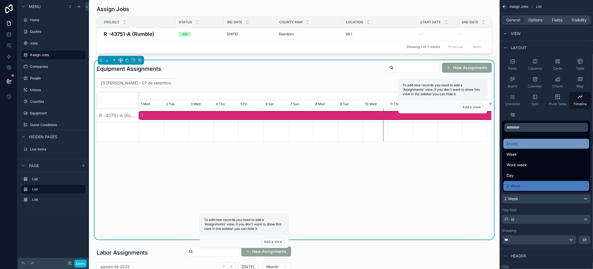
click at [520, 144] on div "Month" at bounding box center [546, 144] width 79 height 7
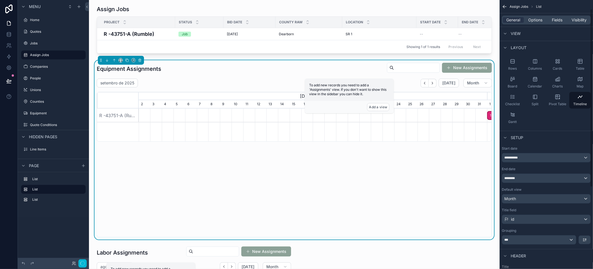
scroll to position [0, 348]
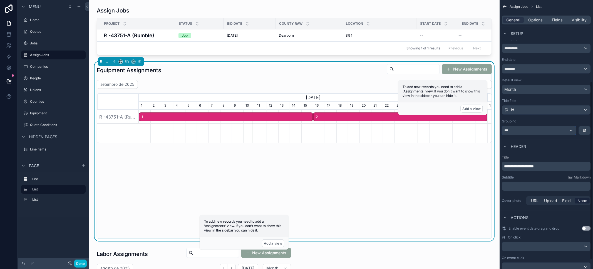
click at [570, 129] on div "***" at bounding box center [539, 130] width 74 height 9
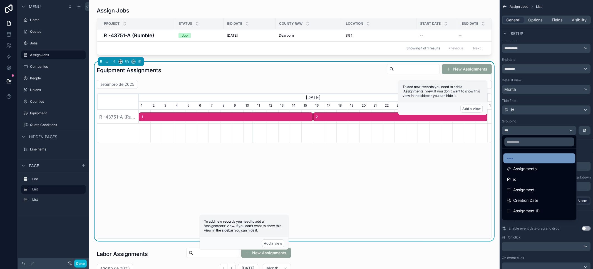
click at [541, 156] on div "----" at bounding box center [539, 158] width 65 height 7
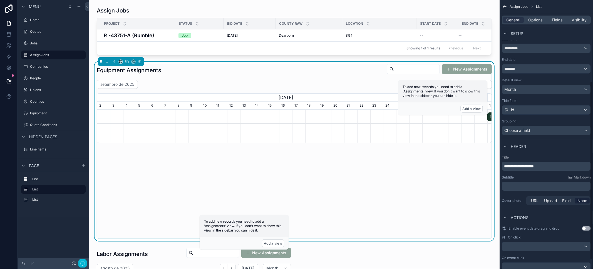
scroll to position [0, 150]
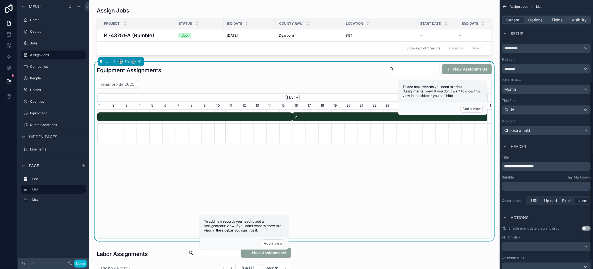
click at [529, 126] on div "Choose a field" at bounding box center [546, 130] width 88 height 9
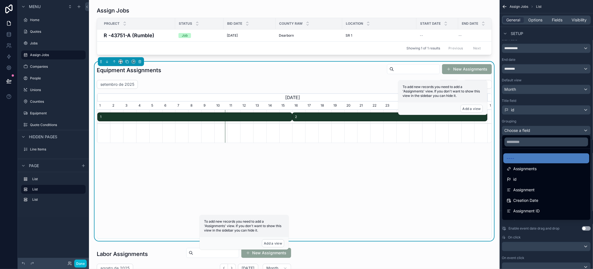
click at [529, 125] on div "scrollable content" at bounding box center [296, 134] width 593 height 269
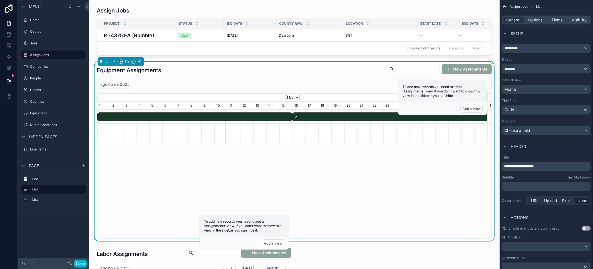
scroll to position [0, 454]
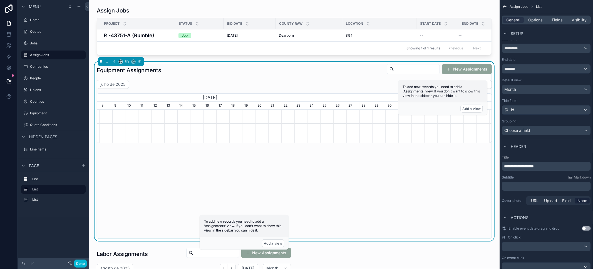
scroll to position [0, 263]
click at [115, 87] on h2 "julho de 2025" at bounding box center [112, 85] width 25 height 6
select select "****"
select select "*"
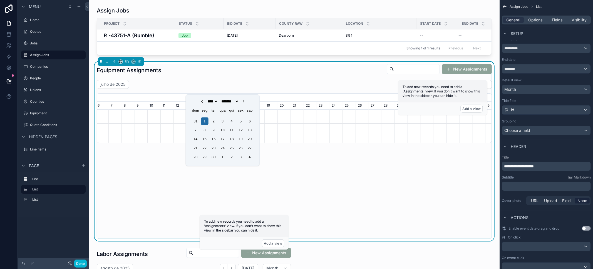
click at [332, 83] on div "Equipment Assignments New Assignments julho de 2025 [DATE] Month [DATE] [DATE] …" at bounding box center [294, 151] width 395 height 175
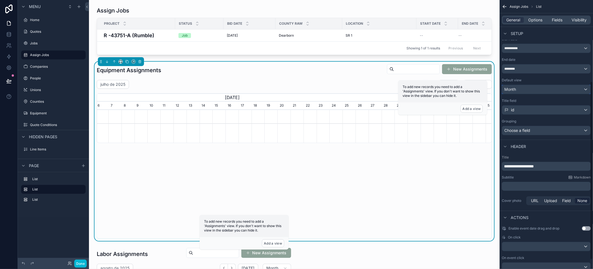
click at [542, 89] on div "Month" at bounding box center [546, 89] width 88 height 9
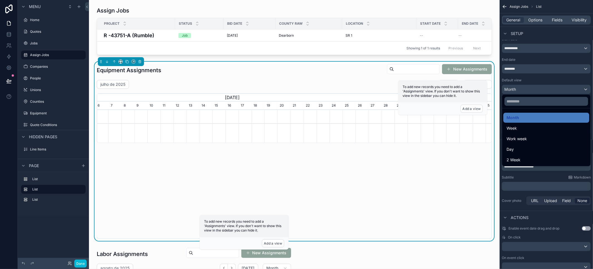
click at [542, 89] on div "scrollable content" at bounding box center [296, 134] width 593 height 269
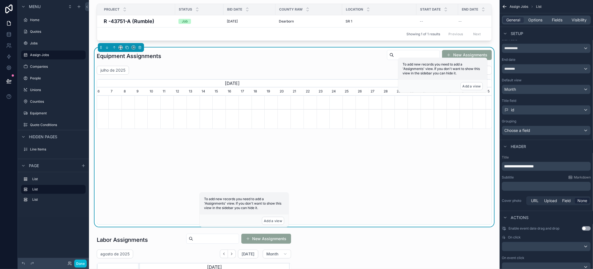
scroll to position [48, 0]
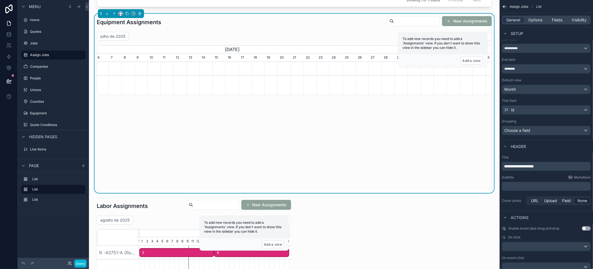
click at [122, 15] on icon "scrollable content" at bounding box center [122, 14] width 1 height 1
click at [133, 60] on div "50%" at bounding box center [132, 59] width 19 height 7
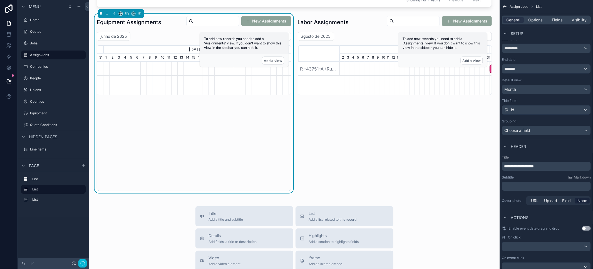
scroll to position [0, 150]
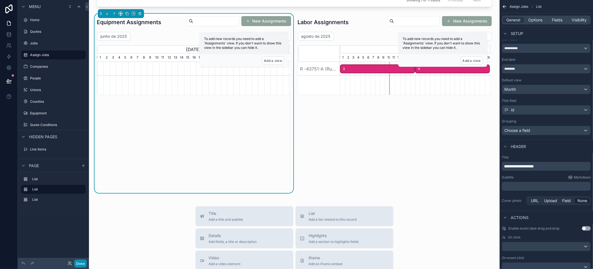
click at [82, 262] on button "Done" at bounding box center [80, 264] width 13 height 8
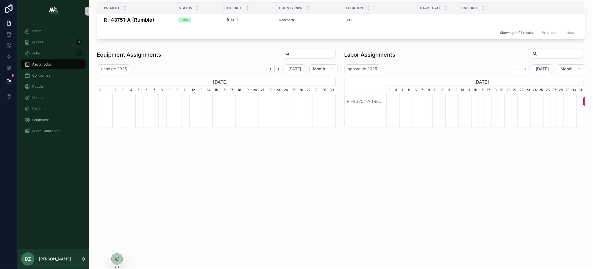
scroll to position [0, 0]
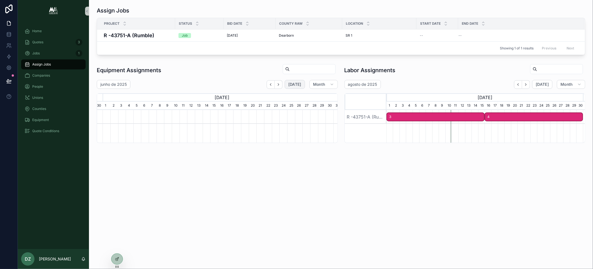
click at [294, 84] on span "[DATE]" at bounding box center [294, 84] width 13 height 5
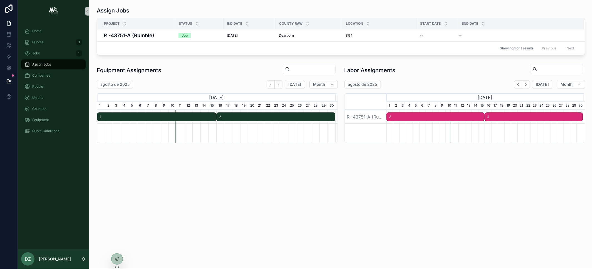
click at [300, 188] on div "agosto de 2025 [DATE] Month [DATE] [DATE] [DATE] 2 3 4 5 6 7 8 9 10 11 12 13 14…" at bounding box center [217, 159] width 241 height 159
click at [325, 81] on button "Month" at bounding box center [323, 84] width 28 height 9
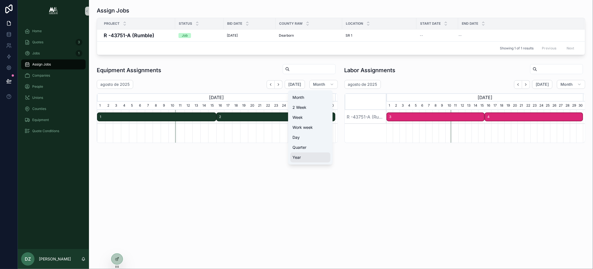
click at [312, 160] on button "Year" at bounding box center [310, 158] width 40 height 10
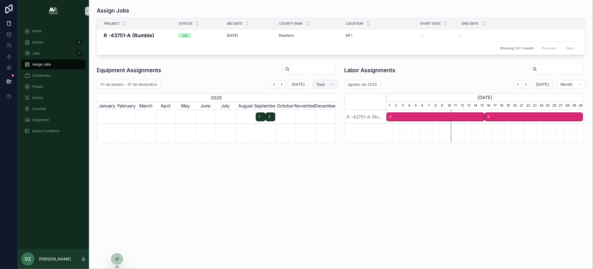
click at [322, 83] on span "Year" at bounding box center [320, 84] width 9 height 5
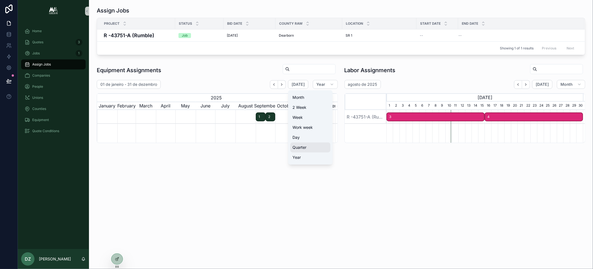
click at [317, 149] on button "Quarter" at bounding box center [310, 148] width 40 height 10
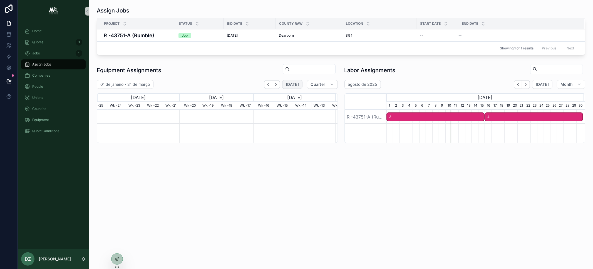
click at [296, 84] on span "[DATE]" at bounding box center [292, 84] width 13 height 5
click at [295, 84] on span "[DATE]" at bounding box center [292, 84] width 13 height 5
click at [114, 259] on div at bounding box center [116, 259] width 11 height 11
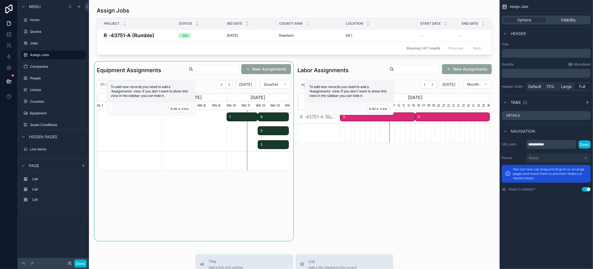
click at [212, 90] on div "scrollable content" at bounding box center [193, 152] width 201 height 180
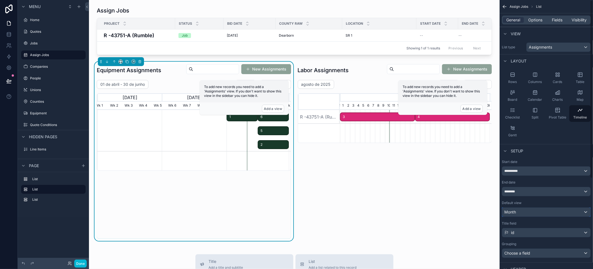
click at [531, 209] on div "Month" at bounding box center [546, 212] width 88 height 9
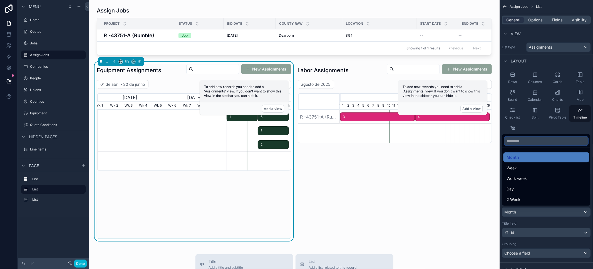
click at [523, 139] on input "text" at bounding box center [546, 141] width 84 height 9
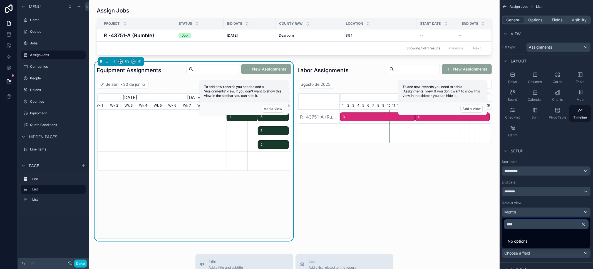
click at [515, 222] on input "****" at bounding box center [546, 224] width 84 height 9
type input "****"
click at [405, 212] on div "scrollable content" at bounding box center [394, 152] width 201 height 180
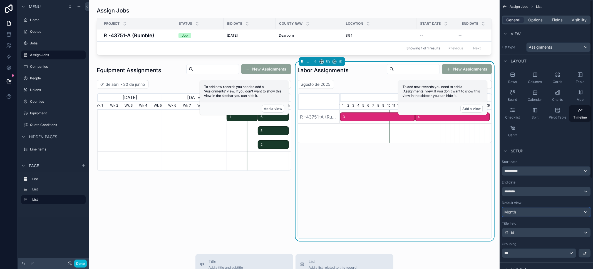
click at [544, 215] on div "Month" at bounding box center [546, 212] width 88 height 9
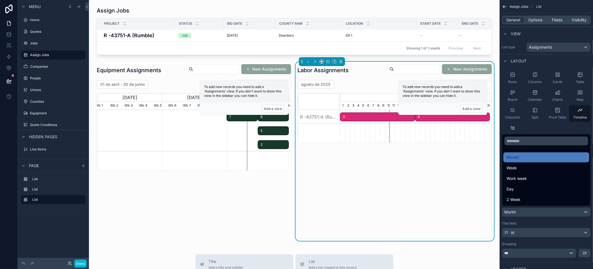
click at [544, 215] on div "scrollable content" at bounding box center [296, 134] width 593 height 269
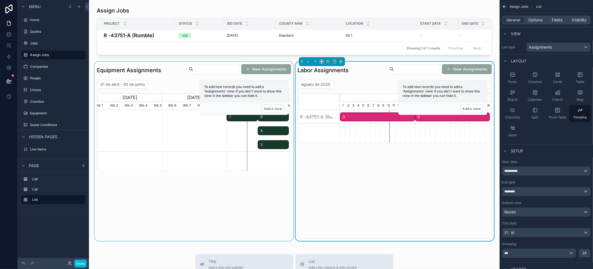
click at [205, 184] on div "scrollable content" at bounding box center [193, 152] width 201 height 180
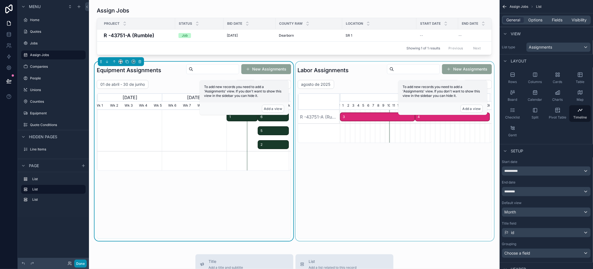
click at [79, 264] on button "Done" at bounding box center [80, 264] width 13 height 8
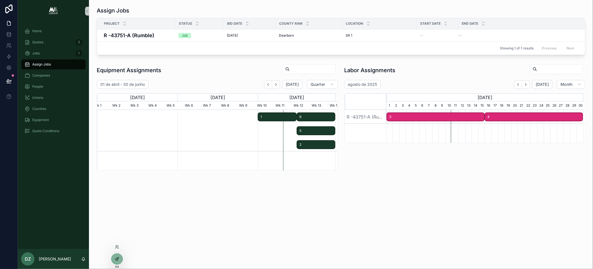
click at [118, 256] on div at bounding box center [116, 259] width 11 height 11
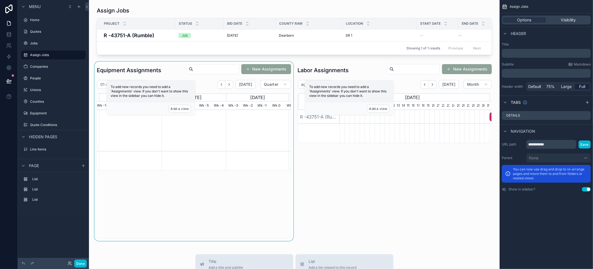
scroll to position [0, 150]
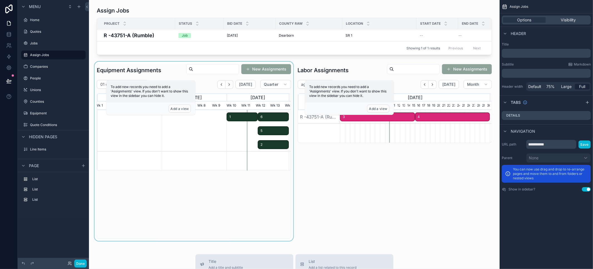
click at [241, 192] on div "scrollable content" at bounding box center [193, 152] width 201 height 180
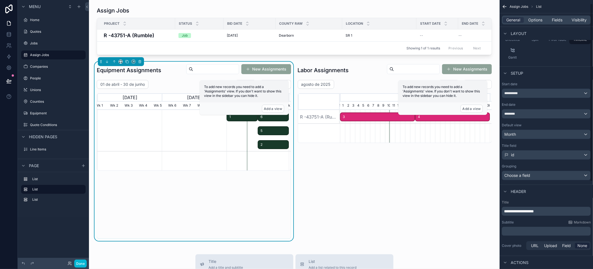
scroll to position [129, 0]
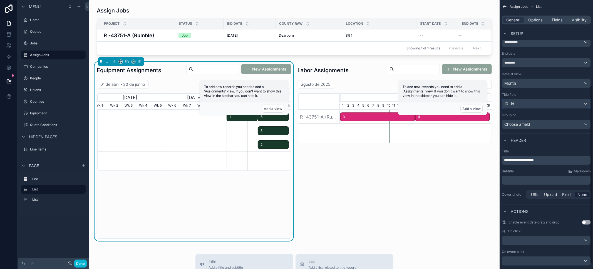
click at [527, 101] on div "id" at bounding box center [546, 103] width 88 height 9
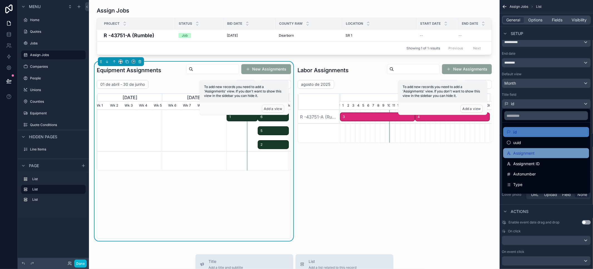
click at [535, 156] on div "Assignment" at bounding box center [546, 153] width 86 height 10
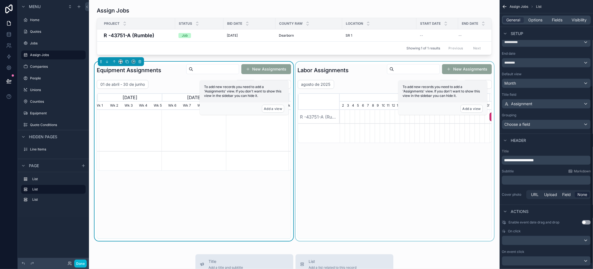
scroll to position [0, 150]
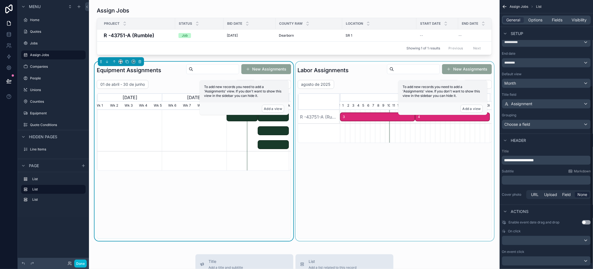
click at [364, 87] on div "scrollable content" at bounding box center [394, 152] width 201 height 180
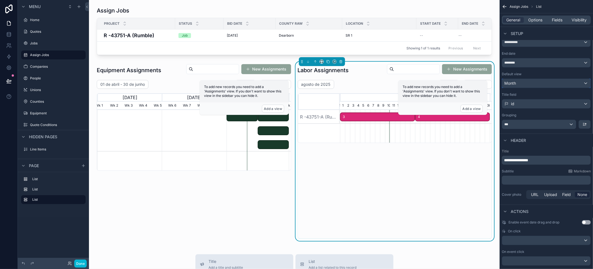
click at [530, 84] on div "Month" at bounding box center [546, 83] width 88 height 9
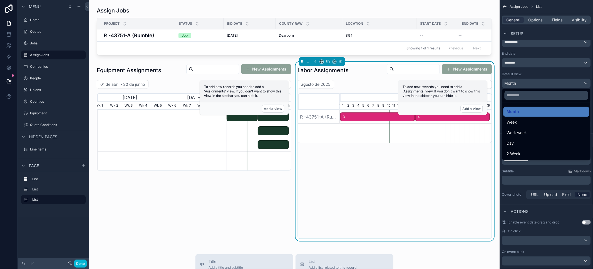
click at [530, 84] on div "scrollable content" at bounding box center [296, 134] width 593 height 269
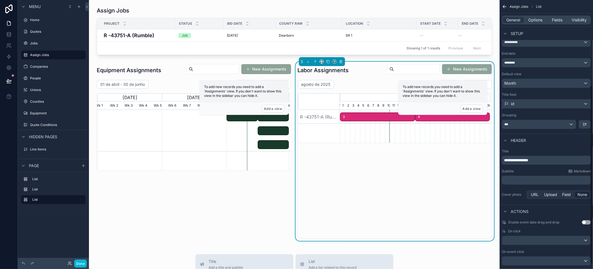
click at [528, 107] on div "id" at bounding box center [546, 103] width 88 height 9
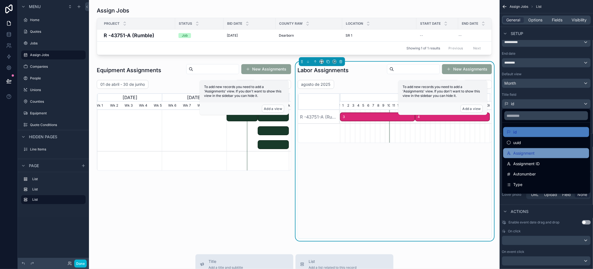
click at [528, 152] on span "Assignment" at bounding box center [523, 153] width 21 height 7
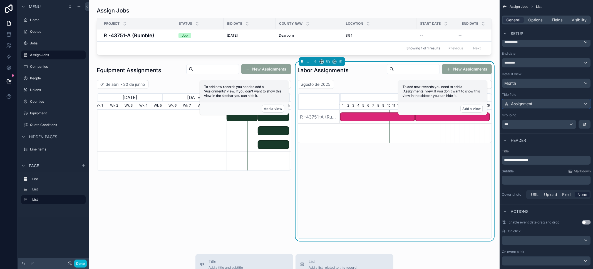
click at [528, 102] on span "Assignment" at bounding box center [521, 104] width 21 height 6
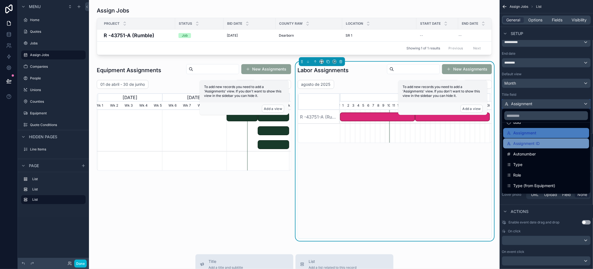
scroll to position [16, 0]
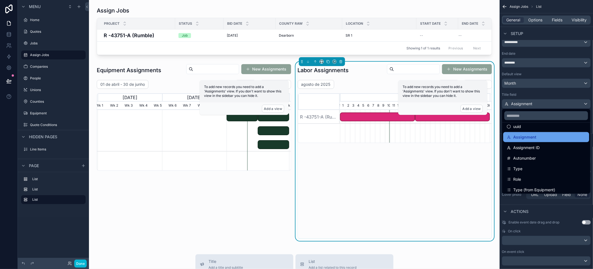
click at [532, 135] on span "Assignment" at bounding box center [524, 137] width 23 height 7
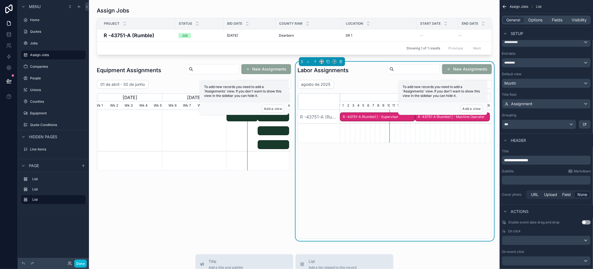
click at [347, 173] on div "agosto de 2025 [DATE] Month [DATE] [DATE] [DATE] 1 2 3 4 5 6 7 8 9 10 11 12 13 …" at bounding box center [395, 159] width 194 height 159
click at [528, 21] on span "Options" at bounding box center [535, 20] width 14 height 6
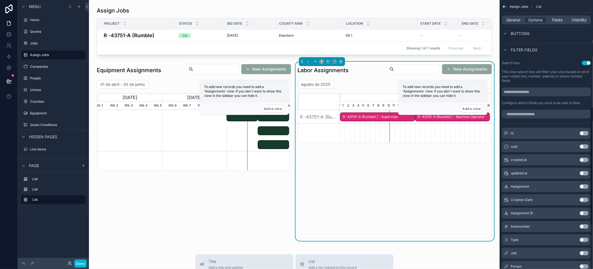
scroll to position [127, 0]
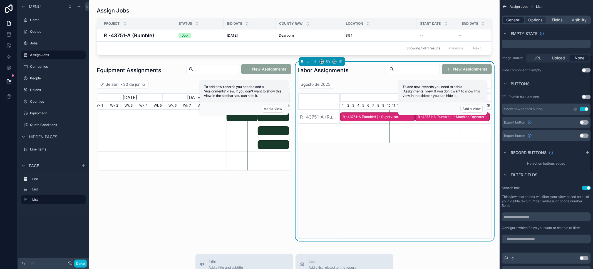
click at [509, 19] on span "General" at bounding box center [513, 20] width 14 height 6
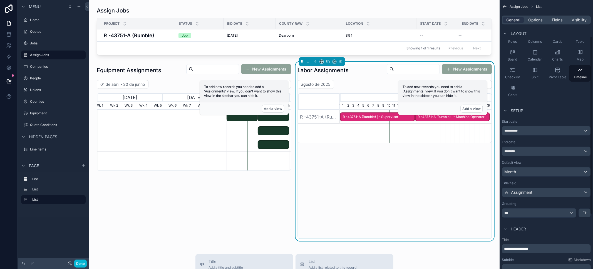
scroll to position [55, 0]
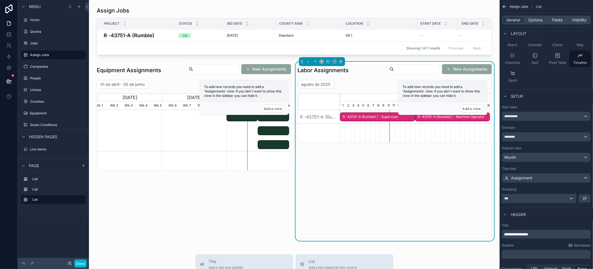
click at [574, 198] on div "***" at bounding box center [539, 198] width 74 height 9
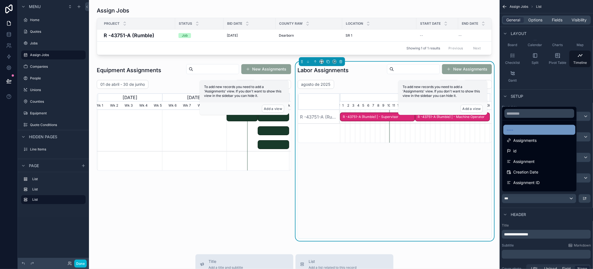
click at [542, 133] on div "----" at bounding box center [539, 130] width 65 height 7
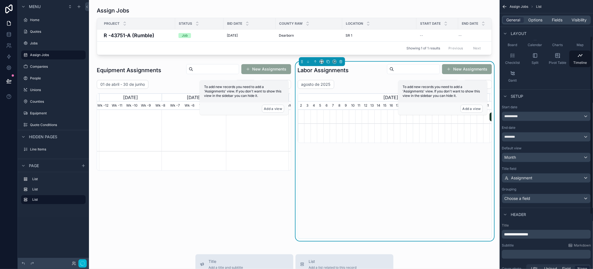
scroll to position [0, 191]
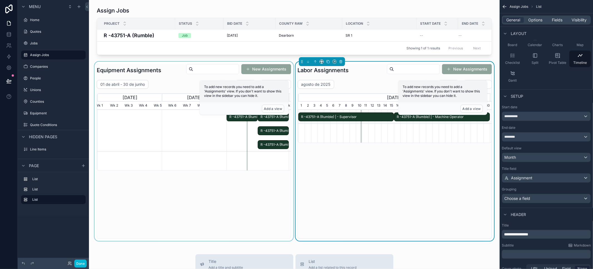
click at [244, 208] on div "scrollable content" at bounding box center [193, 152] width 201 height 180
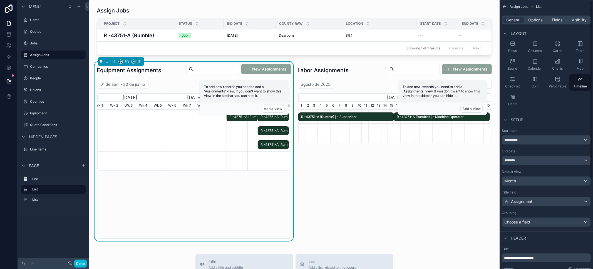
scroll to position [0, 0]
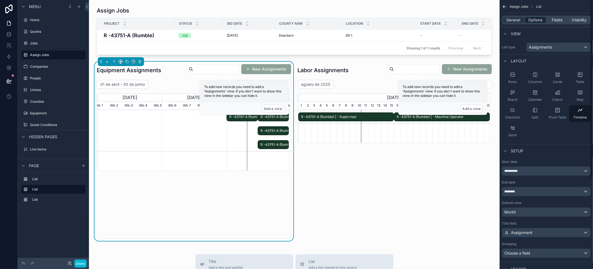
click at [539, 22] on span "Options" at bounding box center [535, 20] width 14 height 6
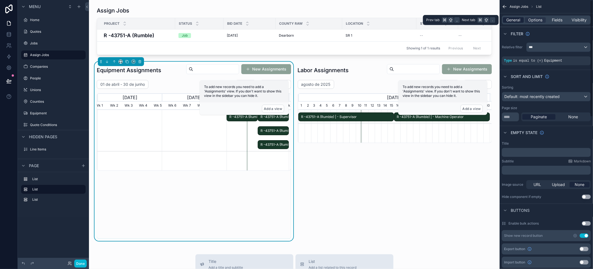
click at [515, 18] on span "General" at bounding box center [513, 20] width 14 height 6
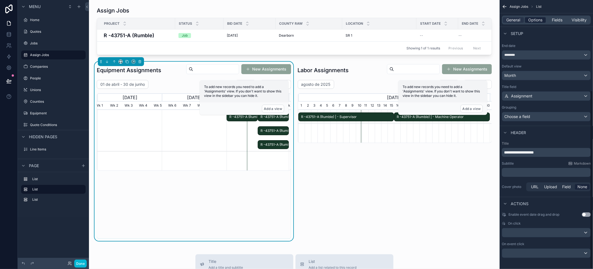
click at [539, 21] on span "Options" at bounding box center [535, 20] width 14 height 6
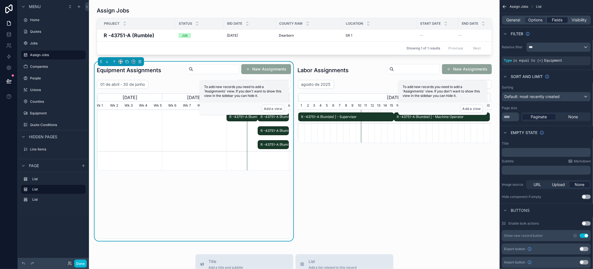
click at [558, 20] on span "Fields" at bounding box center [557, 20] width 11 height 6
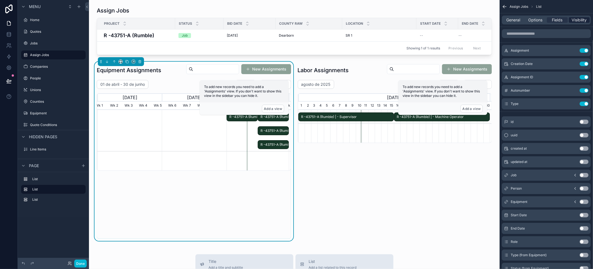
click at [584, 19] on span "Visibility" at bounding box center [579, 20] width 15 height 6
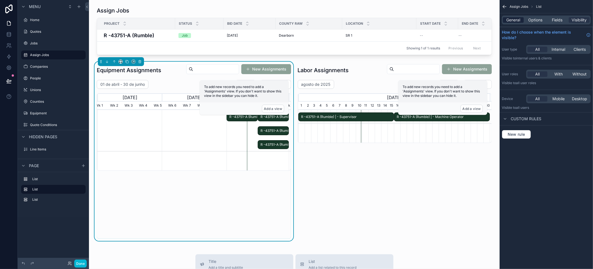
click at [512, 20] on span "General" at bounding box center [513, 20] width 14 height 6
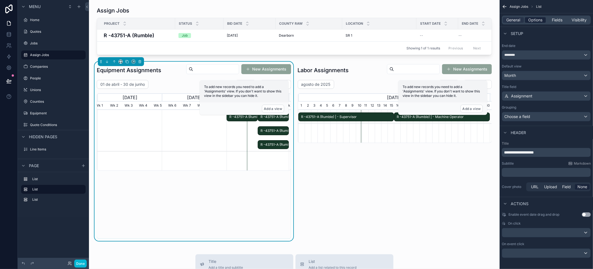
click at [543, 20] on div "Options" at bounding box center [535, 20] width 21 height 6
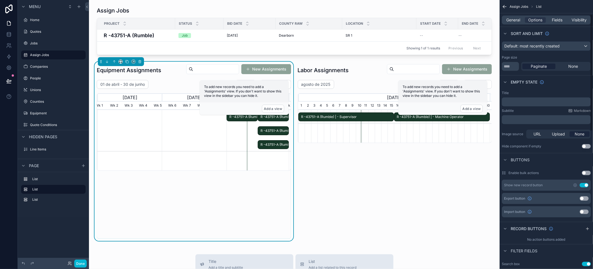
scroll to position [25, 0]
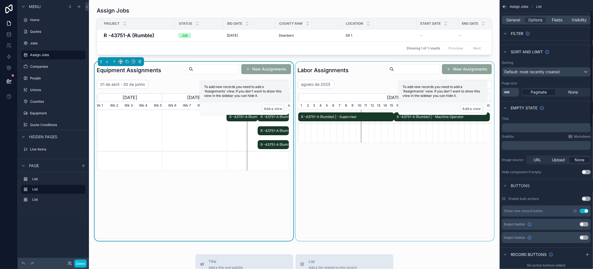
click at [398, 189] on div "scrollable content" at bounding box center [394, 152] width 201 height 180
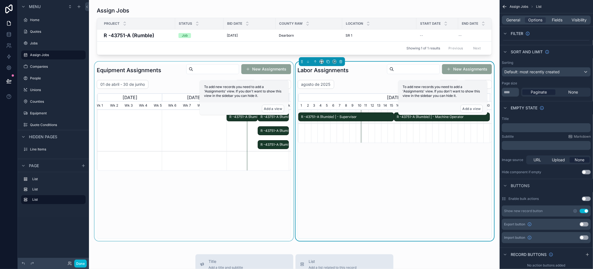
click at [172, 204] on div "scrollable content" at bounding box center [193, 152] width 201 height 180
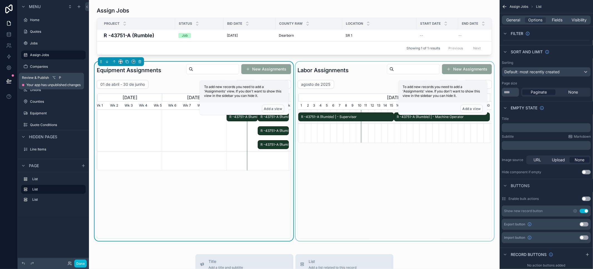
click at [5, 83] on button at bounding box center [9, 81] width 12 height 16
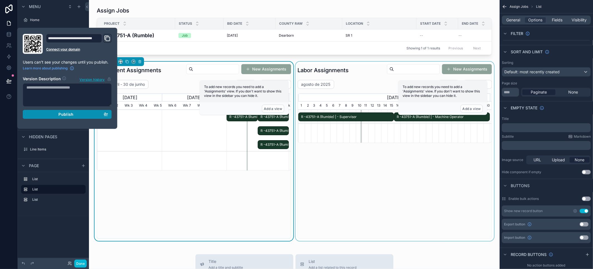
click at [58, 114] on div "Publish" at bounding box center [67, 114] width 82 height 5
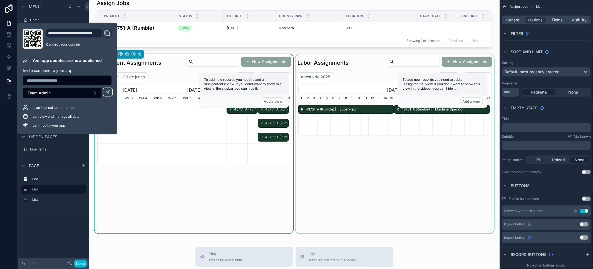
scroll to position [7, 0]
click at [358, 114] on span "R -43751-A (Rumble) | - Supervisor" at bounding box center [346, 109] width 95 height 9
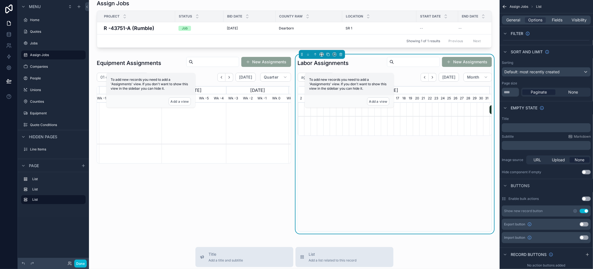
scroll to position [0, 191]
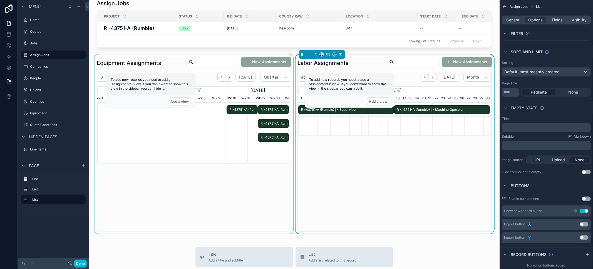
click at [247, 196] on div "scrollable content" at bounding box center [193, 144] width 201 height 180
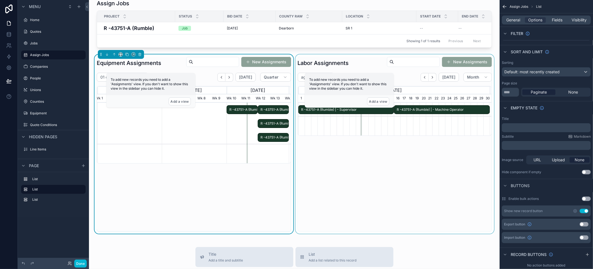
click at [370, 193] on div "scrollable content" at bounding box center [394, 144] width 201 height 180
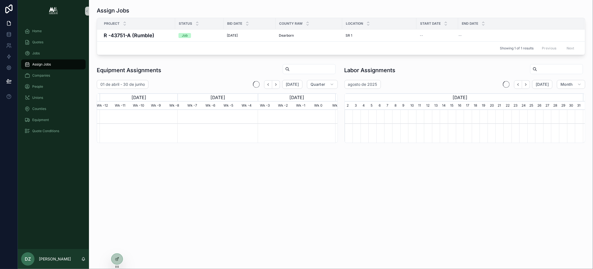
scroll to position [0, 238]
